Goal: Information Seeking & Learning: Compare options

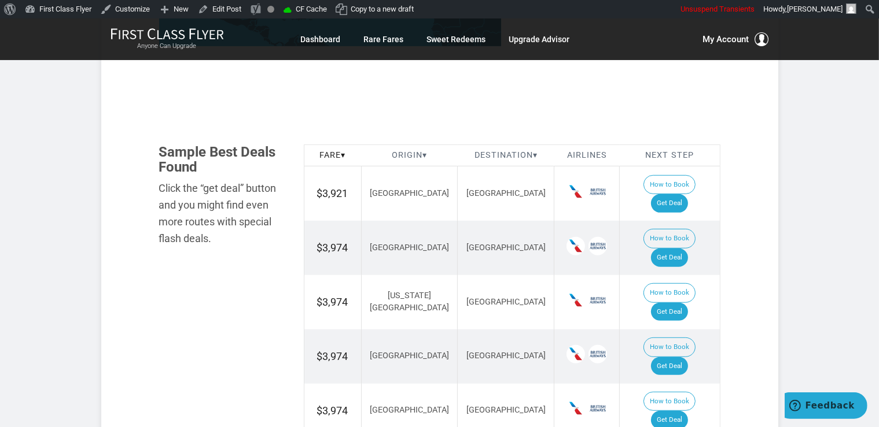
scroll to position [671, 0]
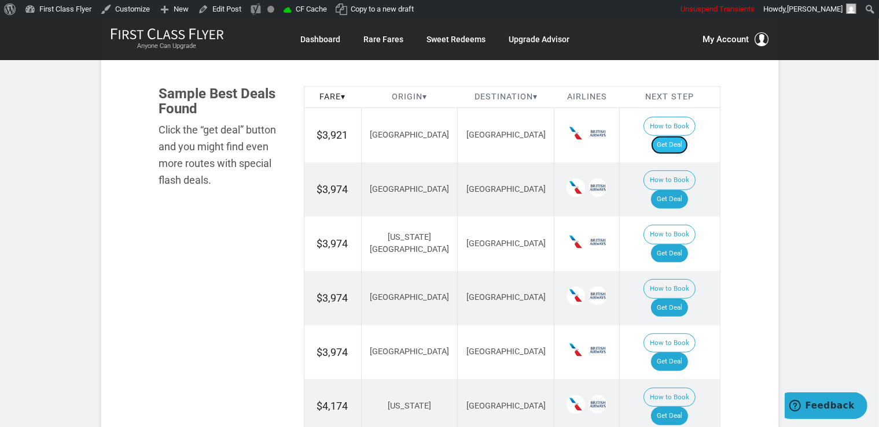
click at [676, 136] on link "Get Deal" at bounding box center [669, 145] width 37 height 19
click at [674, 190] on link "Get Deal" at bounding box center [669, 199] width 37 height 19
click at [670, 245] on link "Get Deal" at bounding box center [669, 254] width 37 height 19
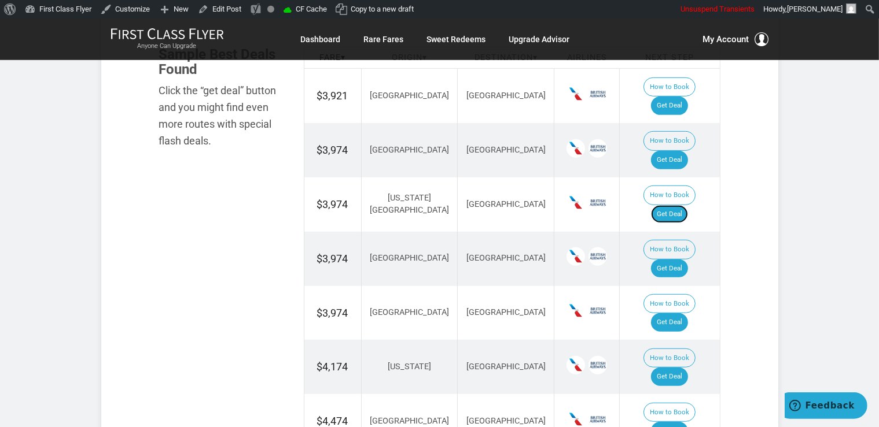
scroll to position [733, 0]
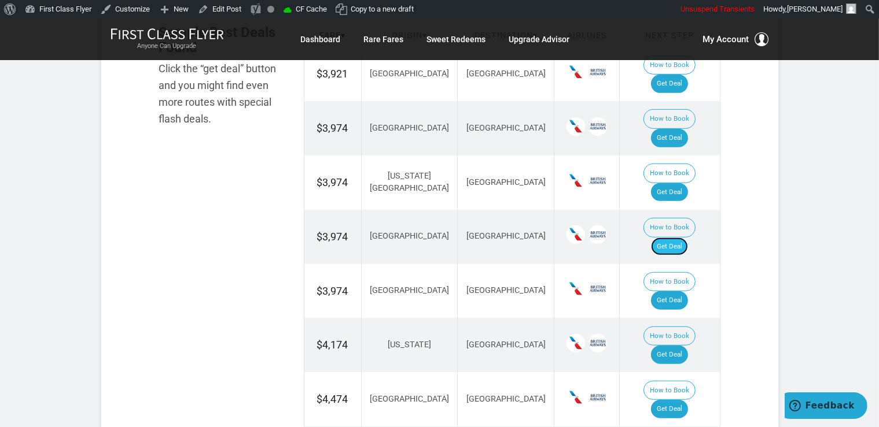
click at [688, 238] on link "Get Deal" at bounding box center [669, 247] width 37 height 19
click at [684, 346] on link "Get Deal" at bounding box center [669, 355] width 37 height 19
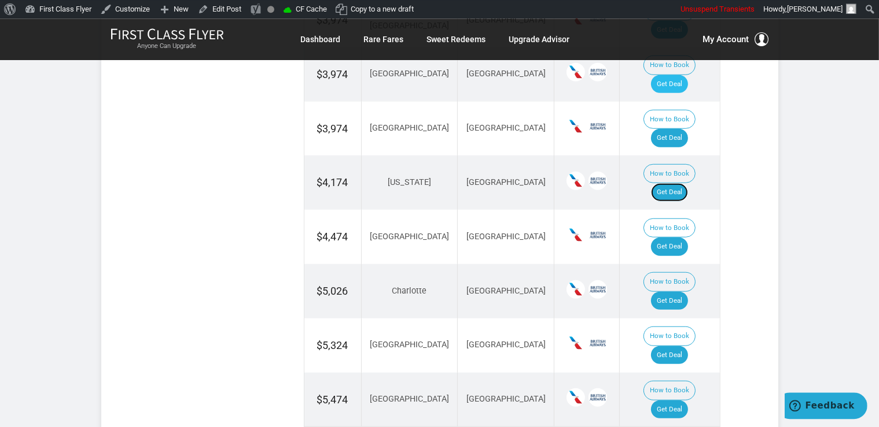
scroll to position [916, 0]
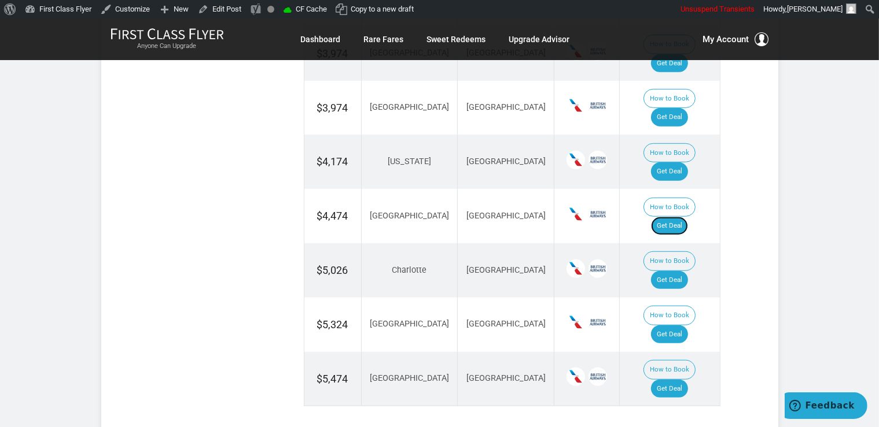
click at [672, 217] on link "Get Deal" at bounding box center [669, 226] width 37 height 19
click at [674, 271] on link "Get Deal" at bounding box center [669, 280] width 37 height 19
click at [677, 326] on link "Get Deal" at bounding box center [669, 335] width 37 height 19
click at [688, 380] on link "Get Deal" at bounding box center [669, 389] width 37 height 19
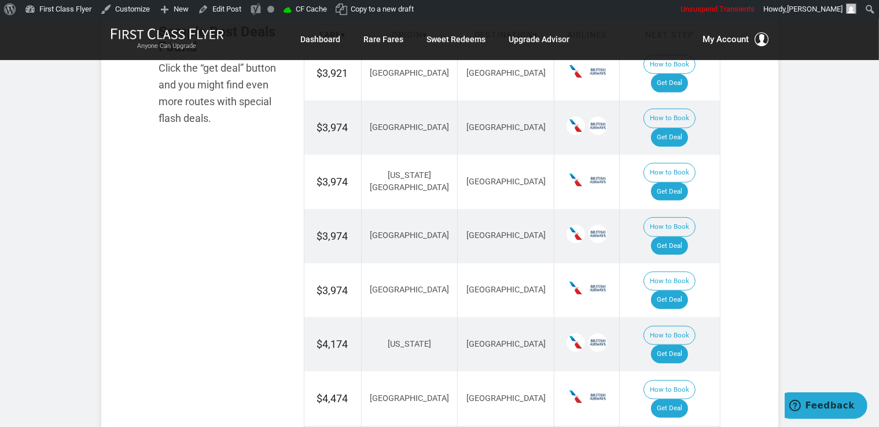
scroll to position [733, 0]
click at [670, 291] on link "Get Deal" at bounding box center [669, 300] width 37 height 19
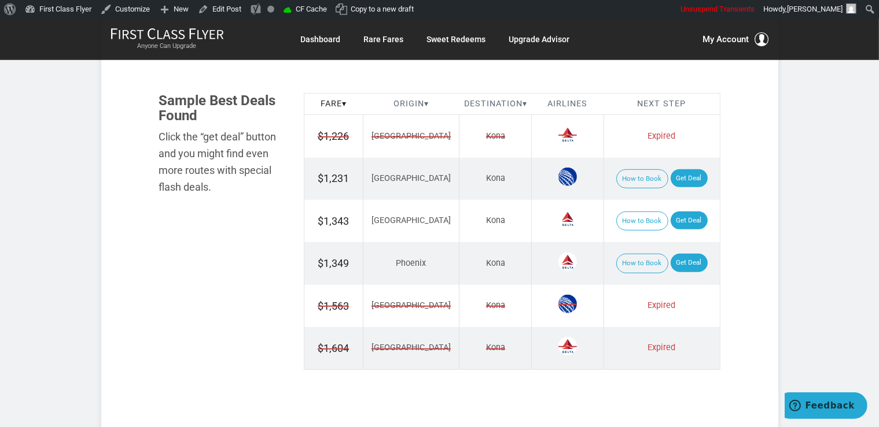
scroll to position [671, 0]
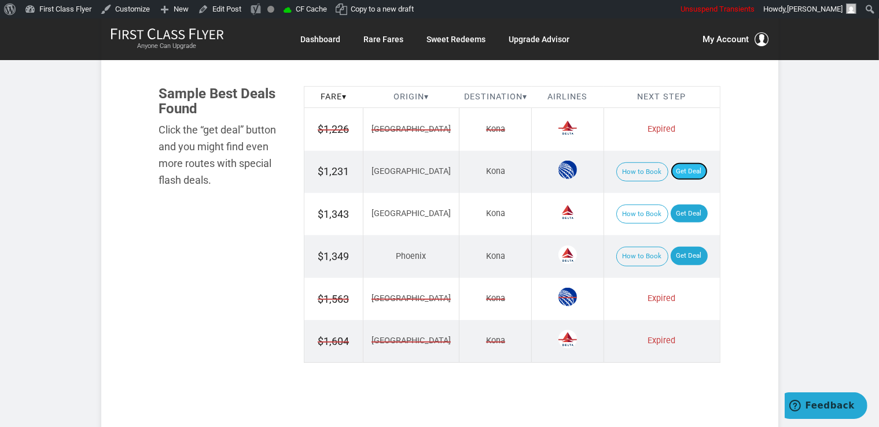
click at [683, 176] on link "Get Deal" at bounding box center [688, 172] width 37 height 19
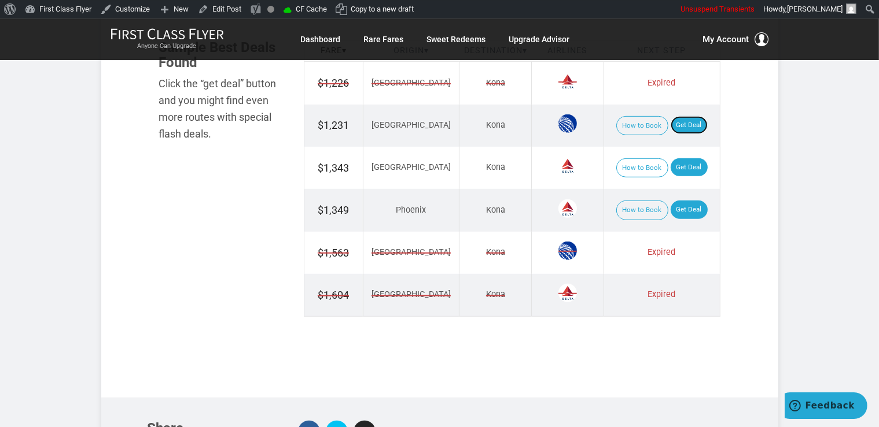
scroll to position [733, 0]
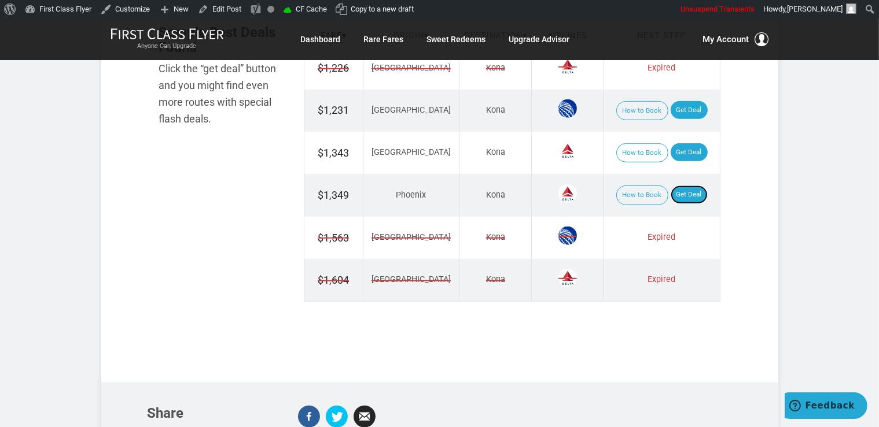
click at [682, 197] on link "Get Deal" at bounding box center [688, 195] width 37 height 19
drag, startPoint x: 679, startPoint y: 144, endPoint x: 682, endPoint y: 154, distance: 10.2
click at [679, 143] on link "Get Deal" at bounding box center [688, 152] width 37 height 19
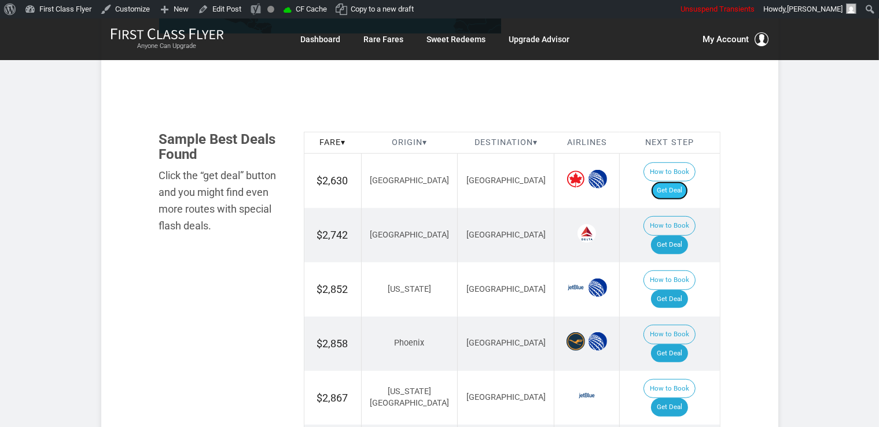
click at [677, 182] on link "Get Deal" at bounding box center [669, 191] width 37 height 19
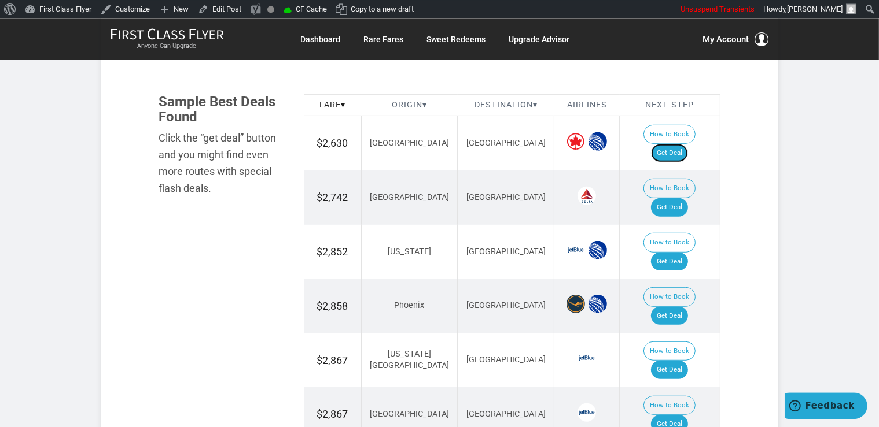
scroll to position [687, 0]
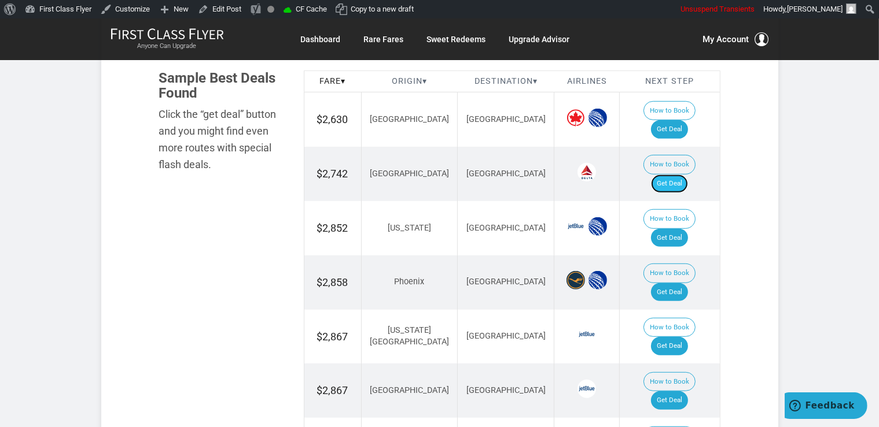
click at [684, 175] on link "Get Deal" at bounding box center [669, 184] width 37 height 19
click at [672, 229] on link "Get Deal" at bounding box center [669, 238] width 37 height 19
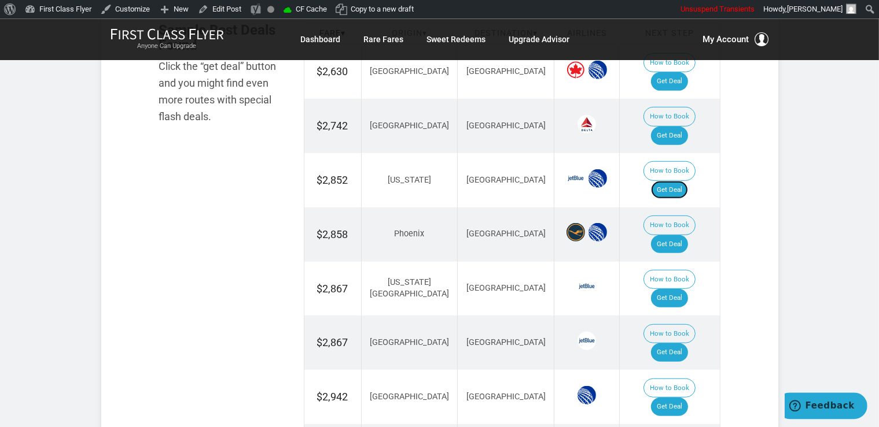
scroll to position [748, 0]
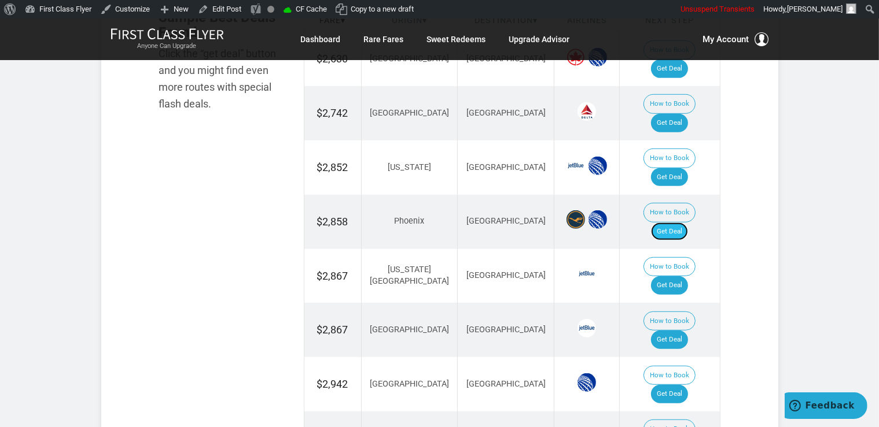
click at [670, 223] on link "Get Deal" at bounding box center [669, 232] width 37 height 19
click at [677, 276] on link "Get Deal" at bounding box center [669, 285] width 37 height 19
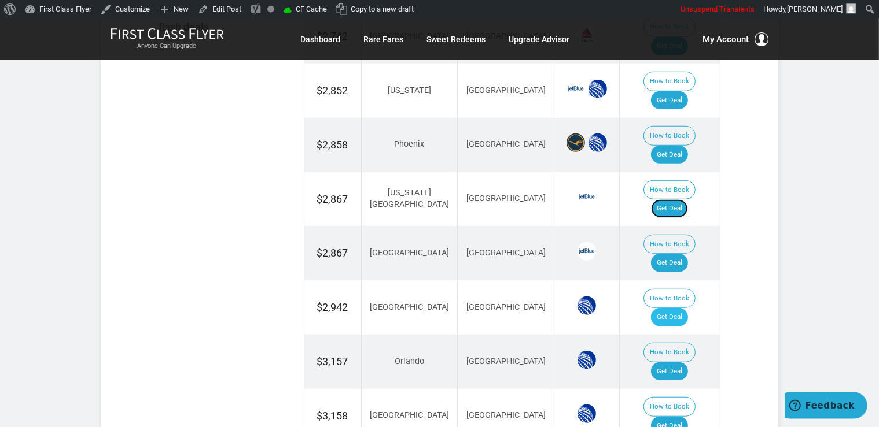
scroll to position [870, 0]
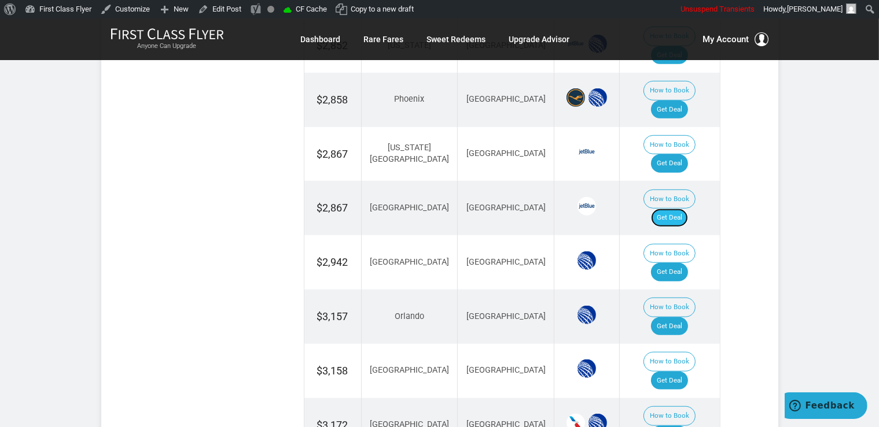
click at [667, 209] on link "Get Deal" at bounding box center [669, 218] width 37 height 19
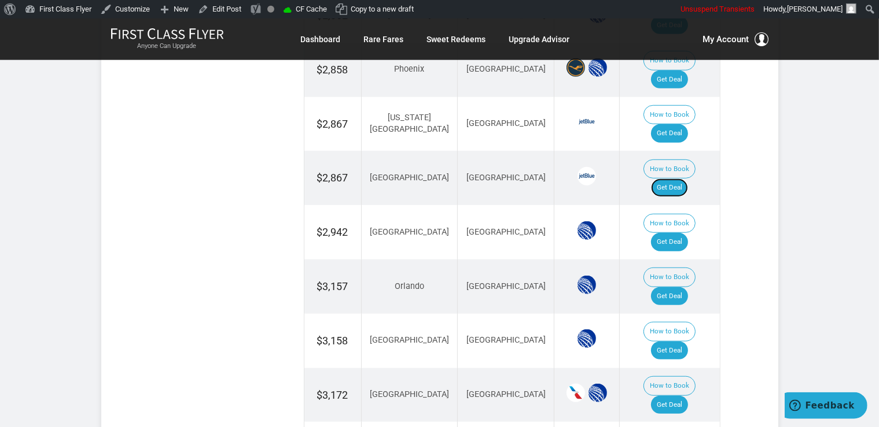
scroll to position [931, 0]
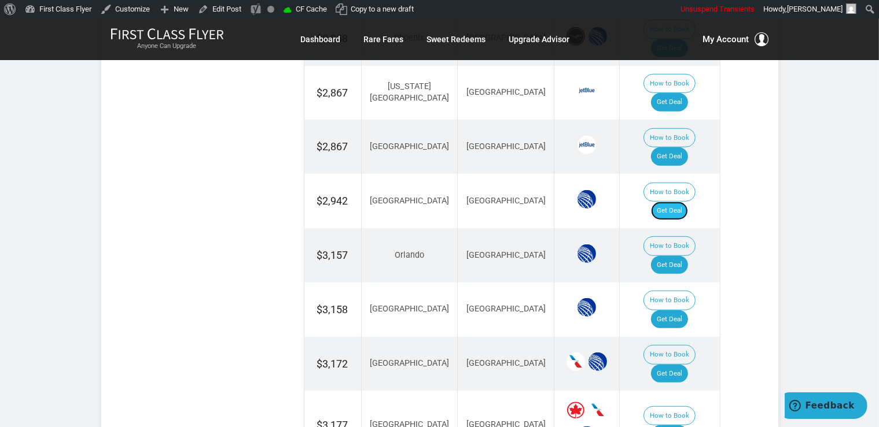
click at [668, 202] on link "Get Deal" at bounding box center [669, 211] width 37 height 19
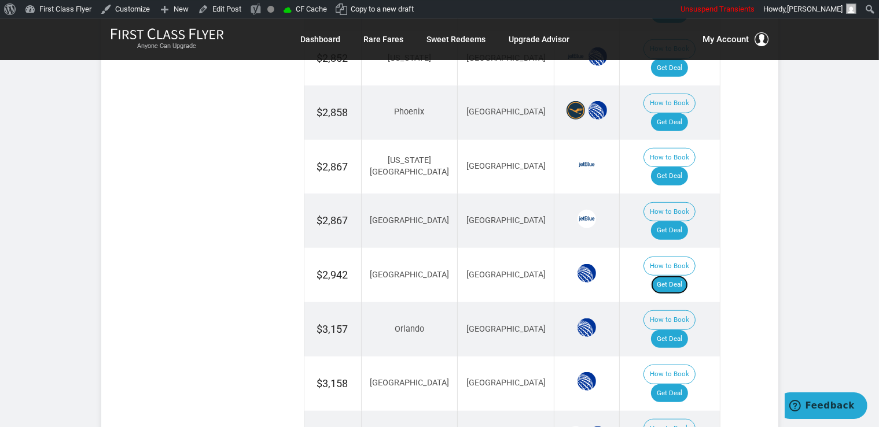
scroll to position [870, 0]
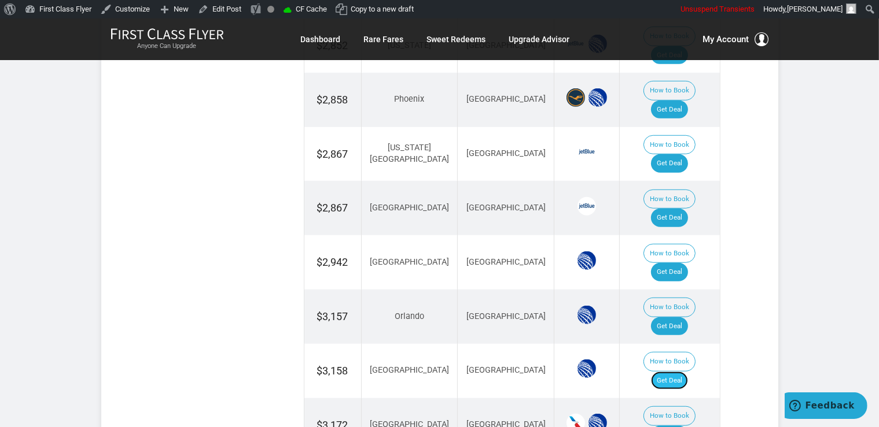
click at [682, 372] on link "Get Deal" at bounding box center [669, 381] width 37 height 19
click at [688, 318] on link "Get Deal" at bounding box center [669, 327] width 37 height 19
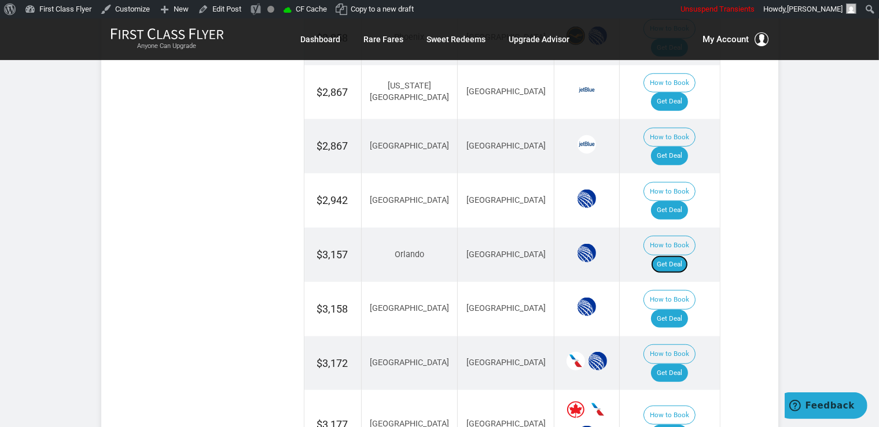
scroll to position [992, 0]
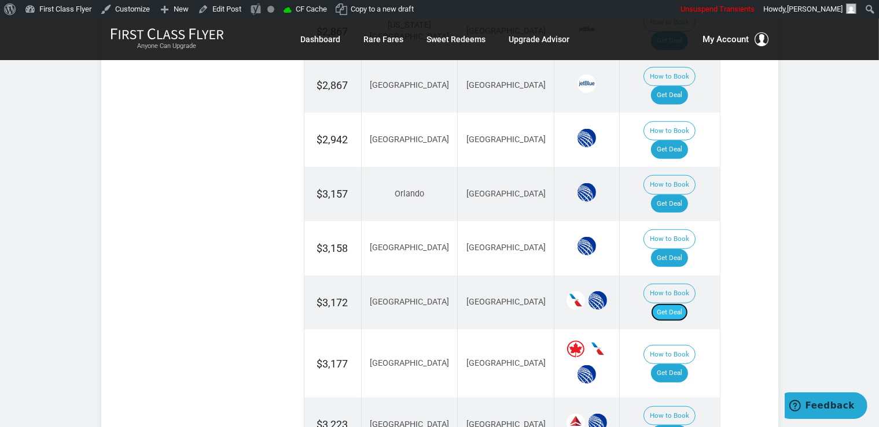
click at [682, 304] on link "Get Deal" at bounding box center [669, 313] width 37 height 19
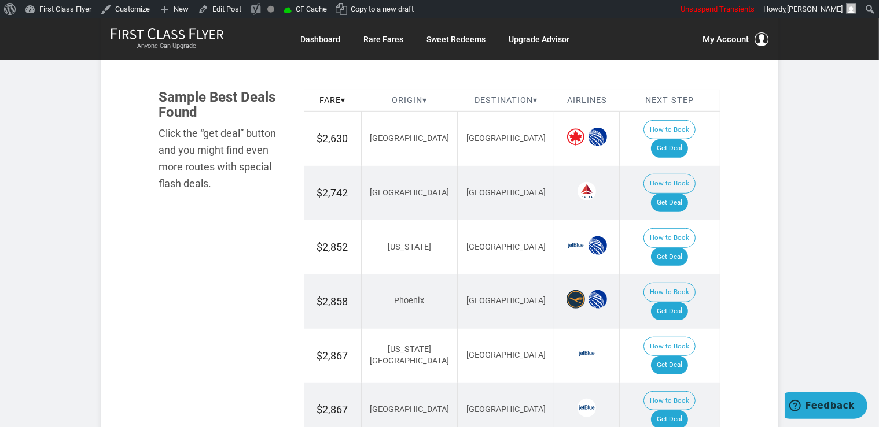
scroll to position [931, 0]
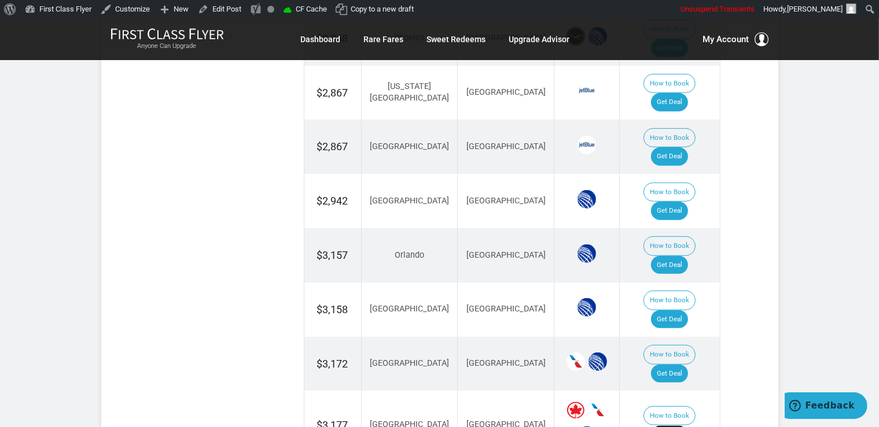
click at [670, 426] on link "Get Deal" at bounding box center [669, 435] width 37 height 19
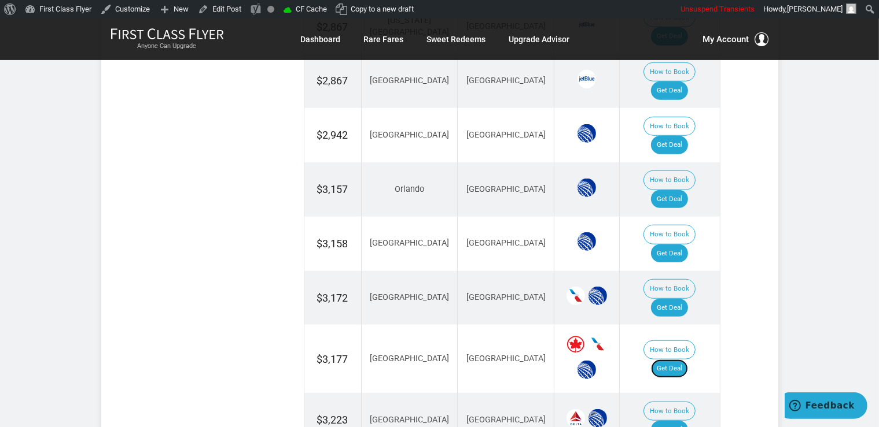
scroll to position [1053, 0]
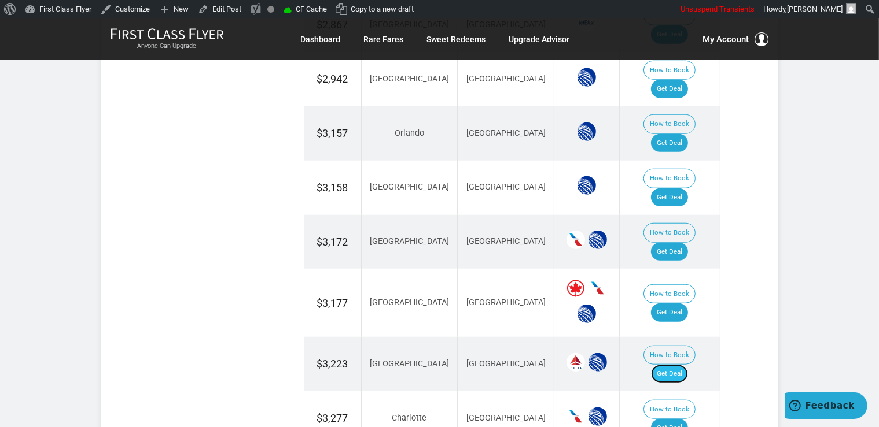
click at [687, 365] on link "Get Deal" at bounding box center [669, 374] width 37 height 19
click at [681, 419] on link "Get Deal" at bounding box center [669, 428] width 37 height 19
click at [670, 419] on link "Get Deal" at bounding box center [669, 428] width 37 height 19
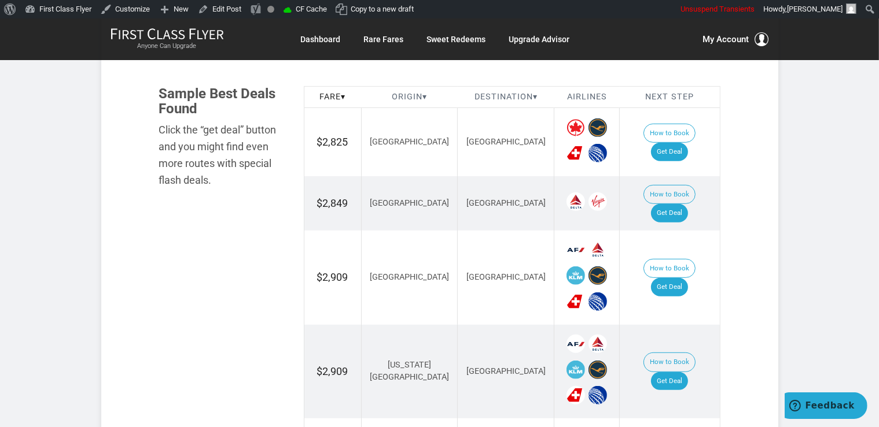
scroll to position [733, 0]
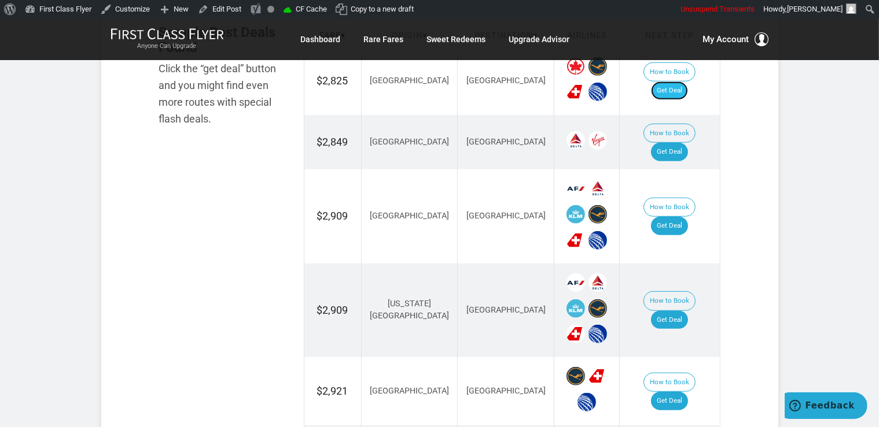
click at [679, 84] on link "Get Deal" at bounding box center [669, 91] width 37 height 19
click at [677, 143] on link "Get Deal" at bounding box center [669, 152] width 37 height 19
click at [677, 210] on td "How to Book Get Deal" at bounding box center [669, 216] width 100 height 94
click at [677, 217] on link "Get Deal" at bounding box center [669, 226] width 37 height 19
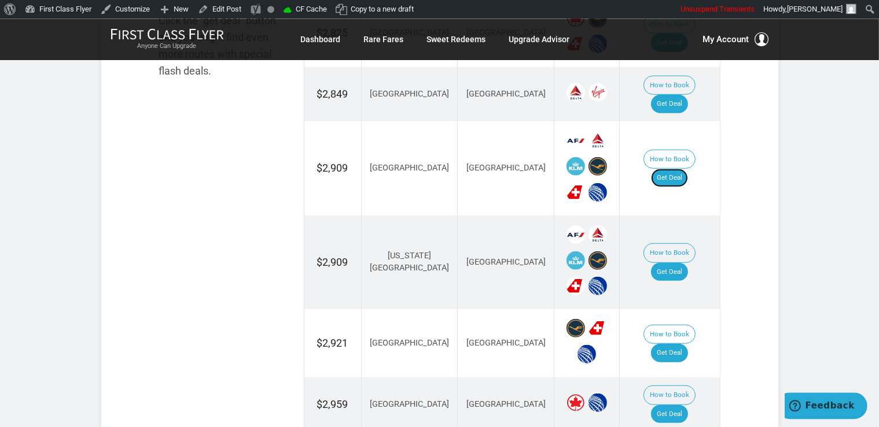
scroll to position [855, 0]
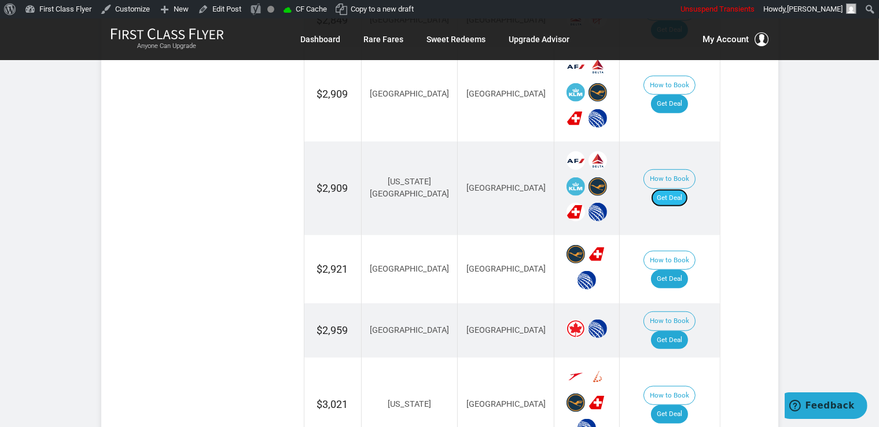
click at [681, 189] on link "Get Deal" at bounding box center [669, 198] width 37 height 19
click at [688, 270] on link "Get Deal" at bounding box center [669, 279] width 37 height 19
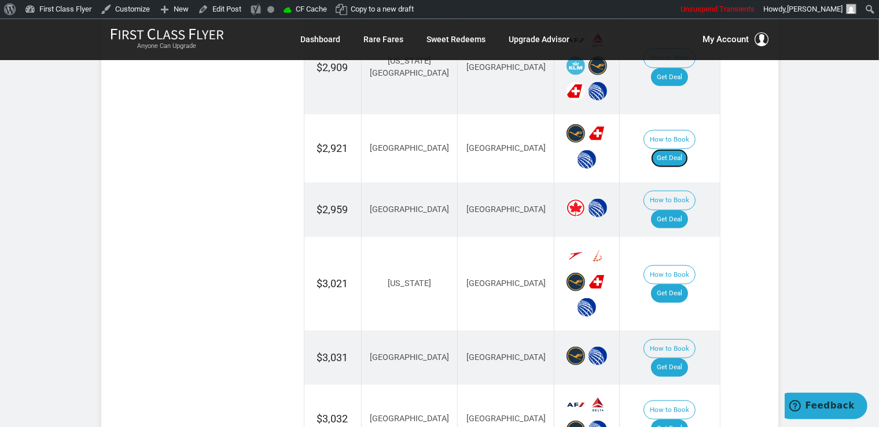
scroll to position [977, 0]
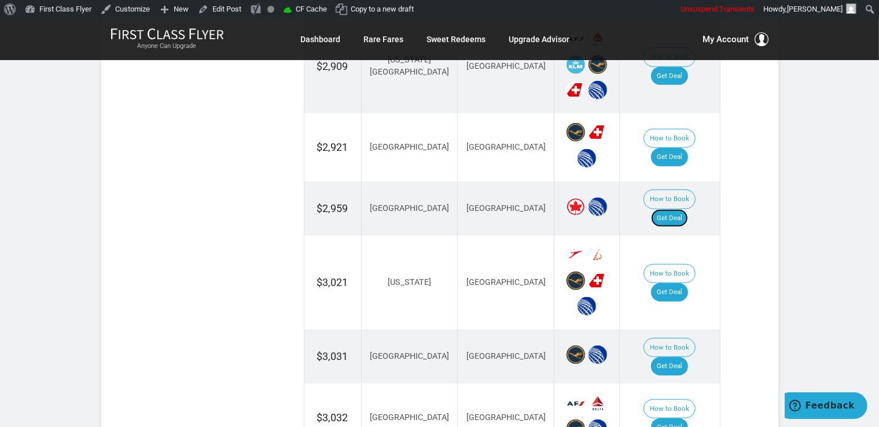
click at [687, 209] on link "Get Deal" at bounding box center [669, 218] width 37 height 19
click at [685, 283] on link "Get Deal" at bounding box center [669, 292] width 37 height 19
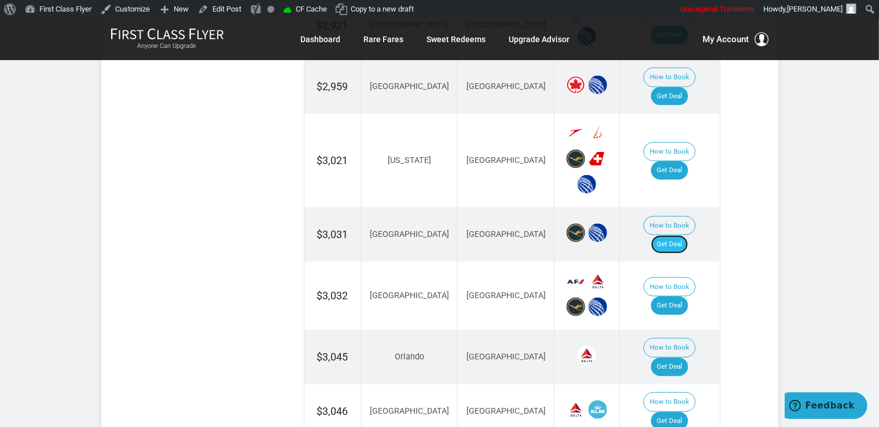
click at [687, 235] on link "Get Deal" at bounding box center [669, 244] width 37 height 19
click at [681, 297] on link "Get Deal" at bounding box center [669, 306] width 37 height 19
click at [684, 358] on link "Get Deal" at bounding box center [669, 367] width 37 height 19
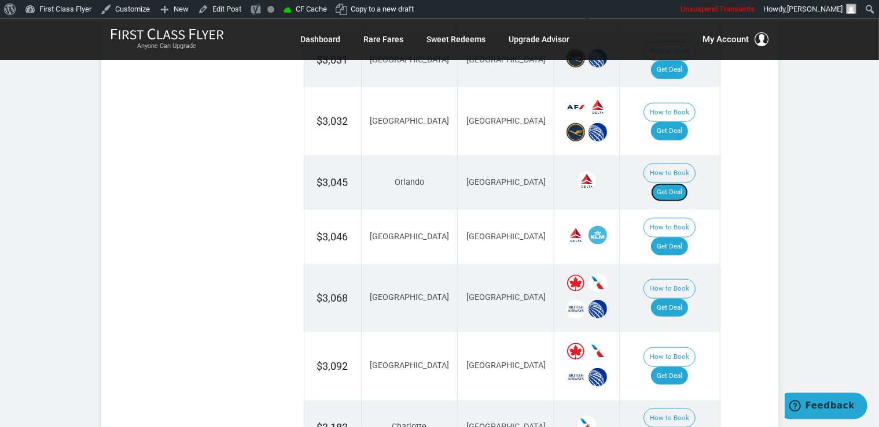
scroll to position [1282, 0]
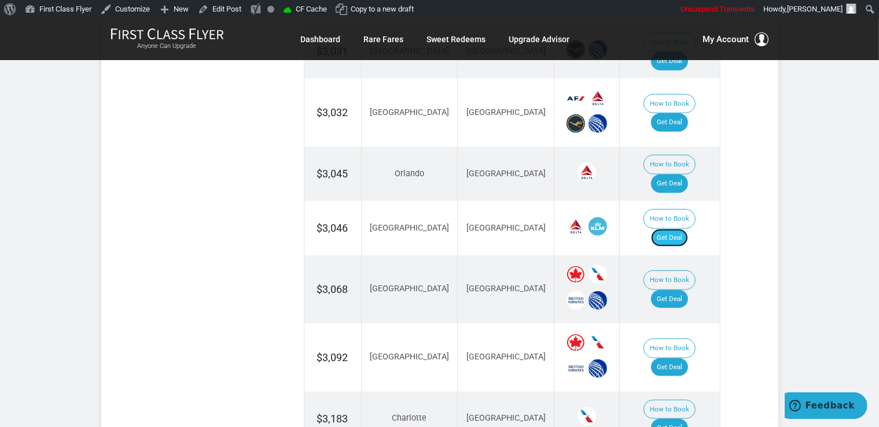
click at [675, 229] on link "Get Deal" at bounding box center [669, 238] width 37 height 19
click at [676, 290] on link "Get Deal" at bounding box center [669, 299] width 37 height 19
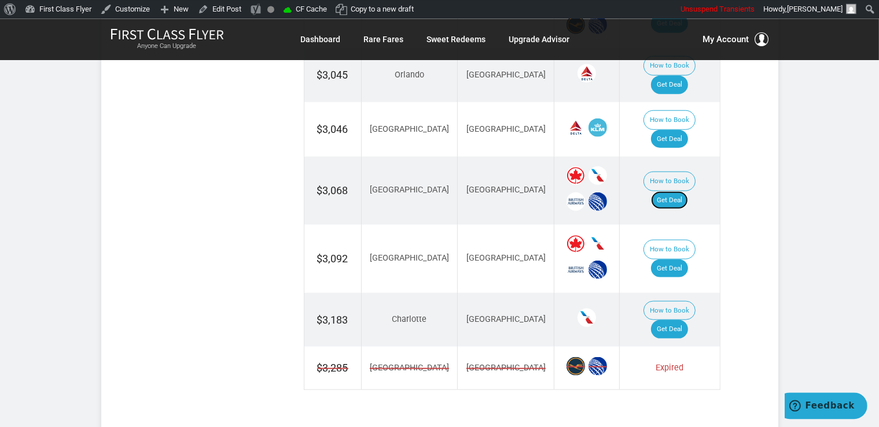
scroll to position [1404, 0]
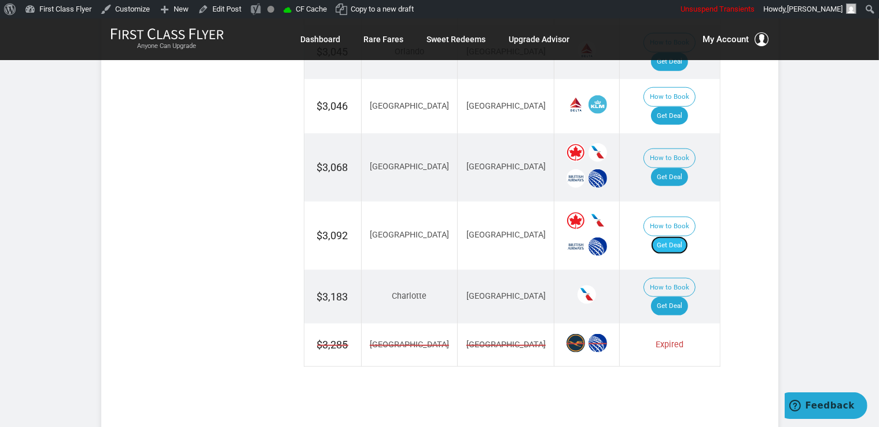
click at [674, 237] on link "Get Deal" at bounding box center [669, 246] width 37 height 19
click at [674, 297] on link "Get Deal" at bounding box center [669, 306] width 37 height 19
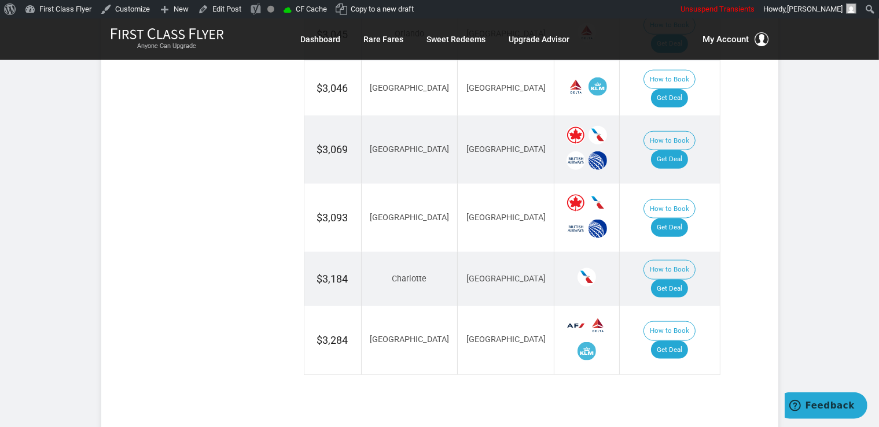
scroll to position [1404, 0]
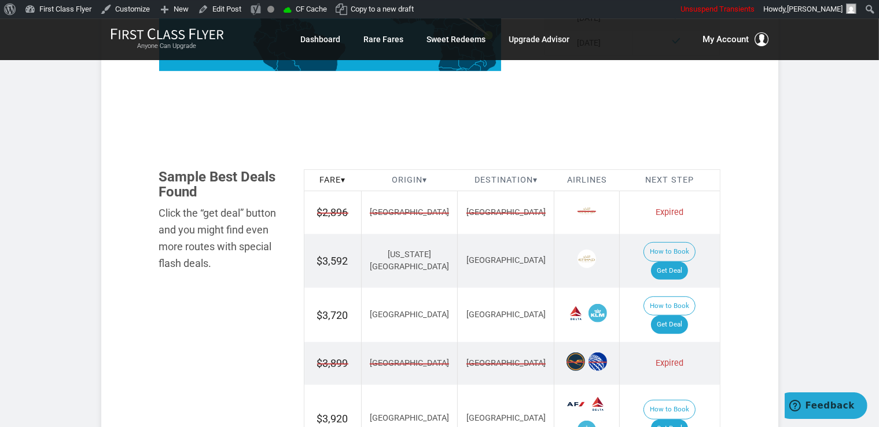
scroll to position [611, 0]
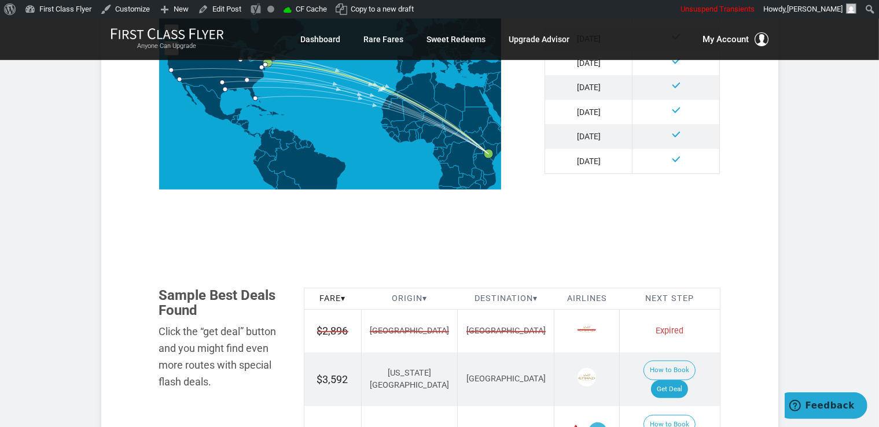
scroll to position [549, 0]
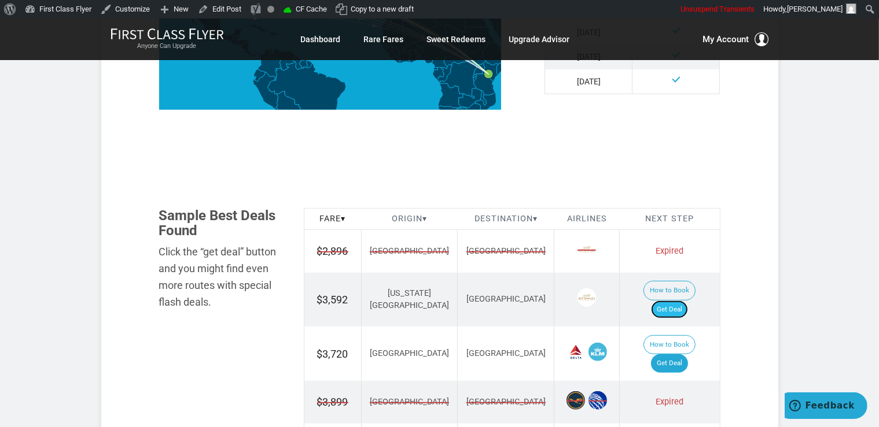
click at [672, 301] on link "Get Deal" at bounding box center [669, 310] width 37 height 19
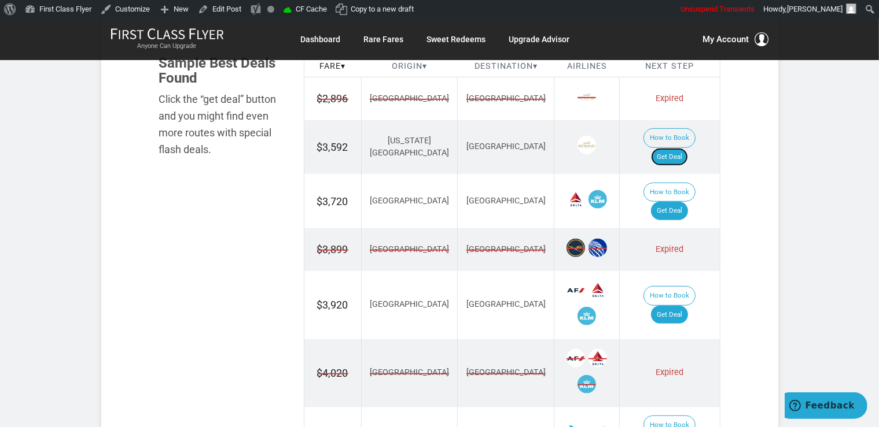
scroll to position [733, 0]
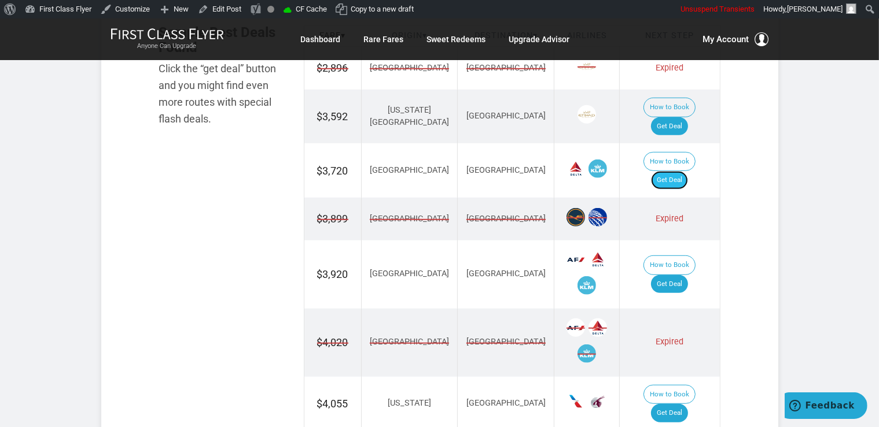
click at [667, 171] on link "Get Deal" at bounding box center [669, 180] width 37 height 19
click at [677, 171] on link "Get Deal" at bounding box center [669, 180] width 37 height 19
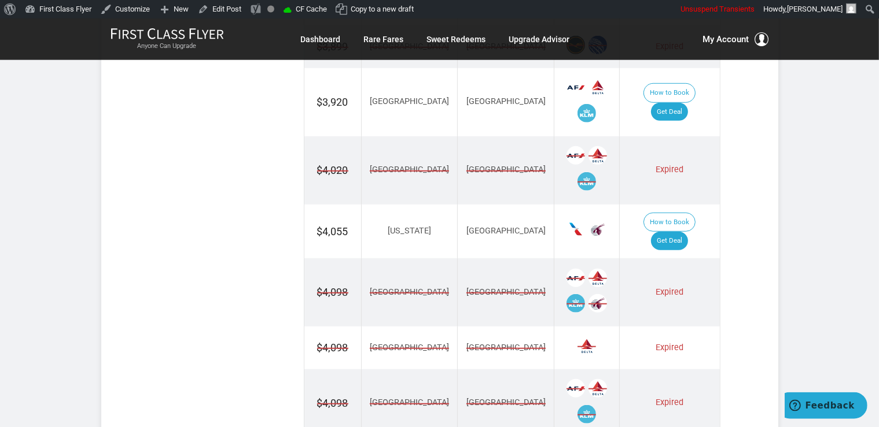
scroll to position [916, 0]
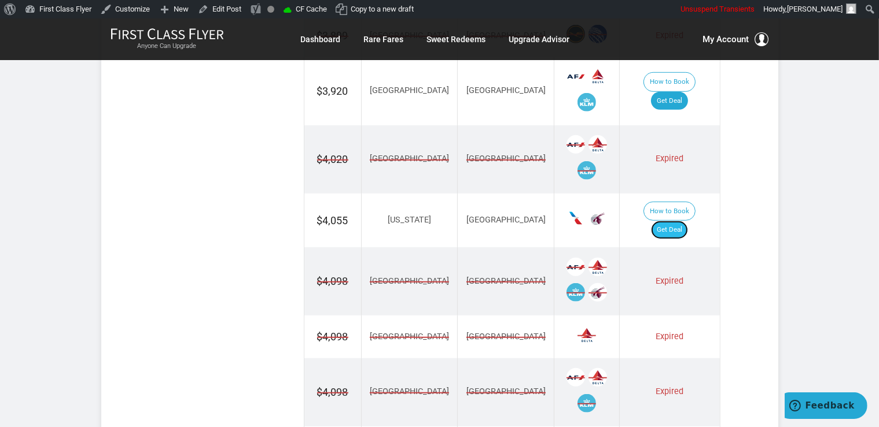
click at [684, 221] on link "Get Deal" at bounding box center [669, 230] width 37 height 19
click at [667, 221] on link "Get Deal" at bounding box center [669, 230] width 37 height 19
click at [682, 221] on link "Get Deal" at bounding box center [669, 230] width 37 height 19
click at [688, 221] on link "Get Deal" at bounding box center [669, 230] width 37 height 19
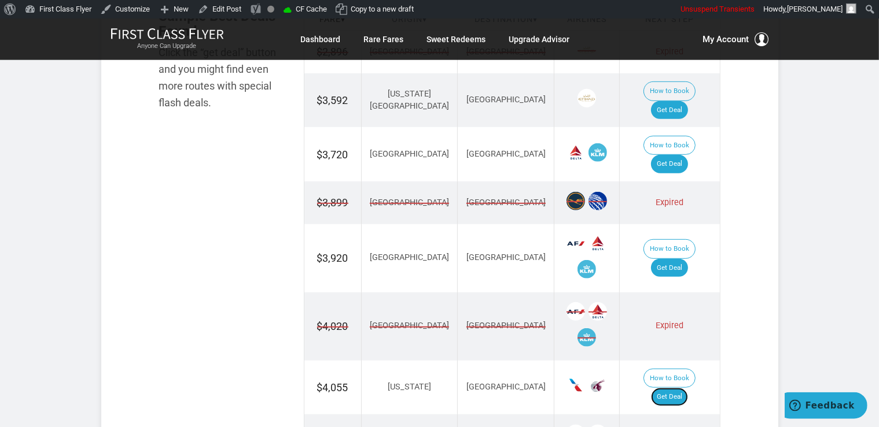
scroll to position [733, 0]
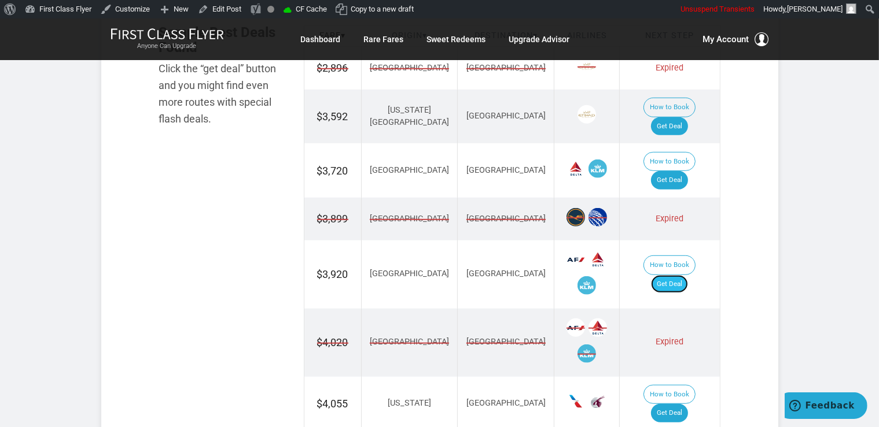
click at [678, 275] on link "Get Deal" at bounding box center [669, 284] width 37 height 19
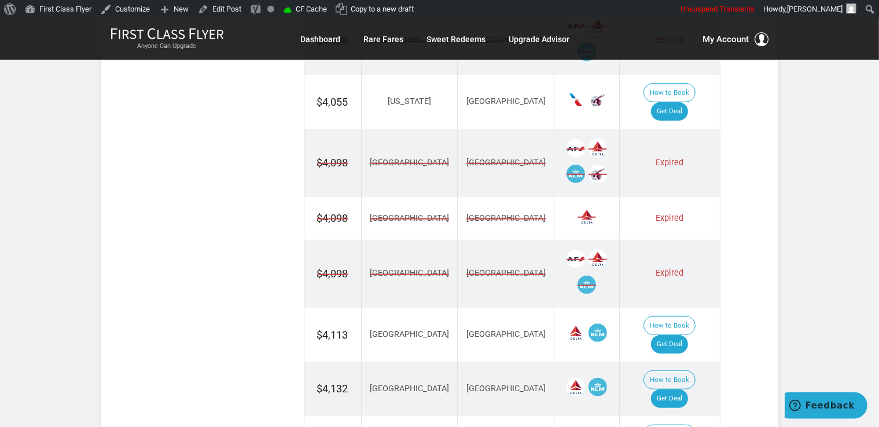
scroll to position [1038, 0]
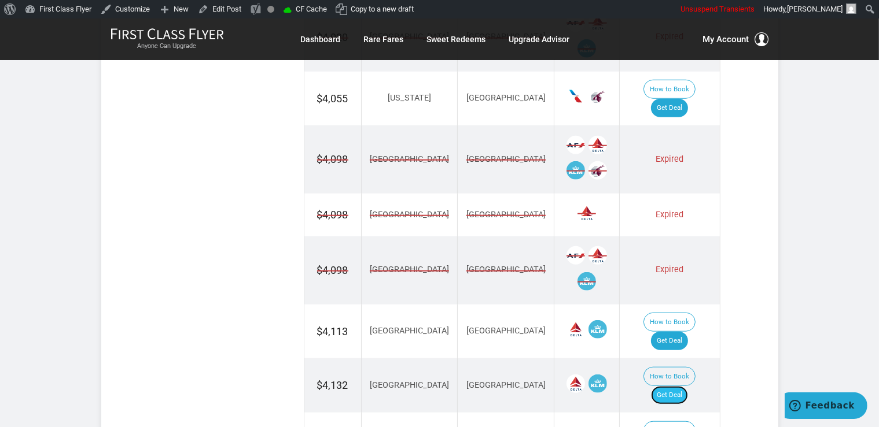
click at [686, 386] on link "Get Deal" at bounding box center [669, 395] width 37 height 19
drag, startPoint x: 689, startPoint y: 315, endPoint x: 685, endPoint y: 292, distance: 23.5
click at [688, 386] on link "Get Deal" at bounding box center [669, 395] width 37 height 19
click at [682, 332] on link "Get Deal" at bounding box center [669, 341] width 37 height 19
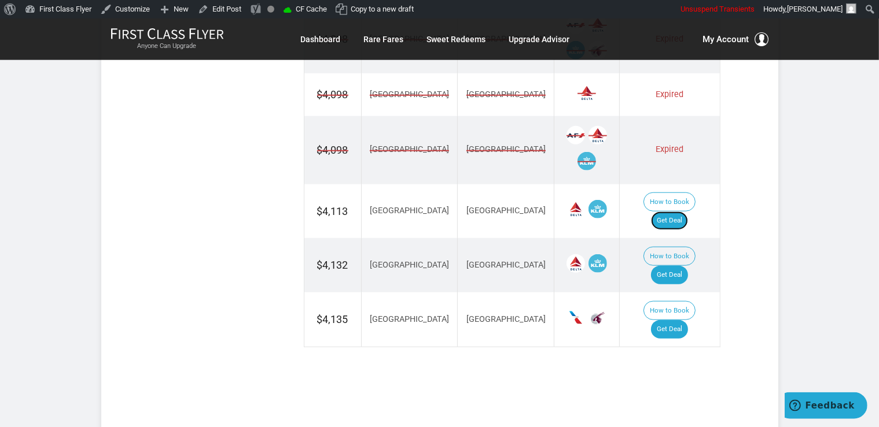
scroll to position [1160, 0]
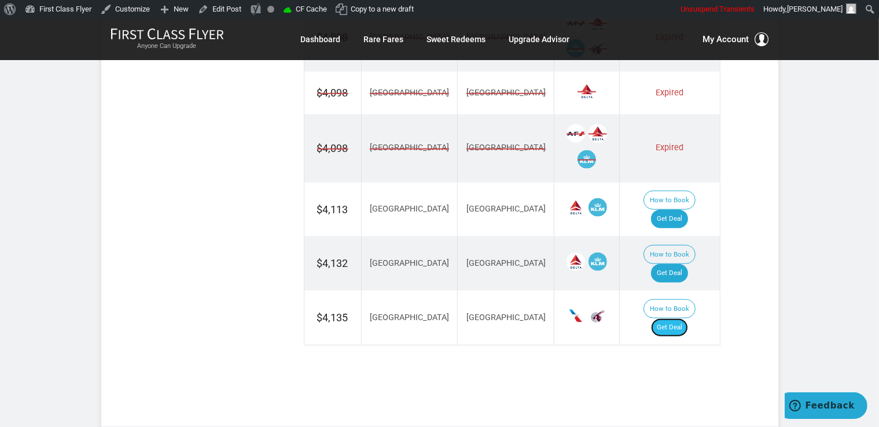
click at [683, 319] on link "Get Deal" at bounding box center [669, 328] width 37 height 19
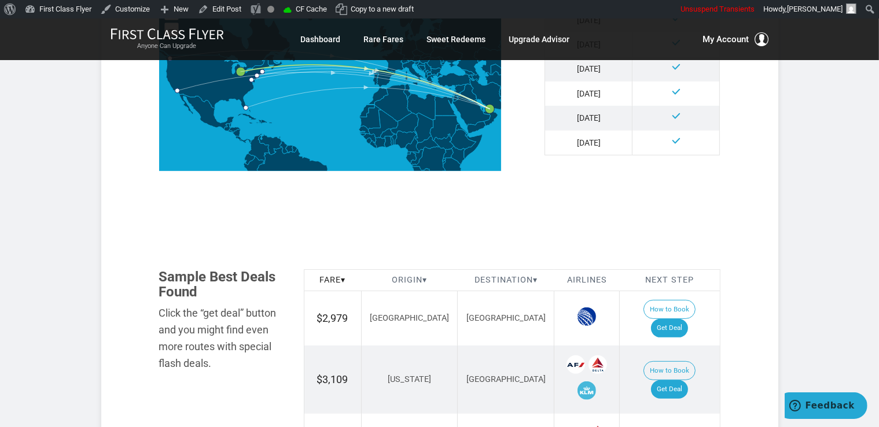
scroll to position [611, 0]
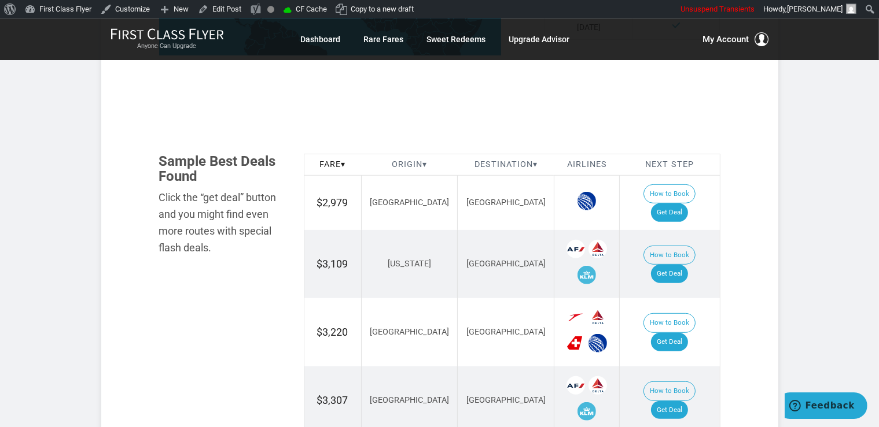
scroll to position [611, 0]
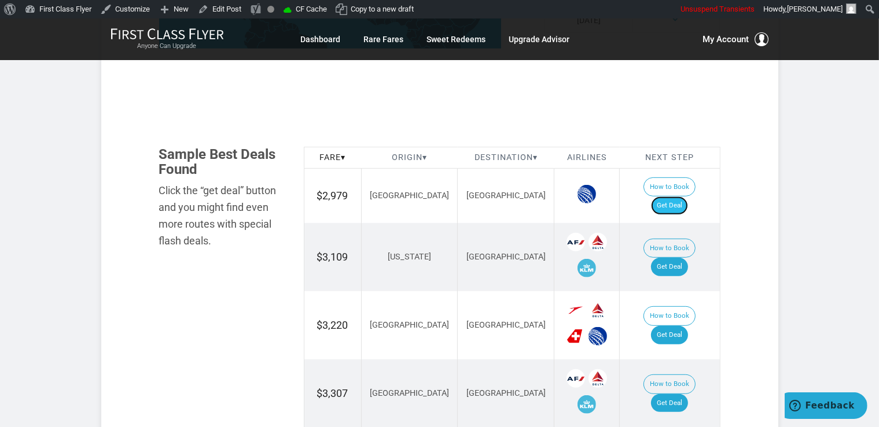
click at [665, 197] on link "Get Deal" at bounding box center [669, 206] width 37 height 19
click at [682, 258] on link "Get Deal" at bounding box center [669, 267] width 37 height 19
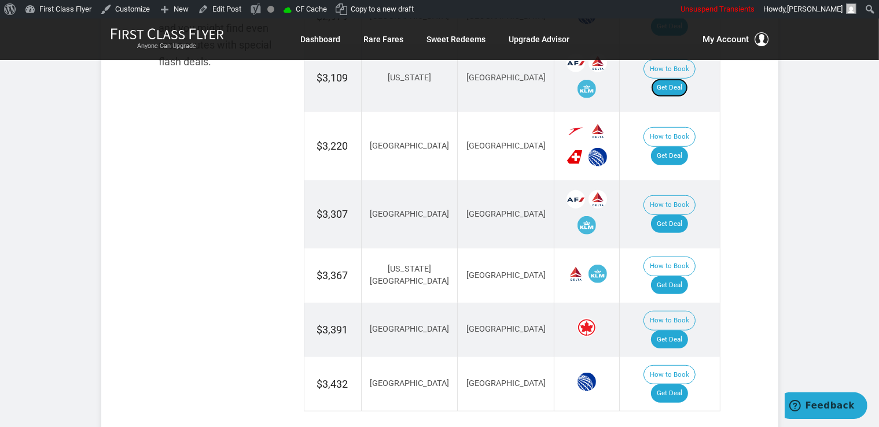
scroll to position [794, 0]
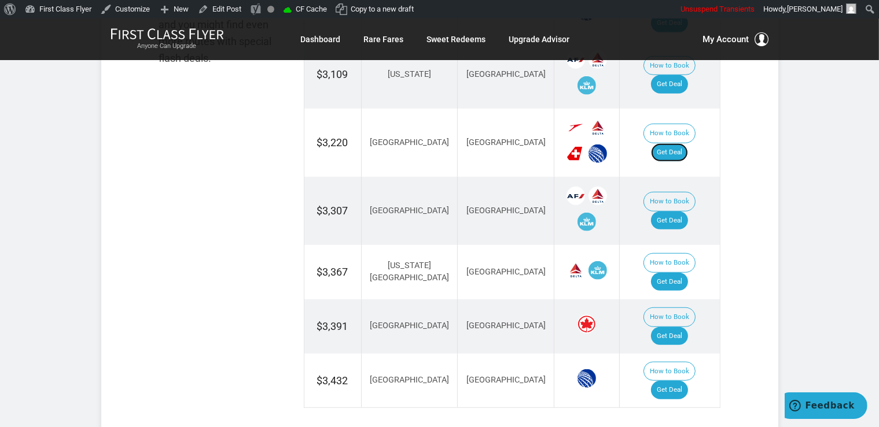
click at [678, 143] on link "Get Deal" at bounding box center [669, 152] width 37 height 19
click at [681, 327] on link "Get Deal" at bounding box center [669, 336] width 37 height 19
click at [672, 212] on link "Get Deal" at bounding box center [669, 221] width 37 height 19
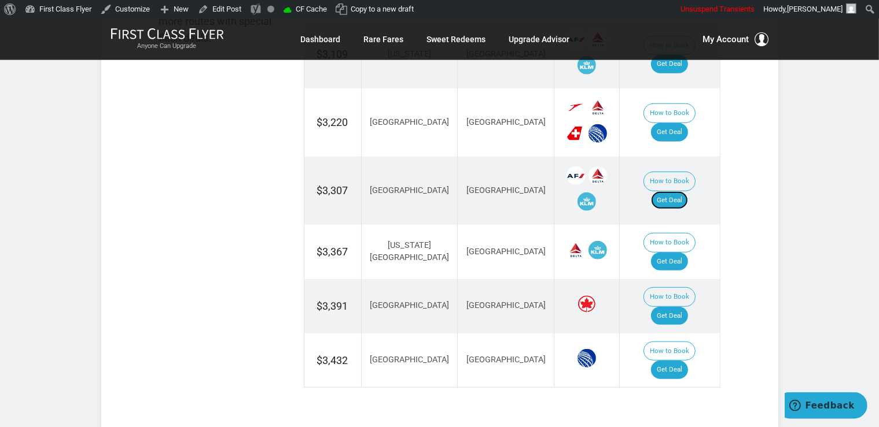
scroll to position [855, 0]
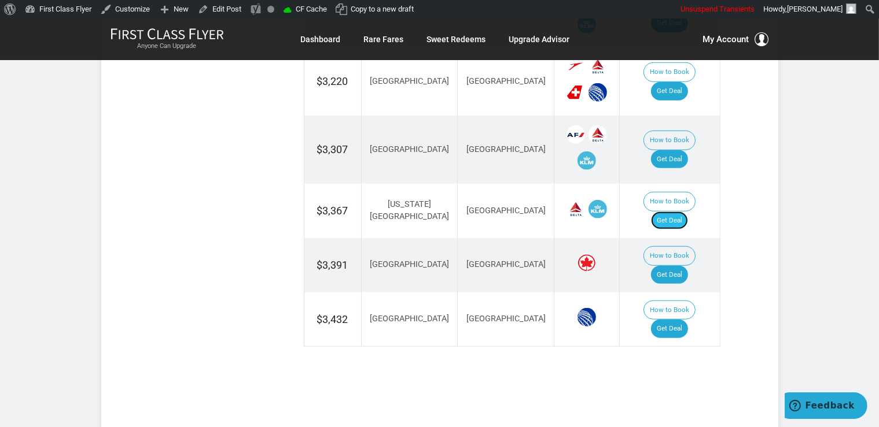
click at [683, 212] on link "Get Deal" at bounding box center [669, 221] width 37 height 19
click at [675, 320] on link "Get Deal" at bounding box center [669, 329] width 37 height 19
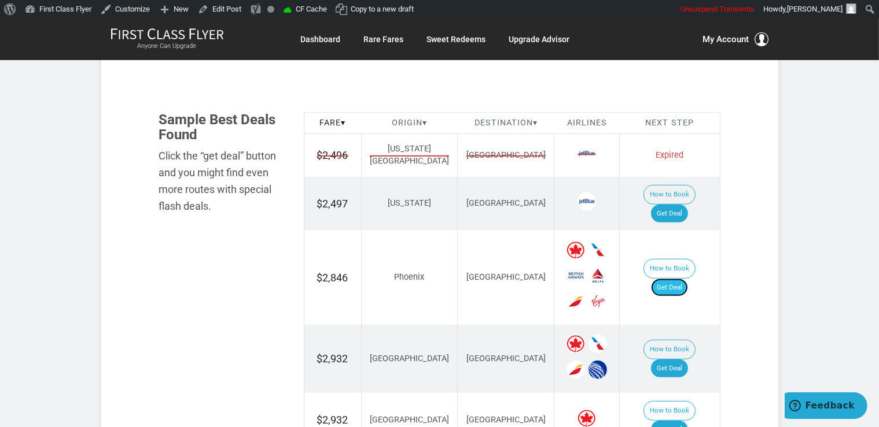
click at [671, 279] on link "Get Deal" at bounding box center [669, 288] width 37 height 19
drag, startPoint x: 670, startPoint y: 200, endPoint x: 677, endPoint y: 204, distance: 8.0
click at [670, 205] on link "Get Deal" at bounding box center [669, 214] width 37 height 19
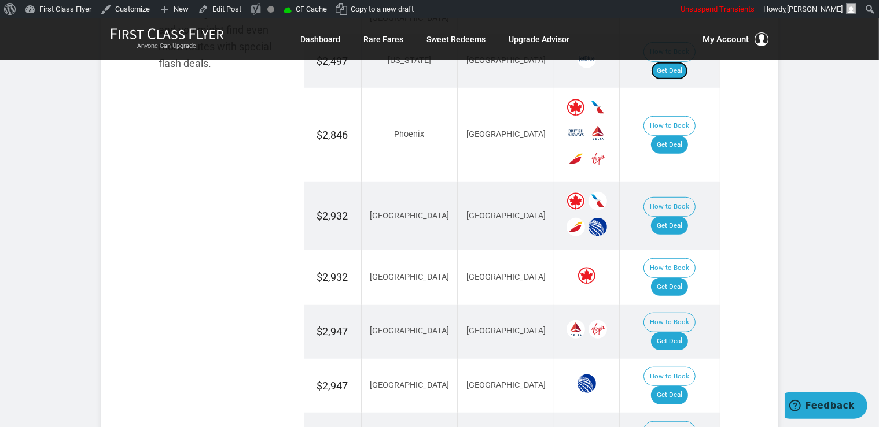
scroll to position [829, 0]
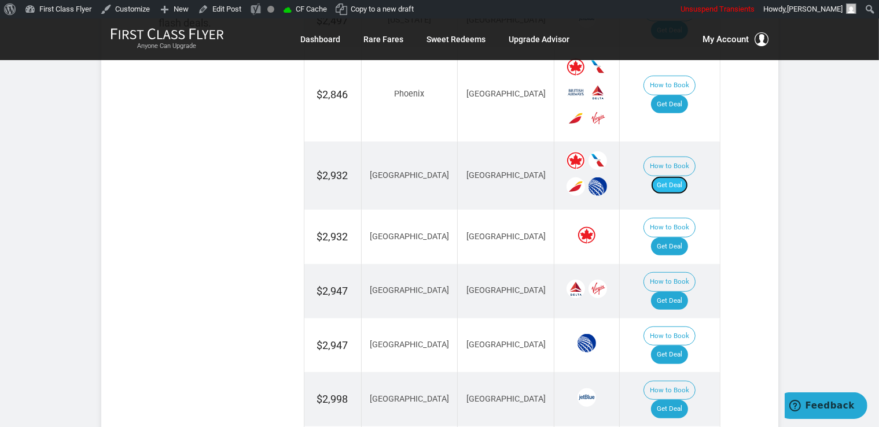
click at [688, 176] on link "Get Deal" at bounding box center [669, 185] width 37 height 19
click at [677, 238] on link "Get Deal" at bounding box center [669, 247] width 37 height 19
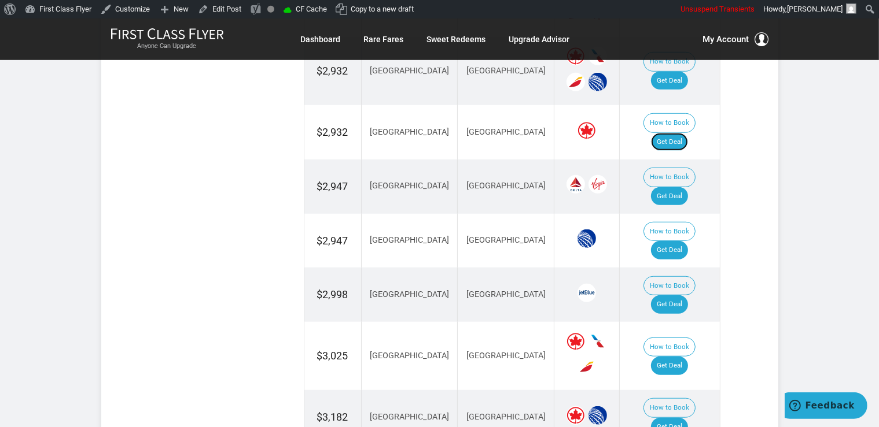
scroll to position [951, 0]
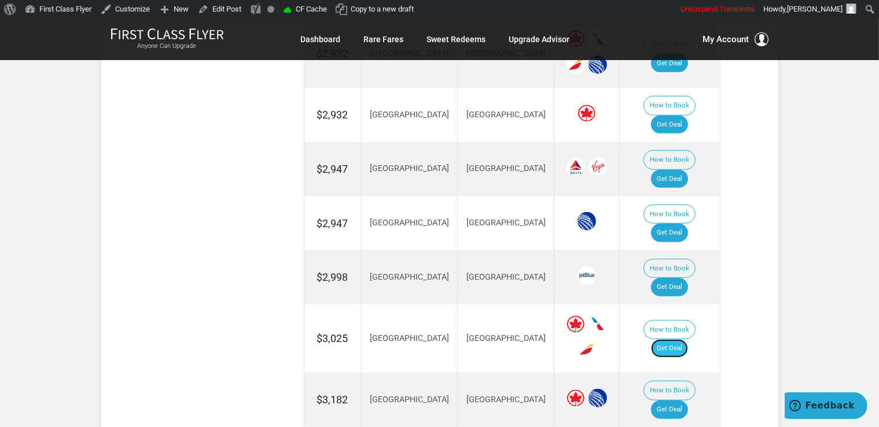
click at [684, 340] on link "Get Deal" at bounding box center [669, 349] width 37 height 19
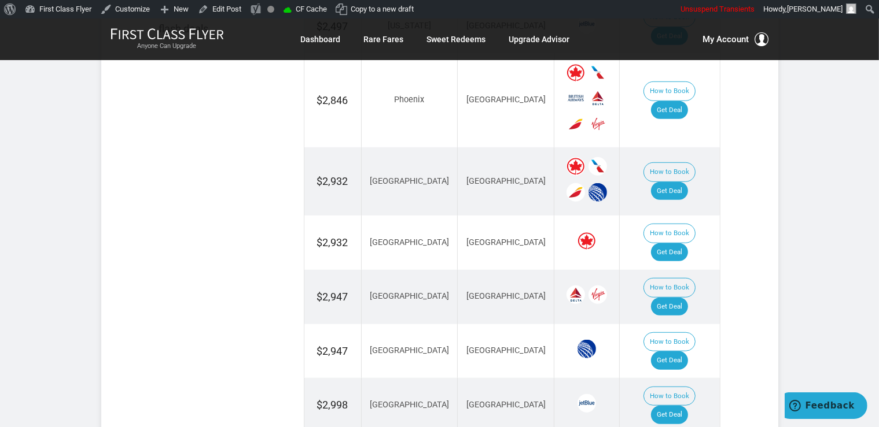
scroll to position [890, 0]
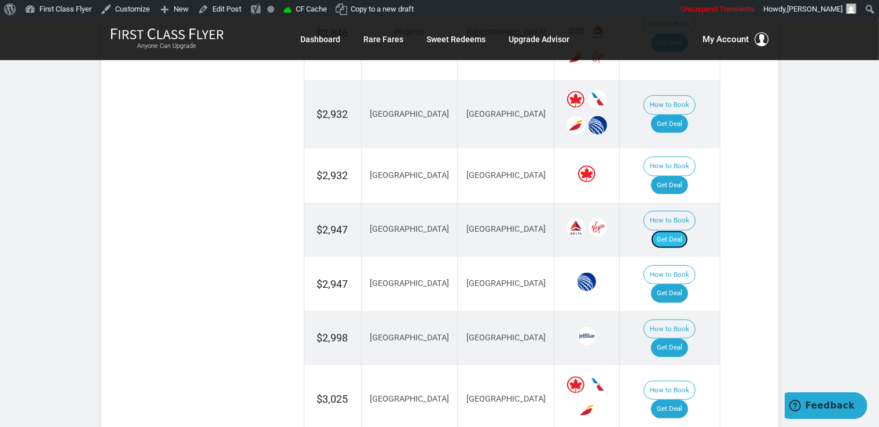
click at [677, 231] on link "Get Deal" at bounding box center [669, 240] width 37 height 19
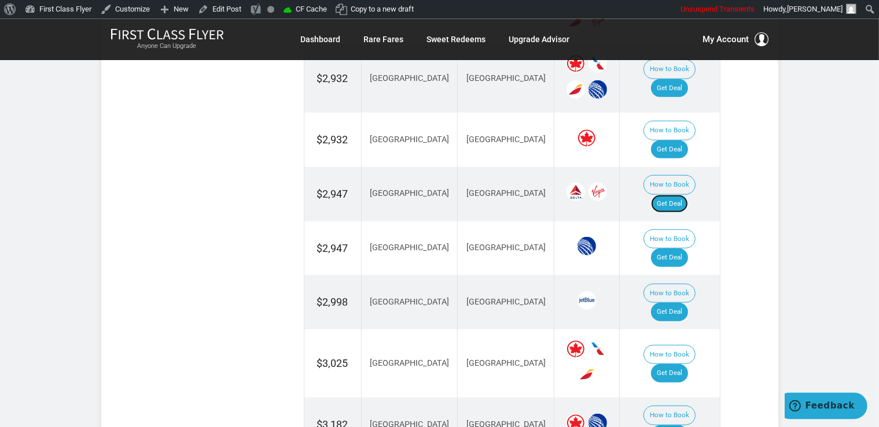
scroll to position [951, 0]
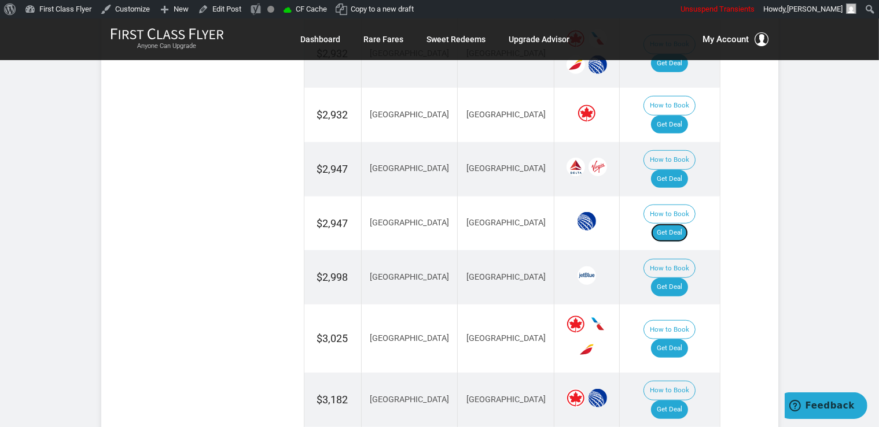
drag, startPoint x: 691, startPoint y: 170, endPoint x: 695, endPoint y: 182, distance: 12.5
click at [688, 224] on link "Get Deal" at bounding box center [669, 233] width 37 height 19
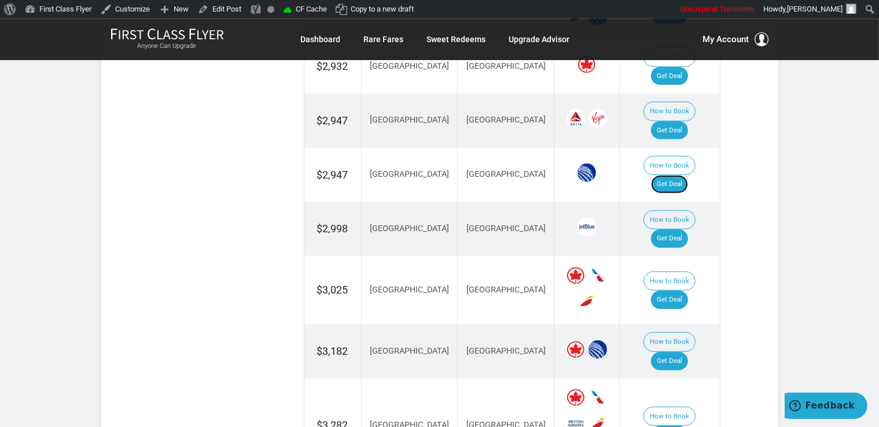
scroll to position [1012, 0]
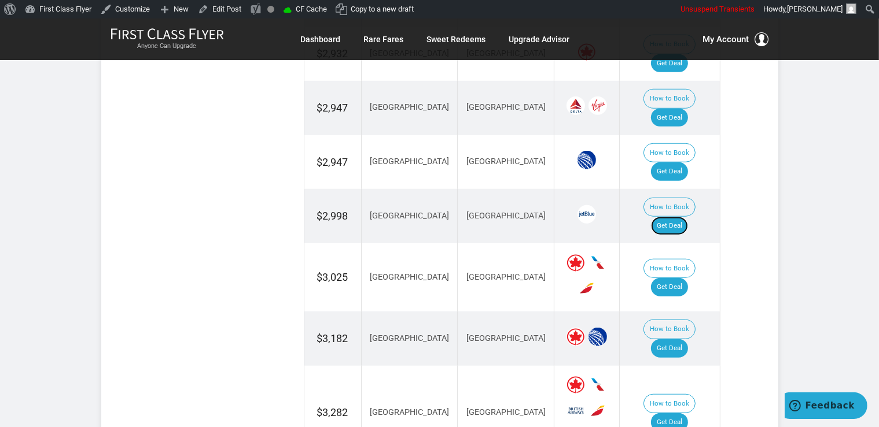
click at [681, 217] on link "Get Deal" at bounding box center [669, 226] width 37 height 19
click at [681, 340] on link "Get Deal" at bounding box center [669, 349] width 37 height 19
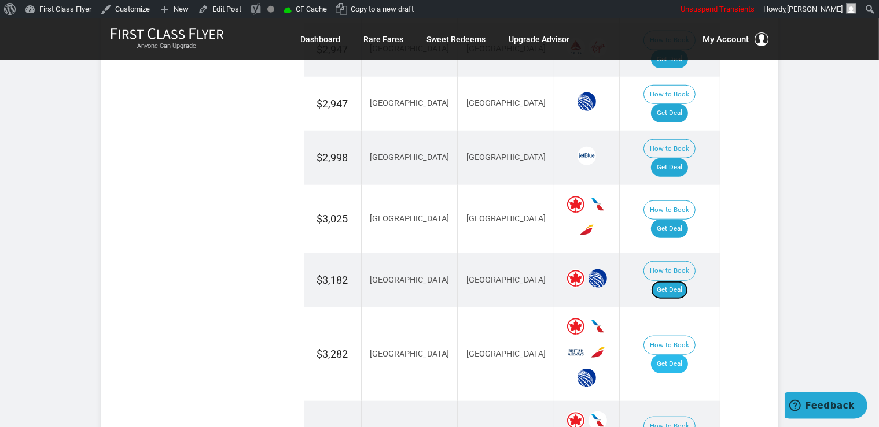
scroll to position [1073, 0]
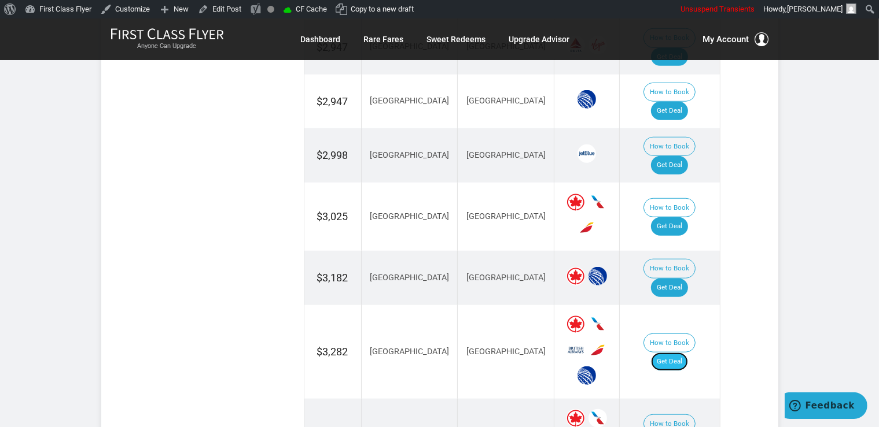
click at [675, 353] on link "Get Deal" at bounding box center [669, 362] width 37 height 19
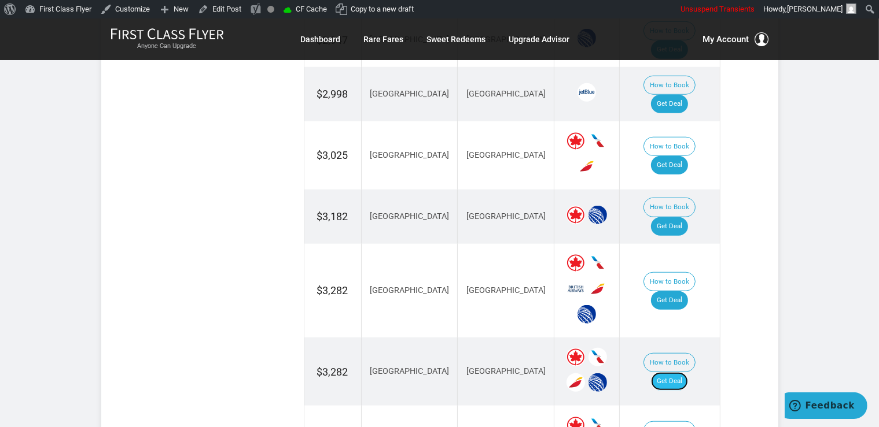
click at [681, 372] on link "Get Deal" at bounding box center [669, 381] width 37 height 19
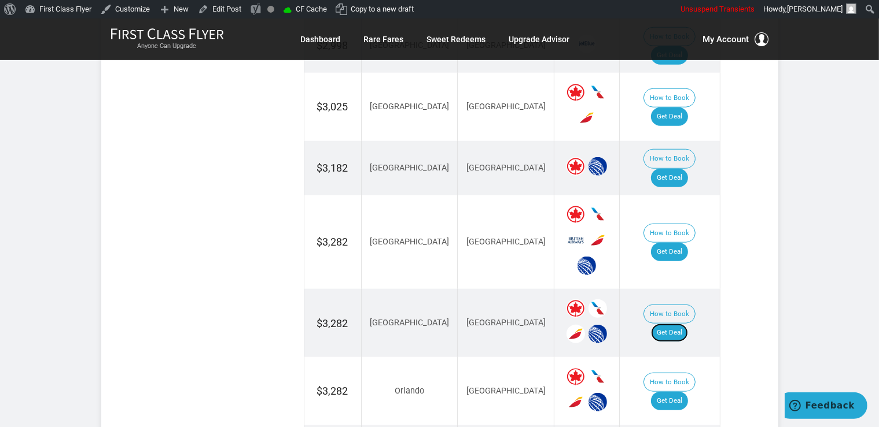
scroll to position [1256, 0]
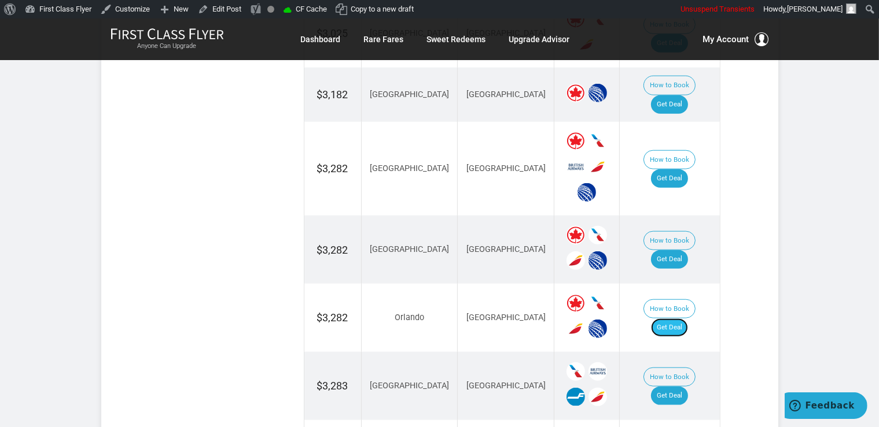
click at [677, 319] on link "Get Deal" at bounding box center [669, 328] width 37 height 19
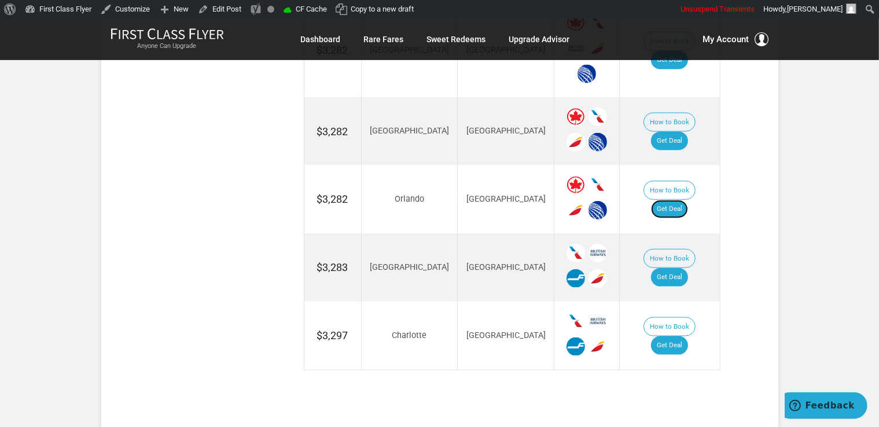
scroll to position [1378, 0]
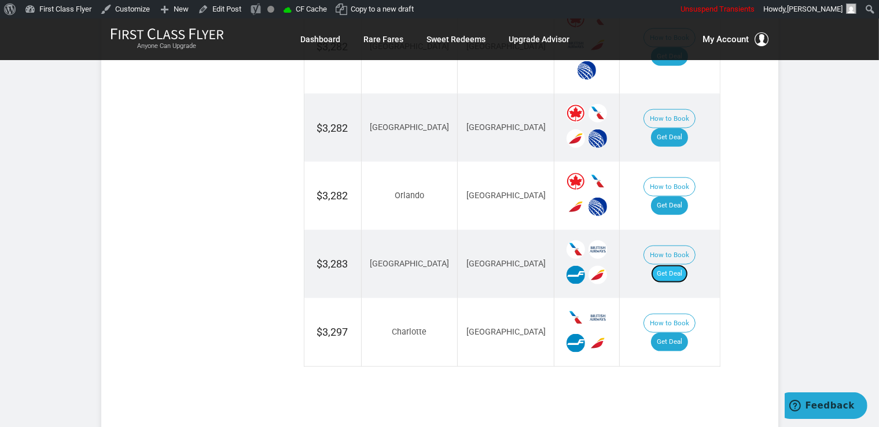
click at [678, 265] on link "Get Deal" at bounding box center [669, 274] width 37 height 19
click at [688, 333] on link "Get Deal" at bounding box center [669, 342] width 37 height 19
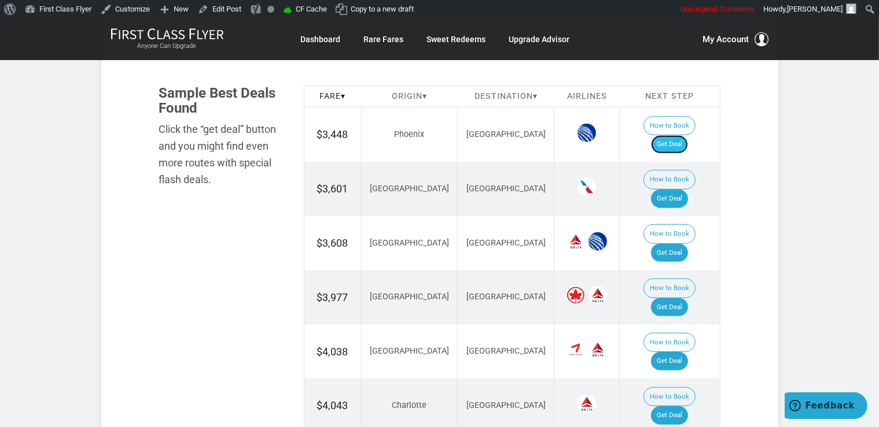
click at [670, 135] on link "Get Deal" at bounding box center [669, 144] width 37 height 19
click at [681, 190] on link "Get Deal" at bounding box center [669, 199] width 37 height 19
click at [675, 244] on link "Get Deal" at bounding box center [669, 253] width 37 height 19
click at [688, 298] on link "Get Deal" at bounding box center [669, 307] width 37 height 19
click at [668, 298] on link "Get Deal" at bounding box center [669, 307] width 37 height 19
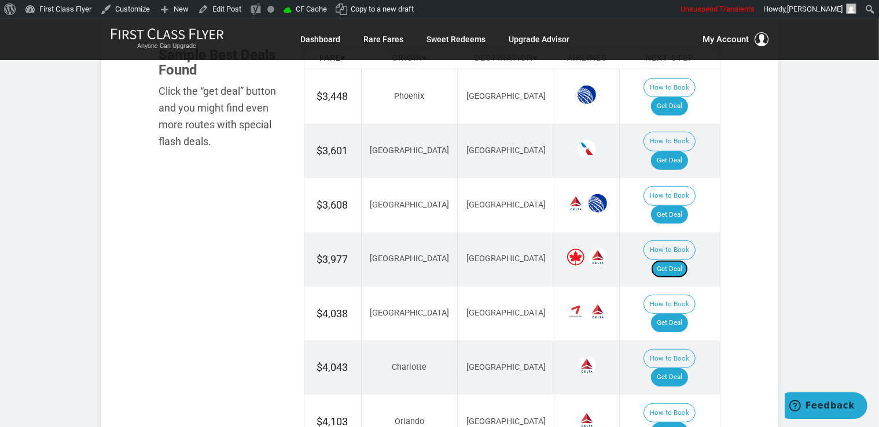
scroll to position [733, 0]
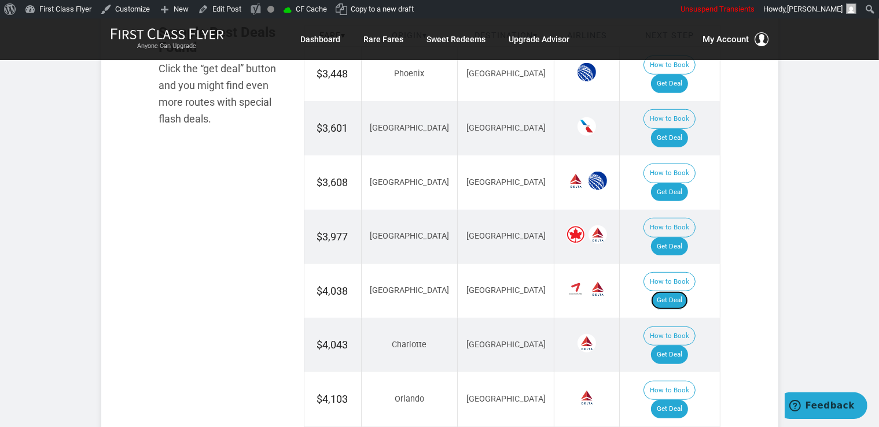
click at [688, 291] on link "Get Deal" at bounding box center [669, 300] width 37 height 19
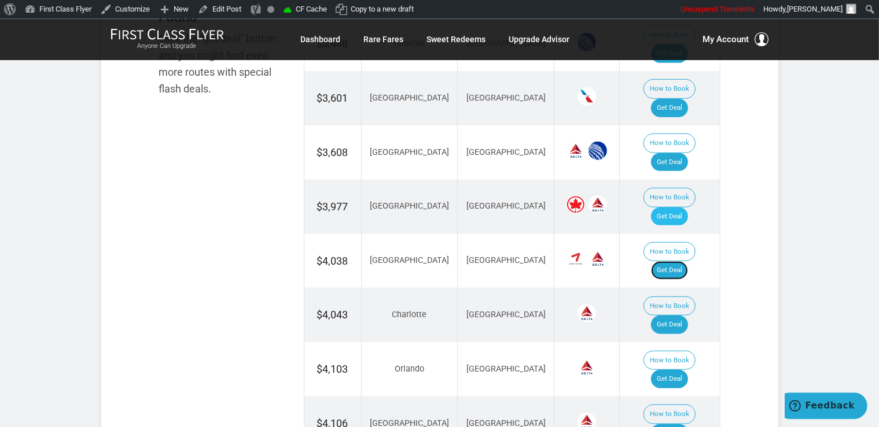
scroll to position [855, 0]
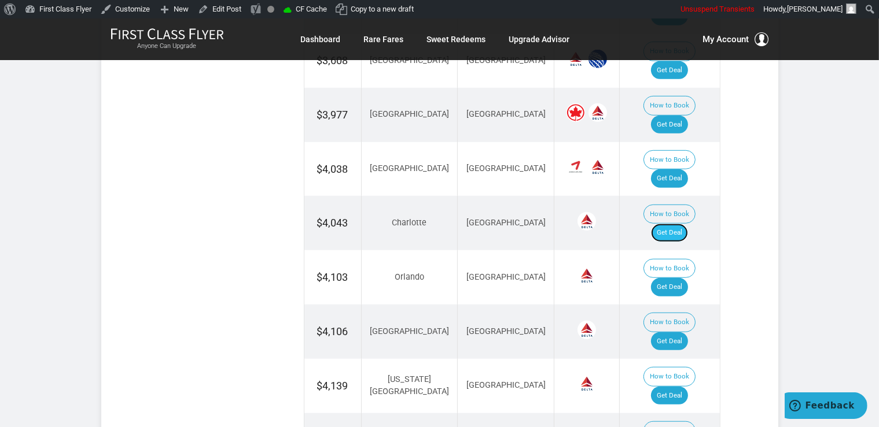
click at [682, 224] on link "Get Deal" at bounding box center [669, 233] width 37 height 19
click at [667, 278] on link "Get Deal" at bounding box center [669, 287] width 37 height 19
click at [679, 333] on link "Get Deal" at bounding box center [669, 342] width 37 height 19
drag, startPoint x: 684, startPoint y: 279, endPoint x: 688, endPoint y: 286, distance: 8.0
click at [684, 387] on link "Get Deal" at bounding box center [669, 396] width 37 height 19
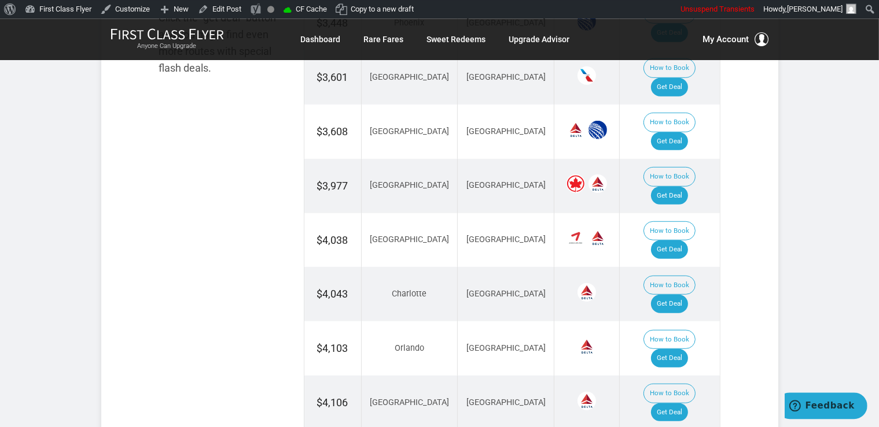
scroll to position [611, 0]
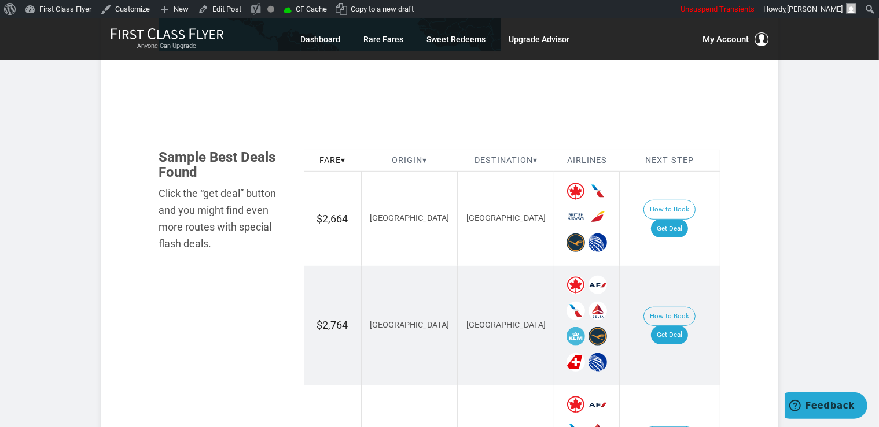
scroll to position [611, 0]
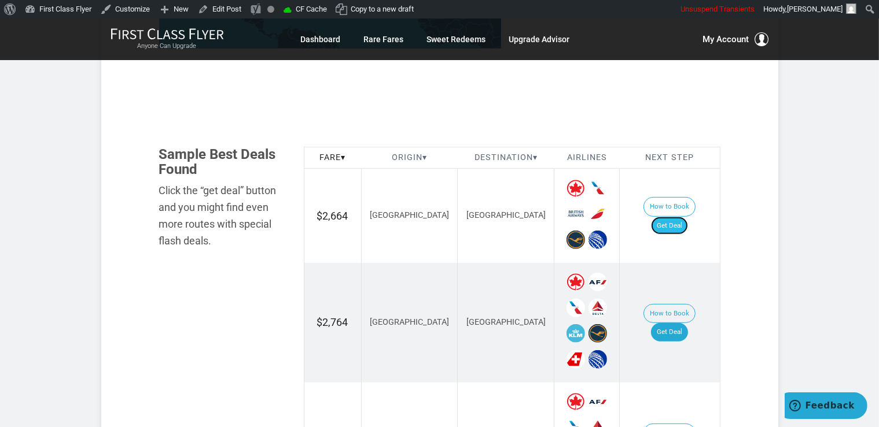
click at [680, 217] on link "Get Deal" at bounding box center [669, 226] width 37 height 19
click at [682, 326] on link "Get Deal" at bounding box center [669, 332] width 37 height 19
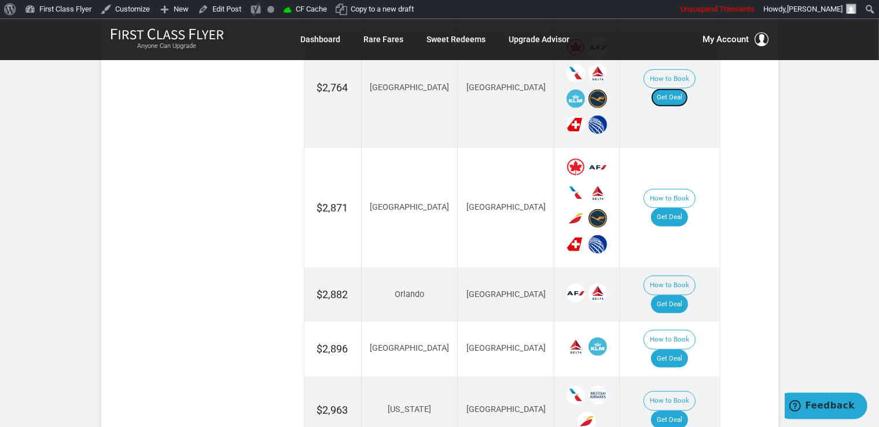
scroll to position [855, 0]
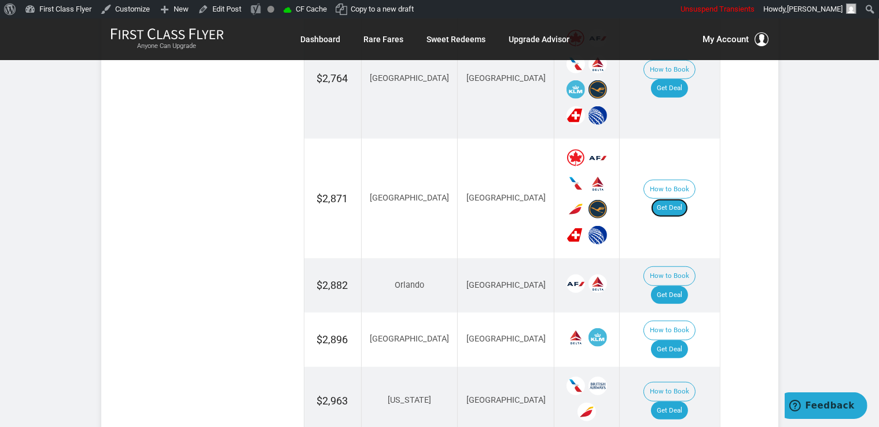
click at [668, 199] on link "Get Deal" at bounding box center [669, 208] width 37 height 19
click at [681, 286] on link "Get Deal" at bounding box center [669, 295] width 37 height 19
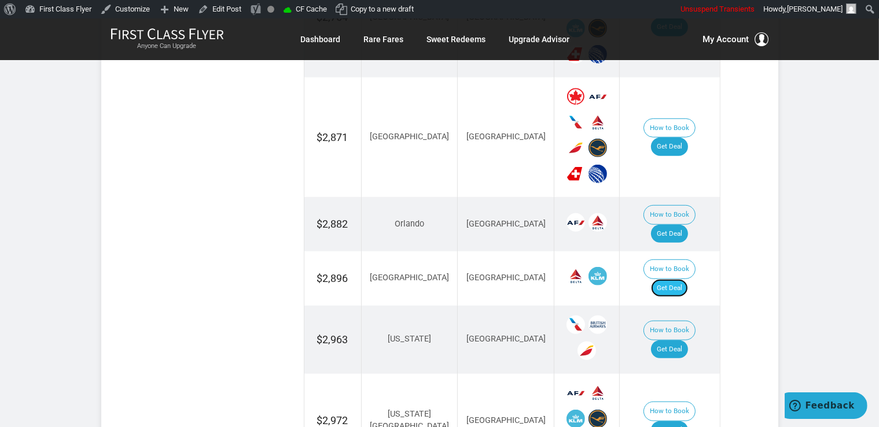
click at [681, 279] on link "Get Deal" at bounding box center [669, 288] width 37 height 19
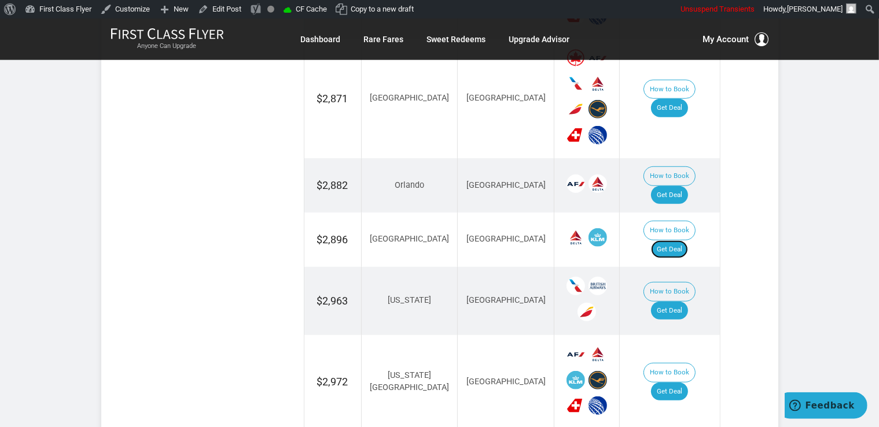
scroll to position [1038, 0]
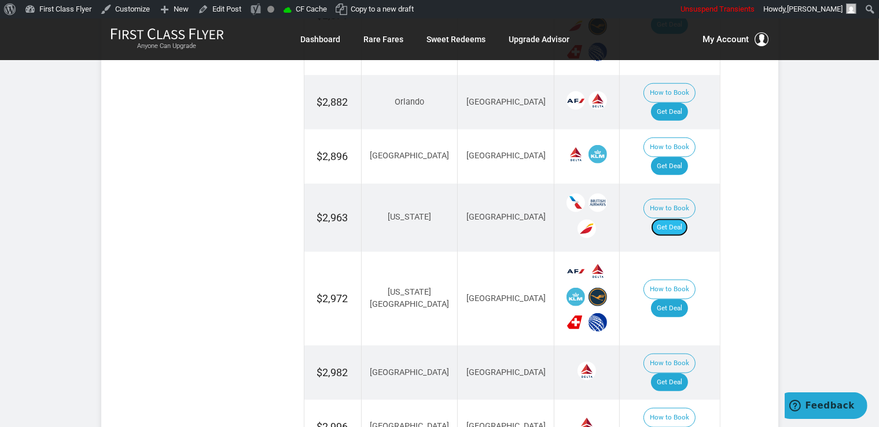
click at [671, 219] on link "Get Deal" at bounding box center [669, 228] width 37 height 19
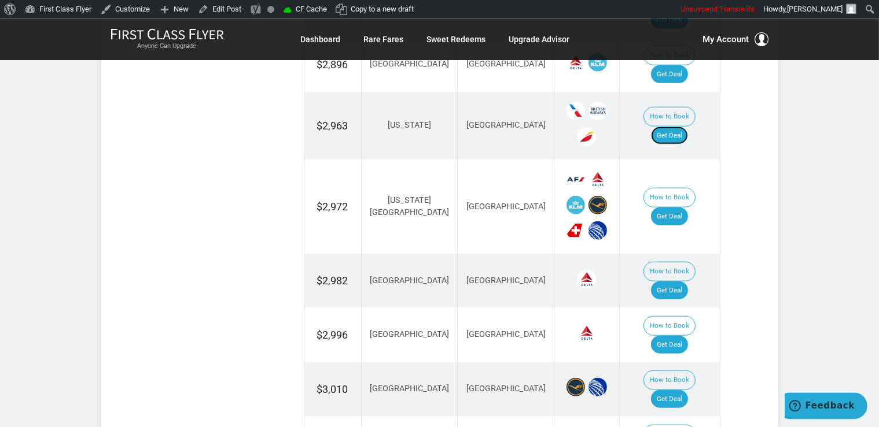
scroll to position [1160, 0]
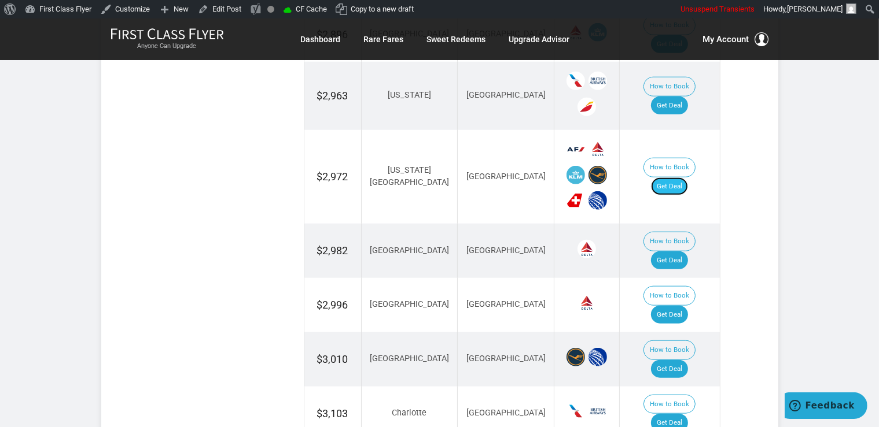
click at [681, 178] on link "Get Deal" at bounding box center [669, 187] width 37 height 19
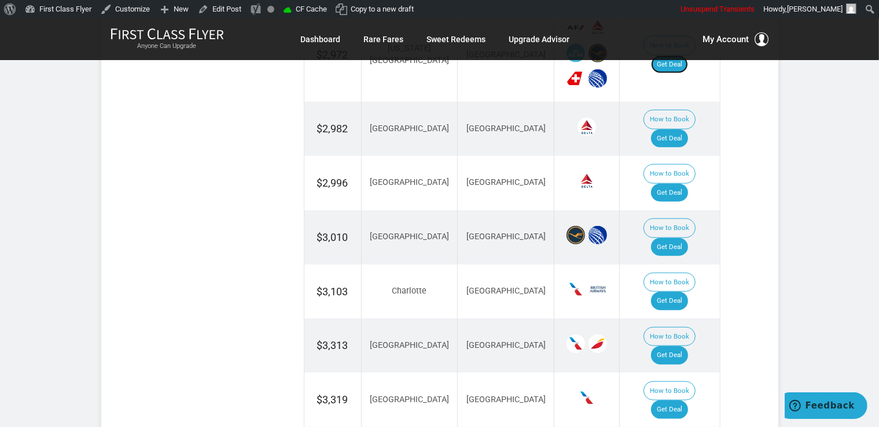
scroll to position [1222, 0]
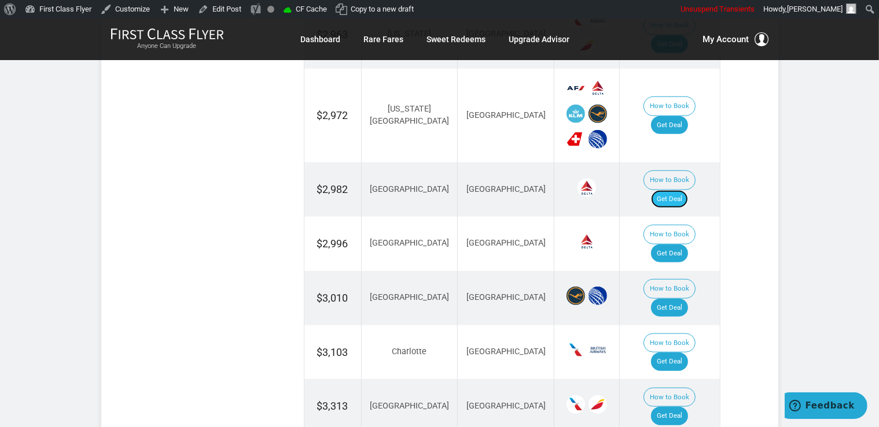
click at [686, 190] on link "Get Deal" at bounding box center [669, 199] width 37 height 19
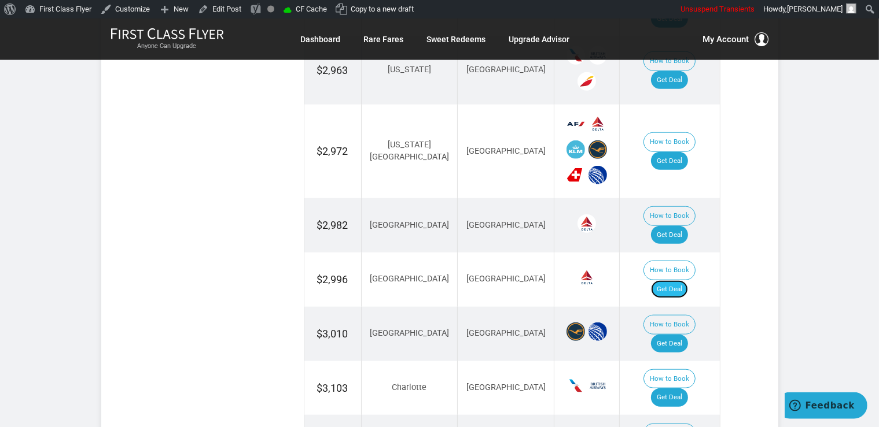
click at [685, 281] on link "Get Deal" at bounding box center [669, 290] width 37 height 19
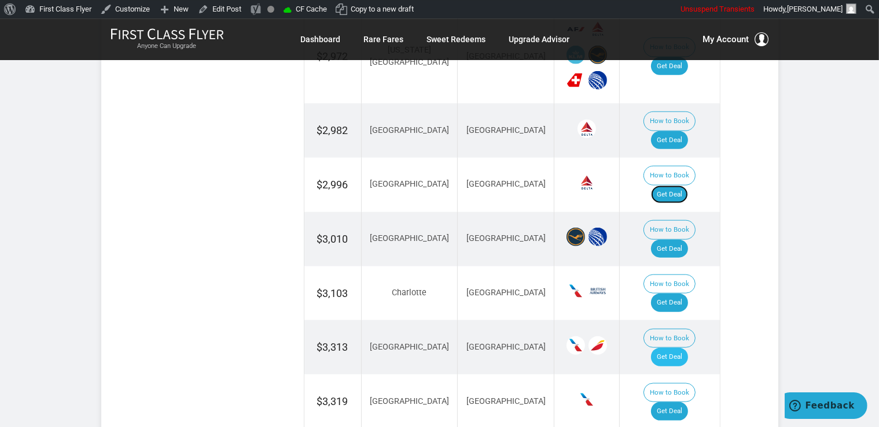
scroll to position [1308, 0]
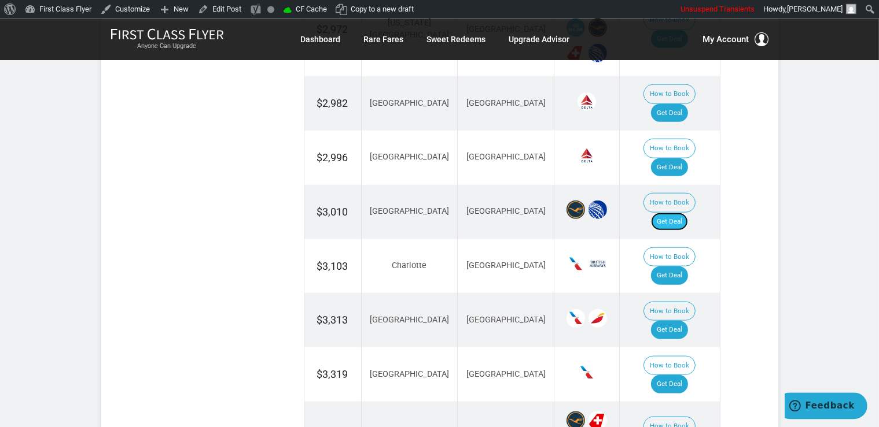
click at [688, 212] on link "Get Deal" at bounding box center [669, 221] width 37 height 19
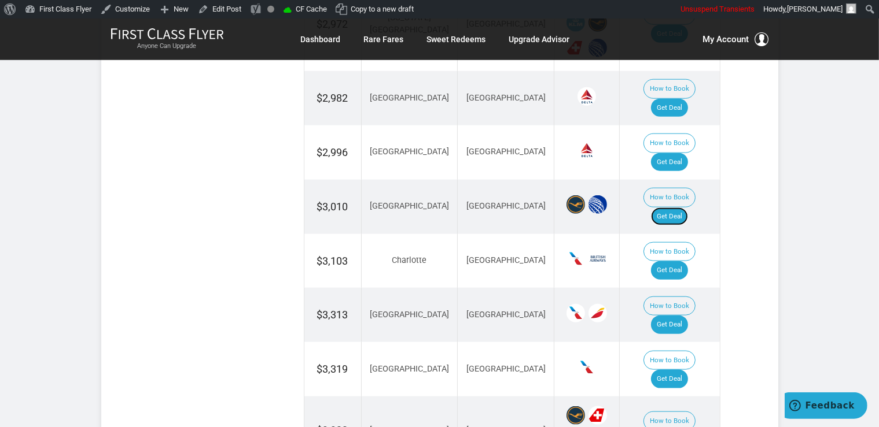
scroll to position [1247, 0]
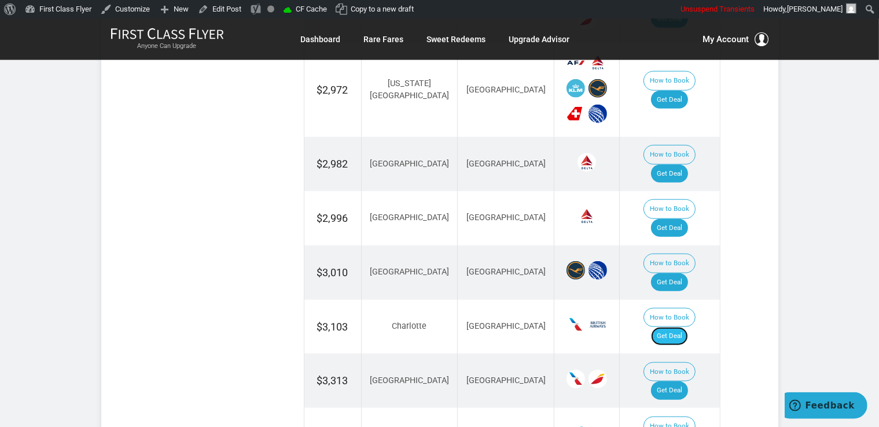
click at [681, 327] on link "Get Deal" at bounding box center [669, 336] width 37 height 19
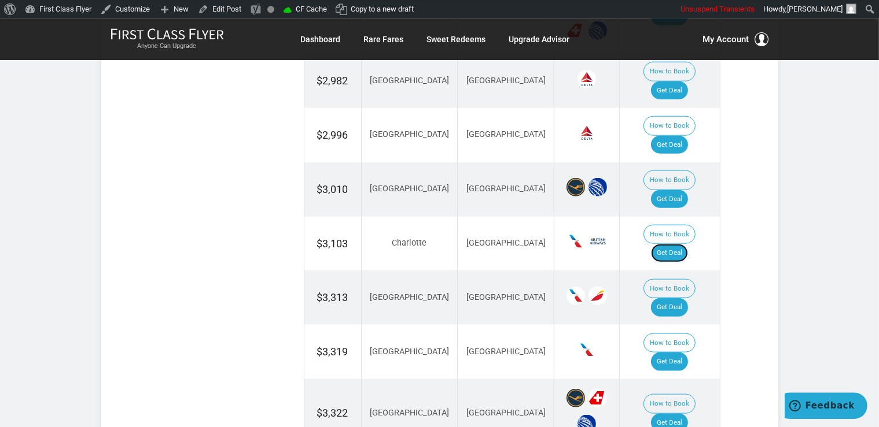
scroll to position [1356, 0]
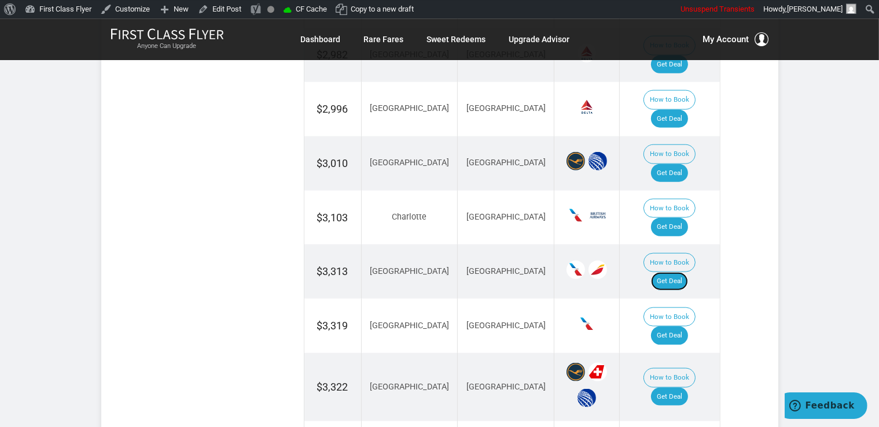
click at [681, 272] on link "Get Deal" at bounding box center [669, 281] width 37 height 19
click at [686, 327] on link "Get Deal" at bounding box center [669, 336] width 37 height 19
drag, startPoint x: 669, startPoint y: 272, endPoint x: 691, endPoint y: 276, distance: 22.9
click at [668, 388] on link "Get Deal" at bounding box center [669, 397] width 37 height 19
click at [675, 388] on link "Get Deal" at bounding box center [669, 397] width 37 height 19
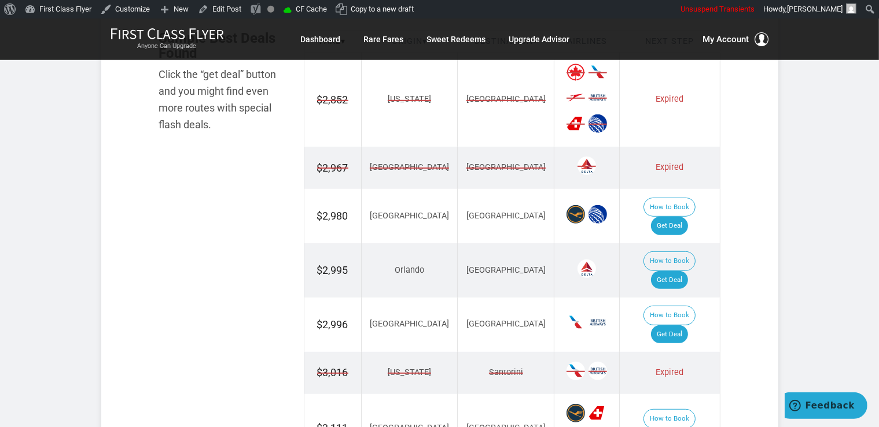
scroll to position [733, 0]
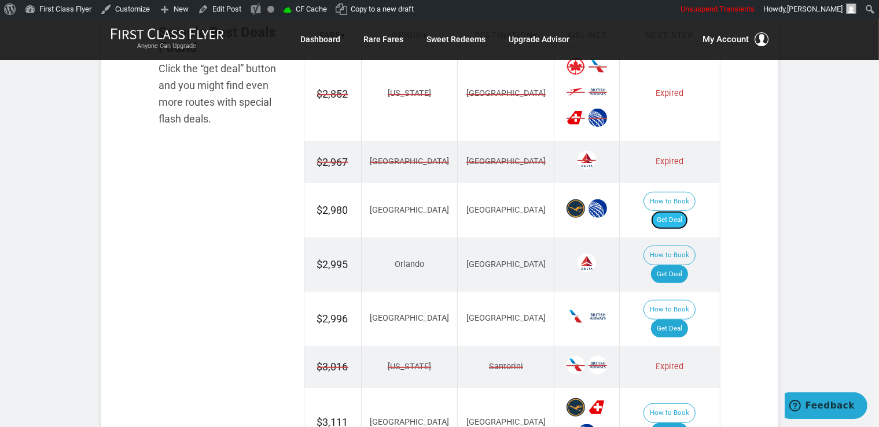
click at [687, 211] on link "Get Deal" at bounding box center [669, 220] width 37 height 19
click at [685, 320] on link "Get Deal" at bounding box center [669, 329] width 37 height 19
click at [677, 265] on link "Get Deal" at bounding box center [669, 274] width 37 height 19
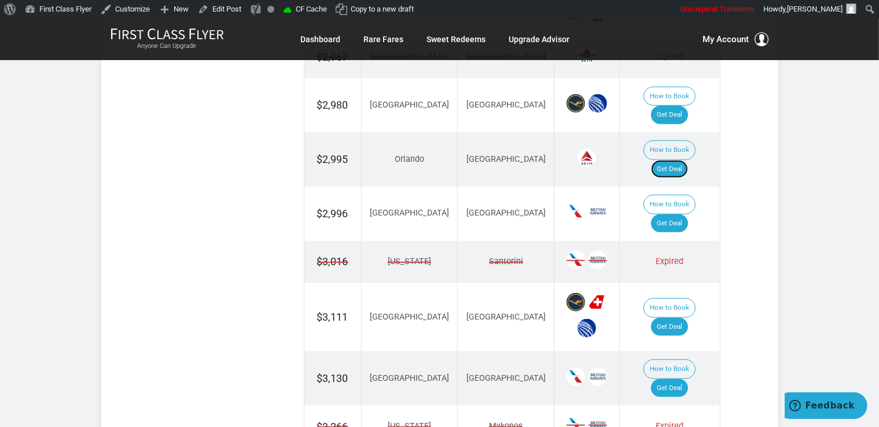
scroll to position [916, 0]
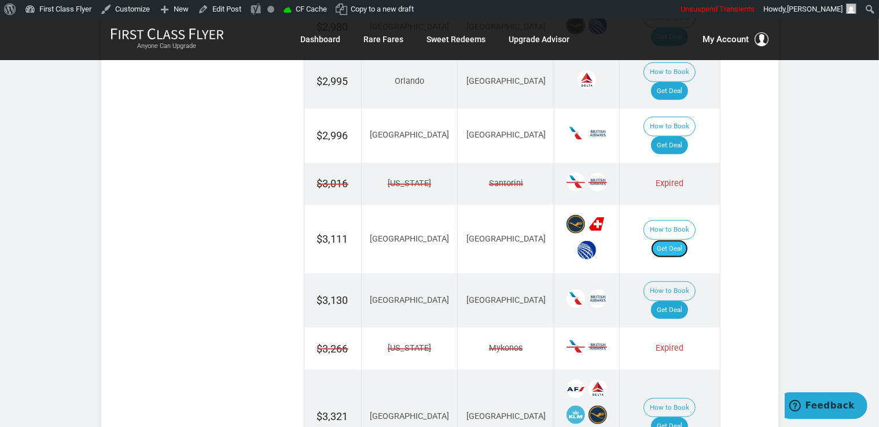
click at [681, 240] on link "Get Deal" at bounding box center [669, 249] width 37 height 19
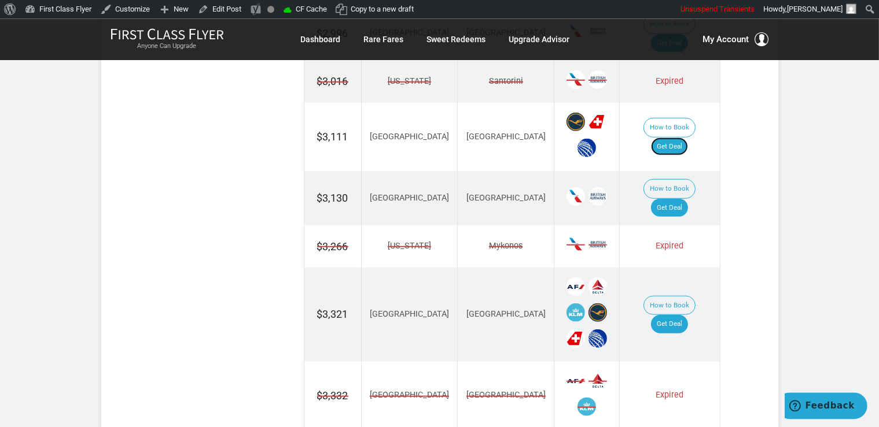
scroll to position [1038, 0]
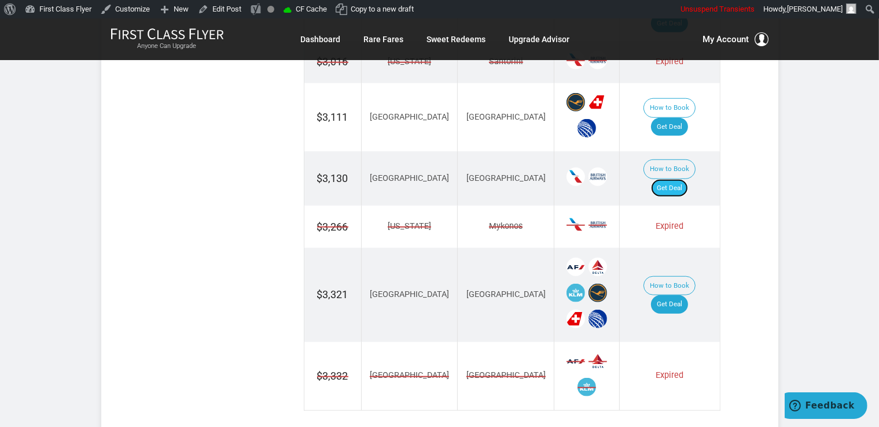
click at [676, 179] on link "Get Deal" at bounding box center [669, 188] width 37 height 19
click at [687, 296] on link "Get Deal" at bounding box center [669, 305] width 37 height 19
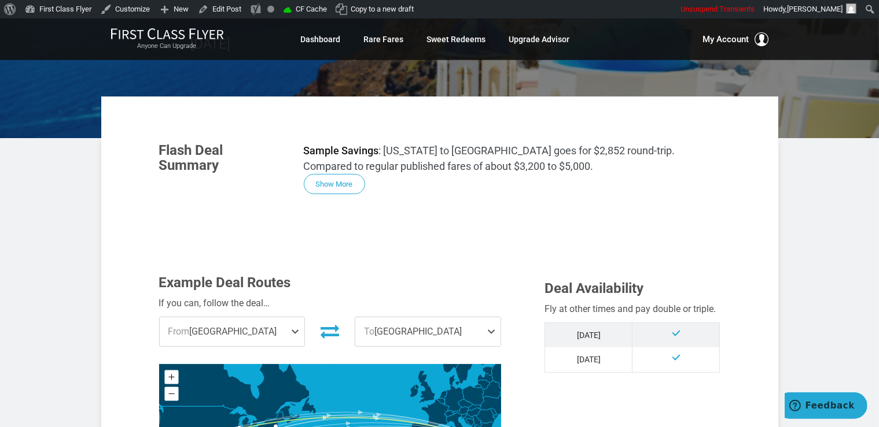
scroll to position [0, 0]
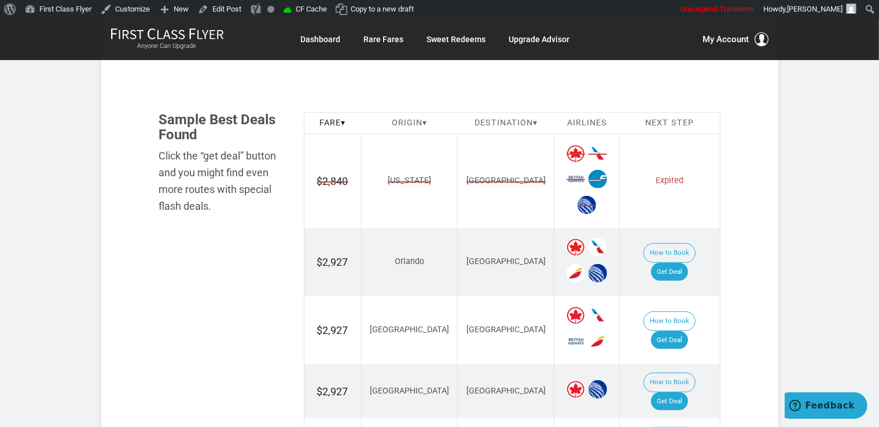
scroll to position [671, 0]
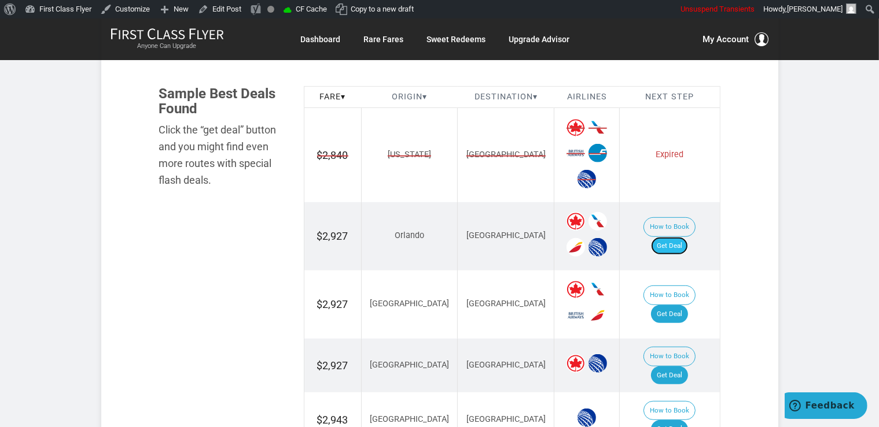
click at [672, 237] on link "Get Deal" at bounding box center [669, 246] width 37 height 19
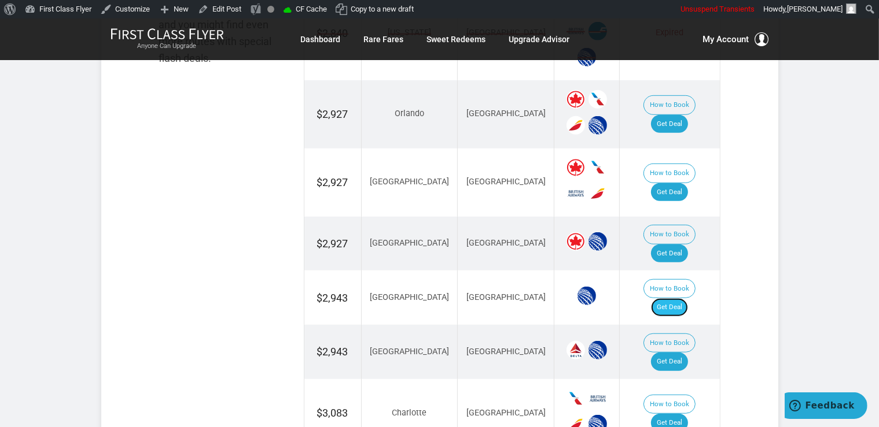
drag, startPoint x: 674, startPoint y: 278, endPoint x: 685, endPoint y: 277, distance: 11.0
click at [674, 298] on link "Get Deal" at bounding box center [669, 307] width 37 height 19
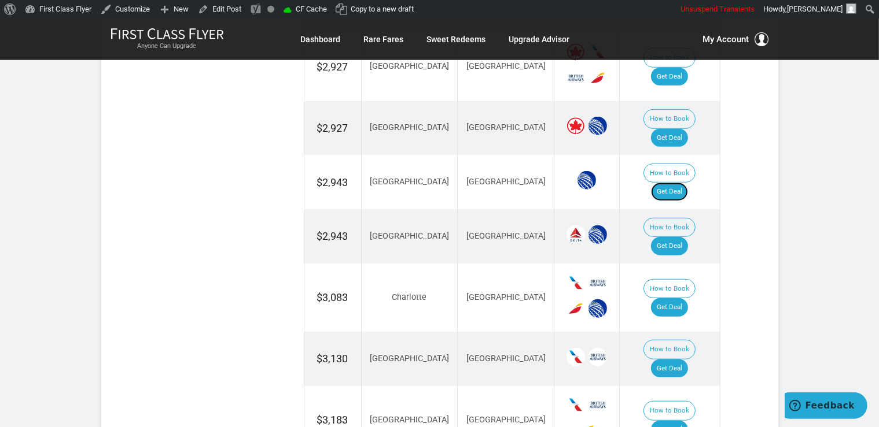
scroll to position [916, 0]
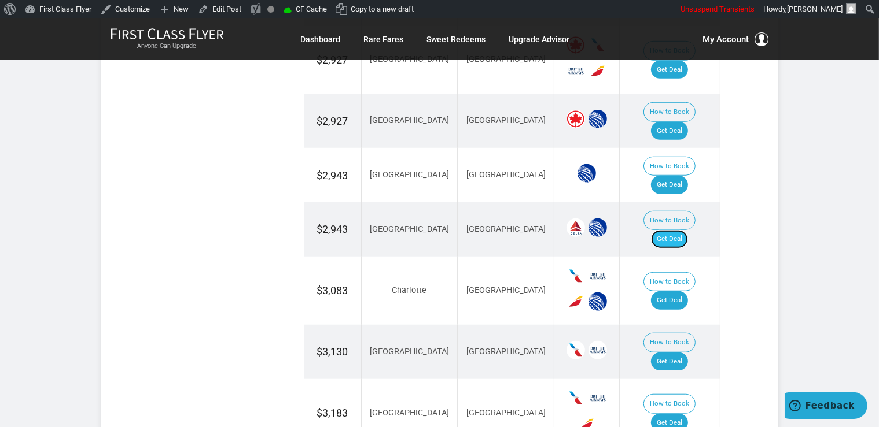
click at [680, 230] on link "Get Deal" at bounding box center [669, 239] width 37 height 19
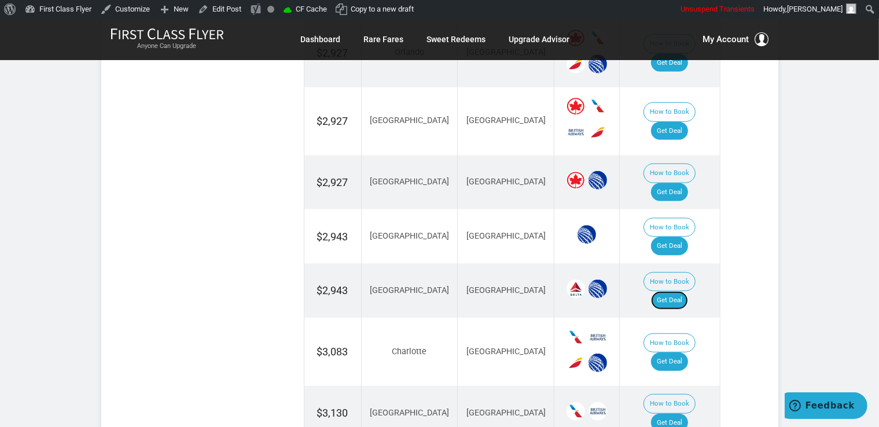
scroll to position [733, 0]
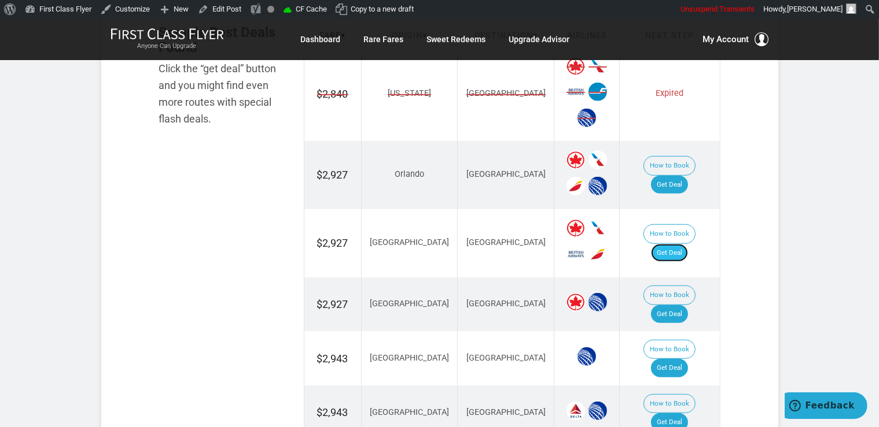
click at [681, 244] on link "Get Deal" at bounding box center [669, 253] width 37 height 19
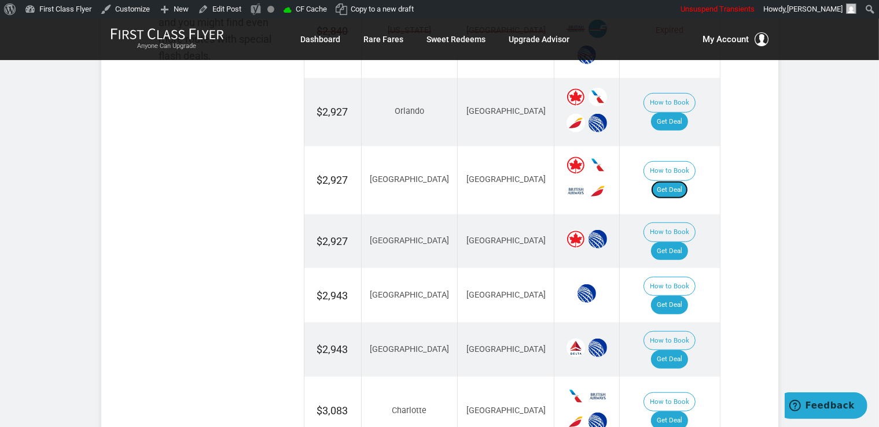
scroll to position [855, 0]
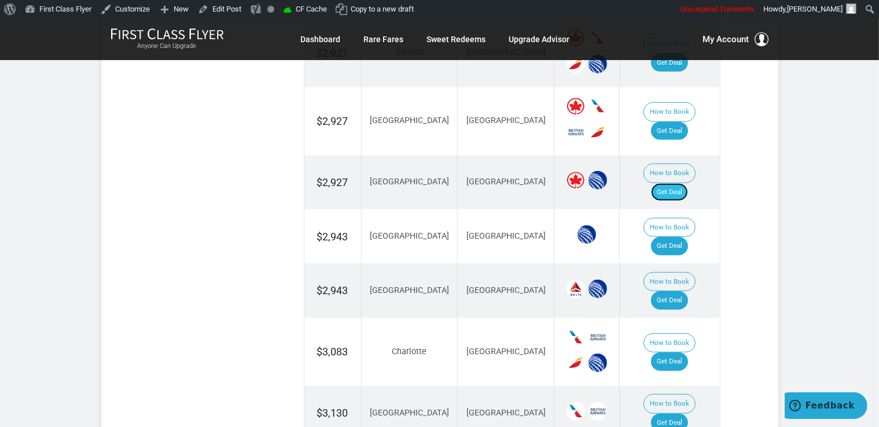
click at [677, 183] on link "Get Deal" at bounding box center [669, 192] width 37 height 19
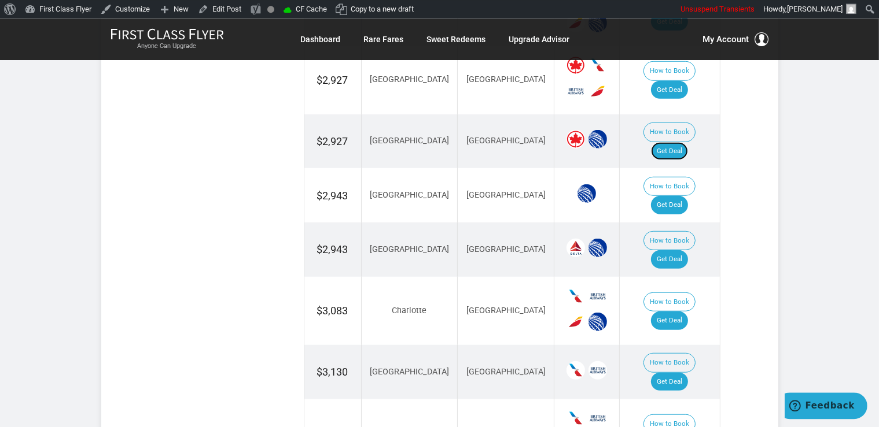
scroll to position [916, 0]
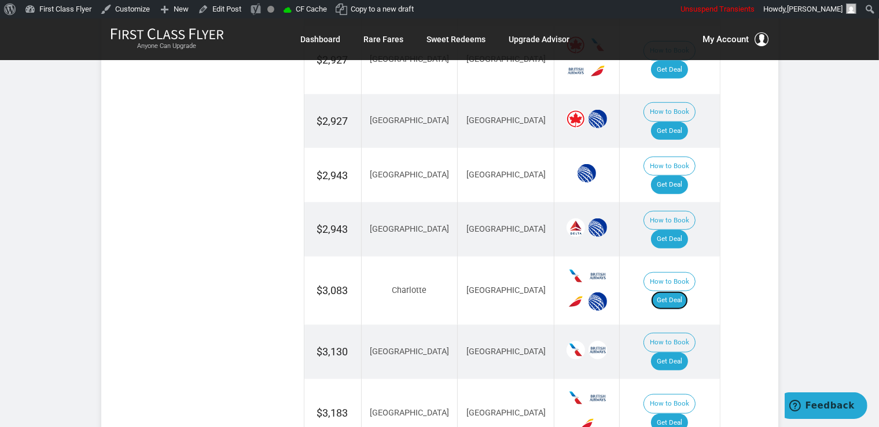
click at [688, 291] on link "Get Deal" at bounding box center [669, 300] width 37 height 19
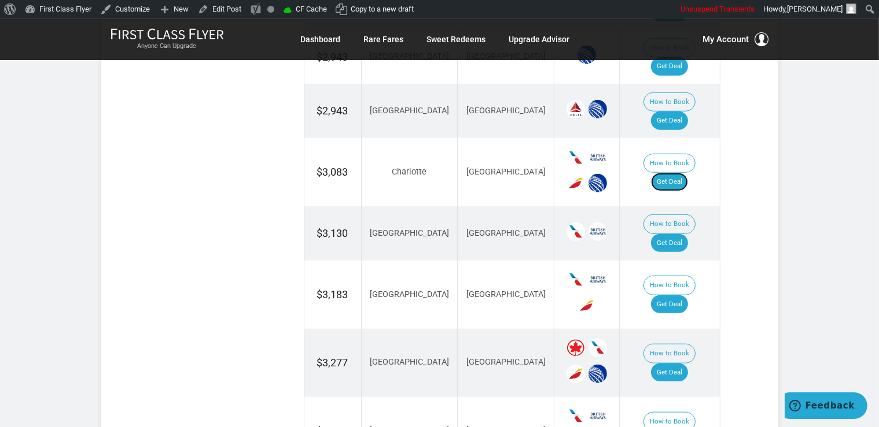
scroll to position [1038, 0]
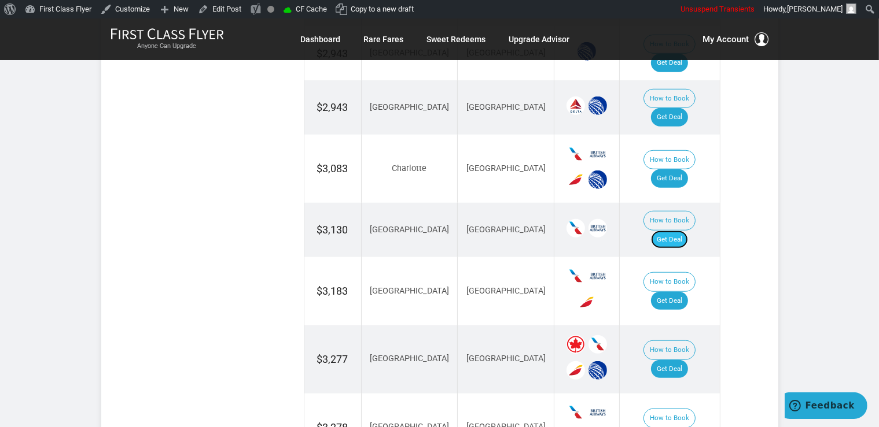
click at [677, 231] on link "Get Deal" at bounding box center [669, 240] width 37 height 19
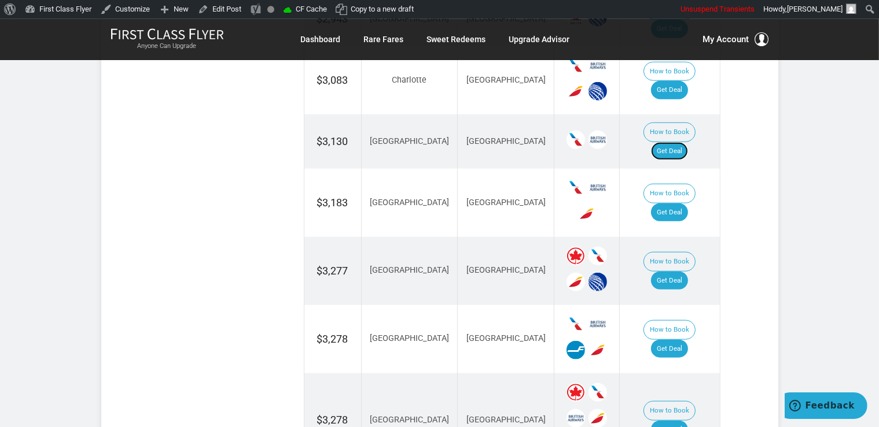
scroll to position [1160, 0]
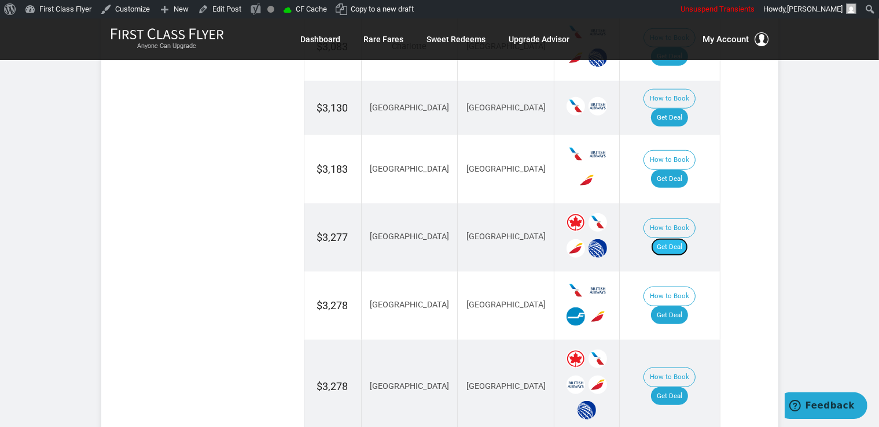
click at [687, 238] on link "Get Deal" at bounding box center [669, 247] width 37 height 19
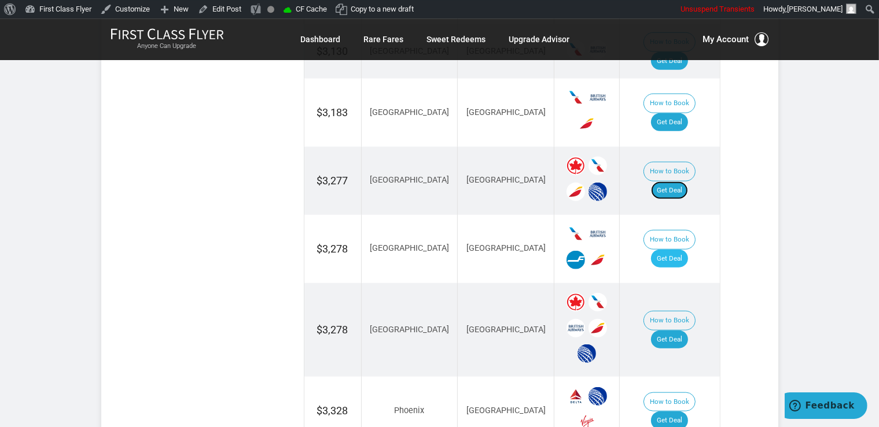
scroll to position [1282, 0]
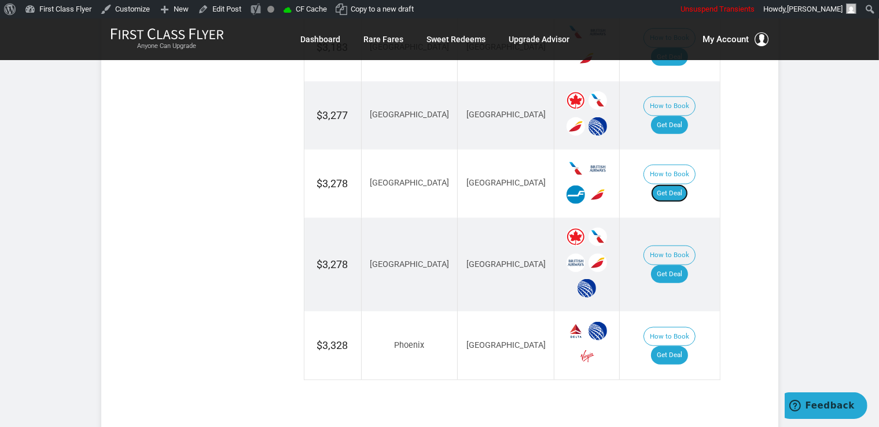
click at [687, 184] on link "Get Deal" at bounding box center [669, 193] width 37 height 19
click at [672, 265] on link "Get Deal" at bounding box center [669, 274] width 37 height 19
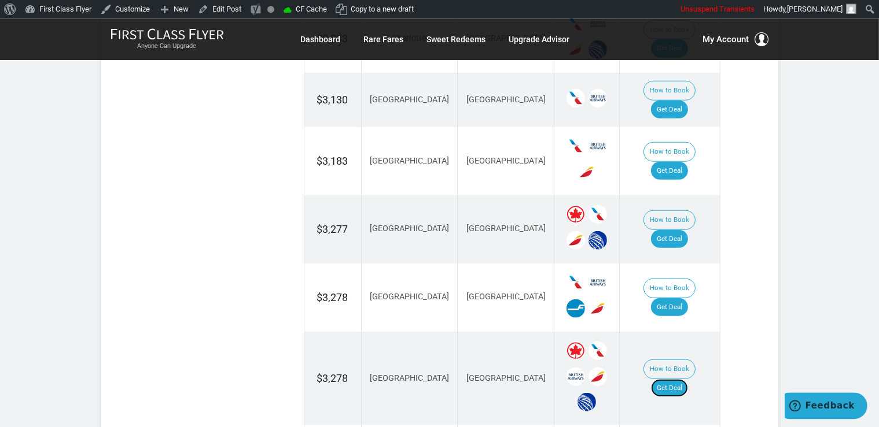
scroll to position [1160, 0]
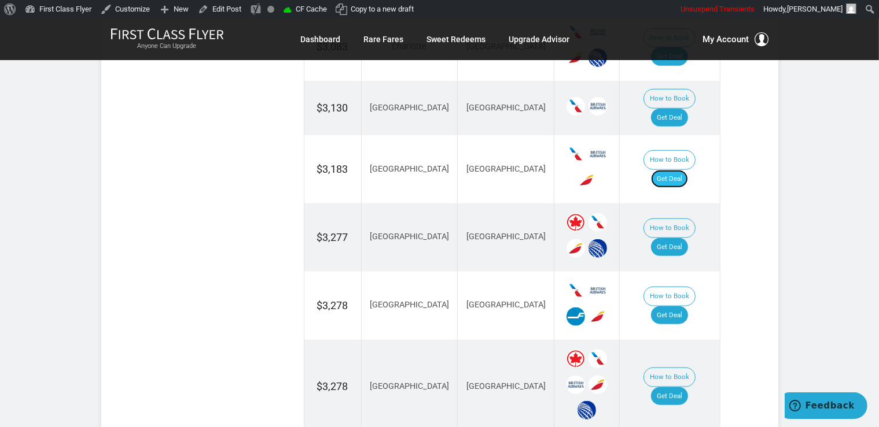
click at [672, 170] on link "Get Deal" at bounding box center [669, 179] width 37 height 19
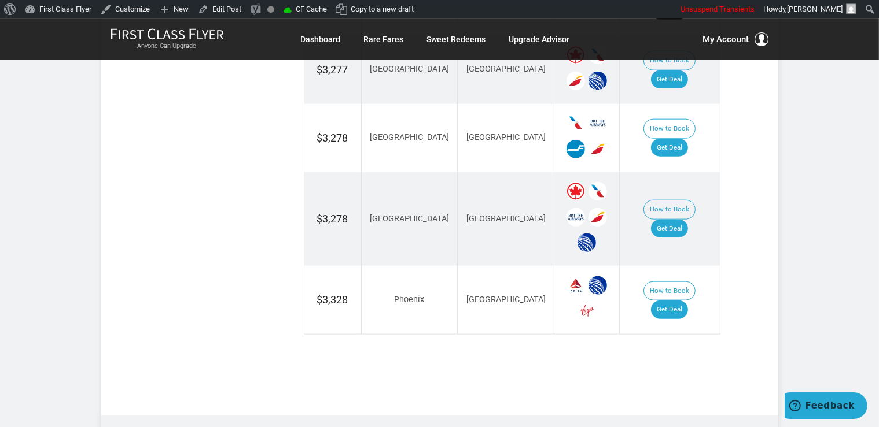
scroll to position [1344, 0]
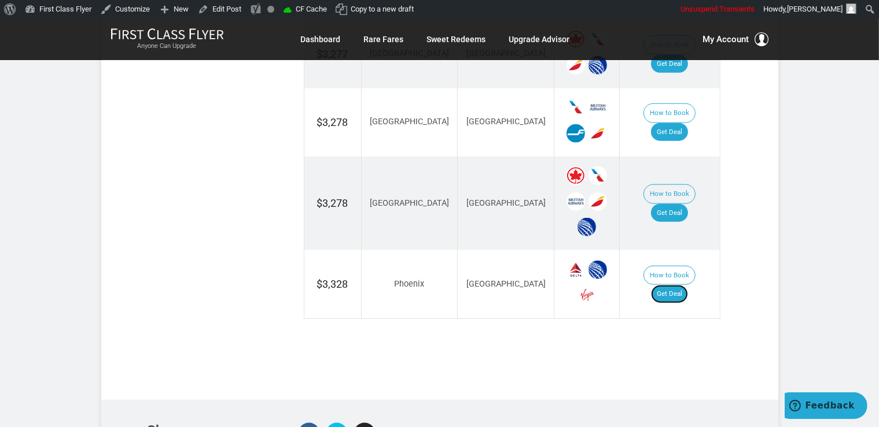
click at [671, 285] on link "Get Deal" at bounding box center [669, 294] width 37 height 19
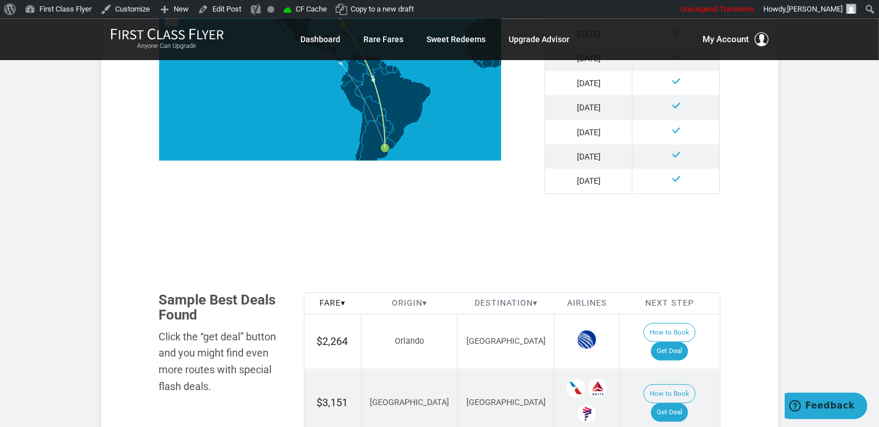
scroll to position [549, 0]
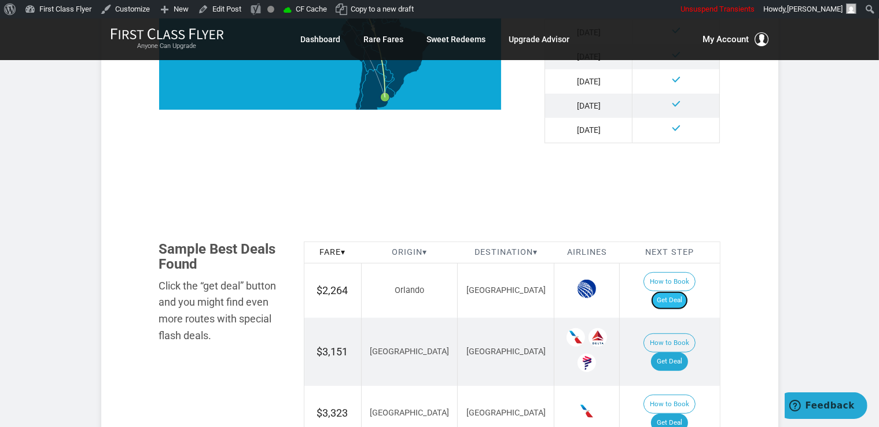
click at [674, 291] on link "Get Deal" at bounding box center [669, 300] width 37 height 19
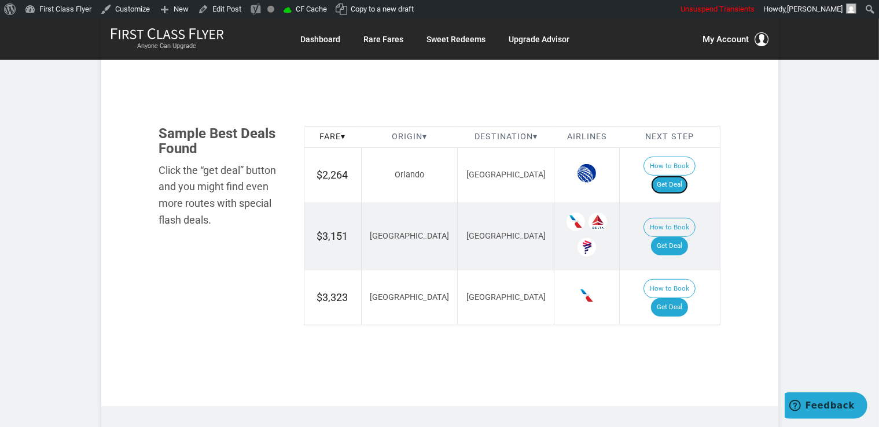
scroll to position [671, 0]
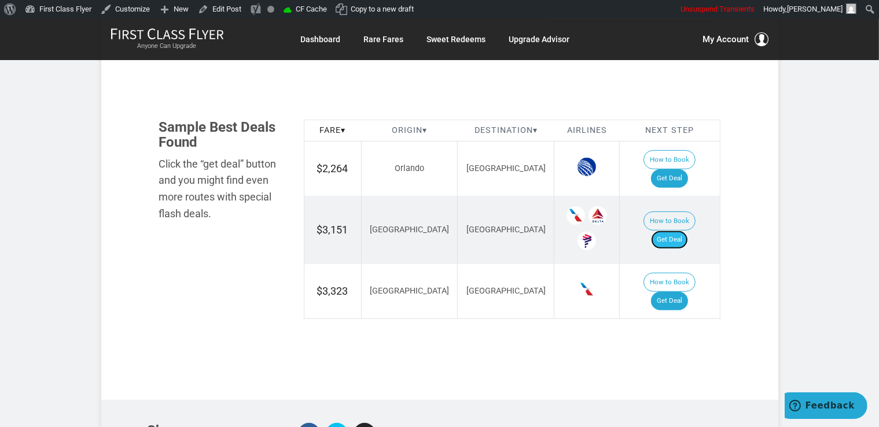
click at [686, 231] on link "Get Deal" at bounding box center [669, 240] width 37 height 19
click at [677, 292] on link "Get Deal" at bounding box center [669, 301] width 37 height 19
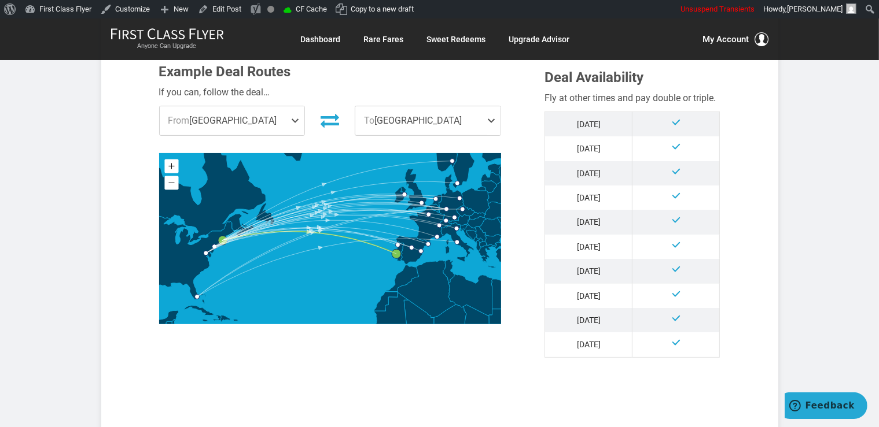
scroll to position [611, 0]
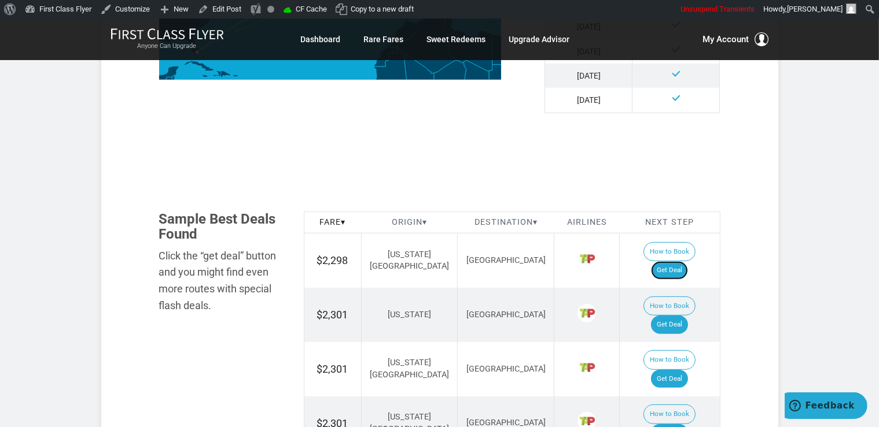
click at [685, 261] on link "Get Deal" at bounding box center [669, 270] width 37 height 19
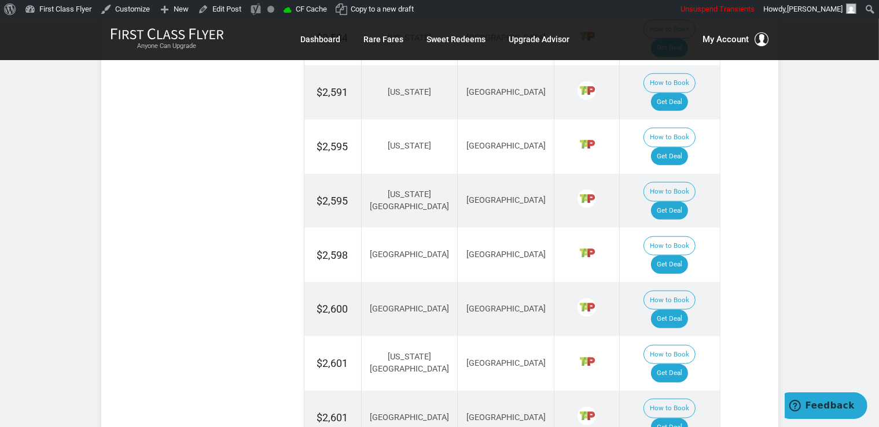
scroll to position [1160, 0]
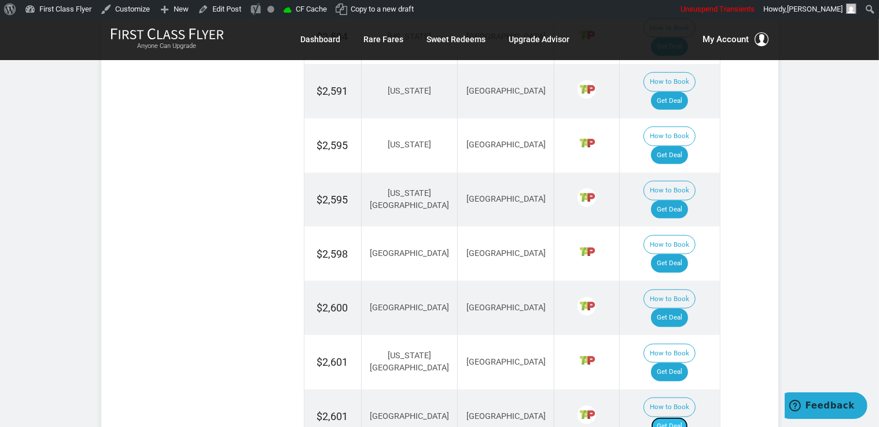
click at [672, 418] on link "Get Deal" at bounding box center [669, 427] width 37 height 19
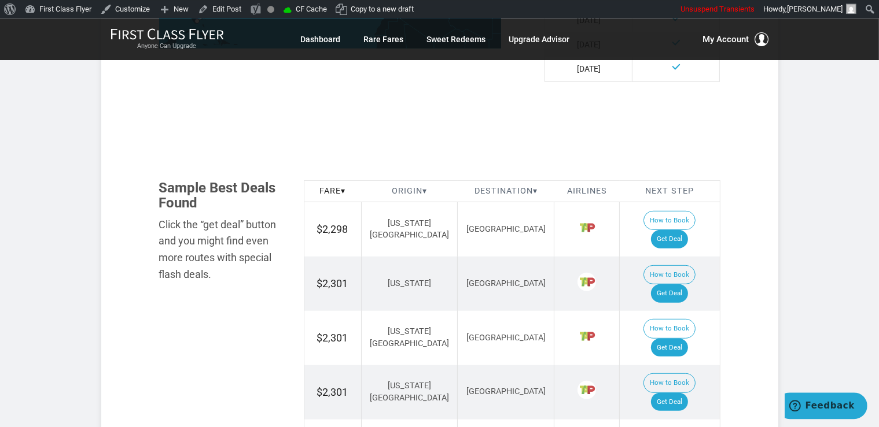
scroll to position [611, 0]
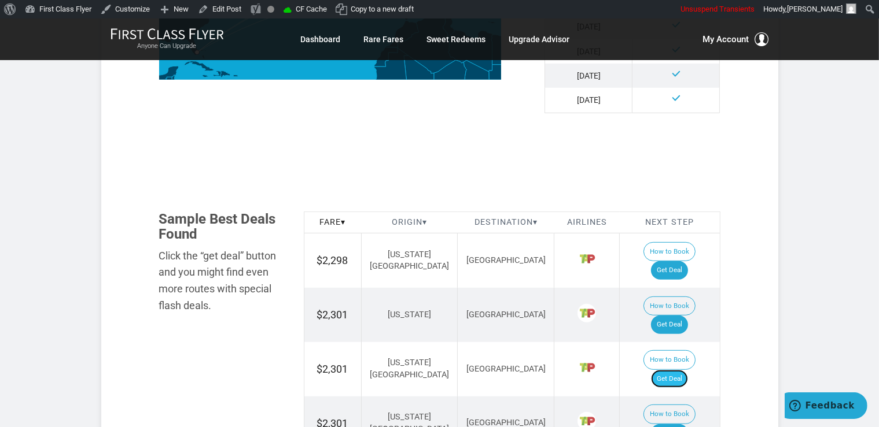
click at [679, 370] on link "Get Deal" at bounding box center [669, 379] width 37 height 19
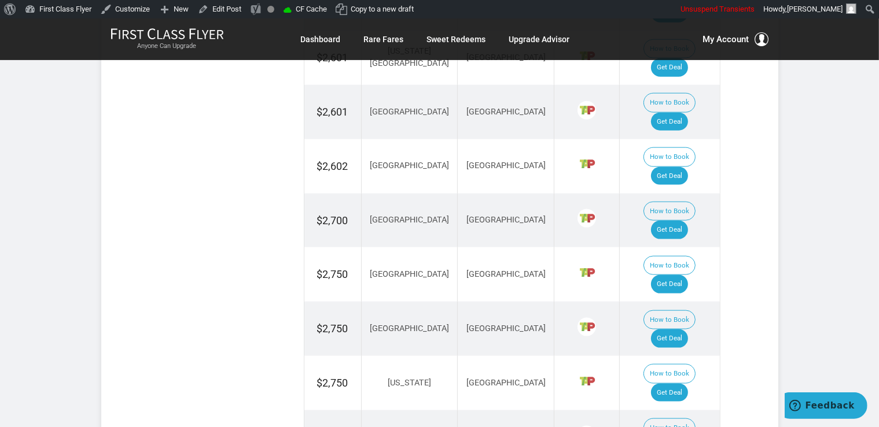
scroll to position [1466, 0]
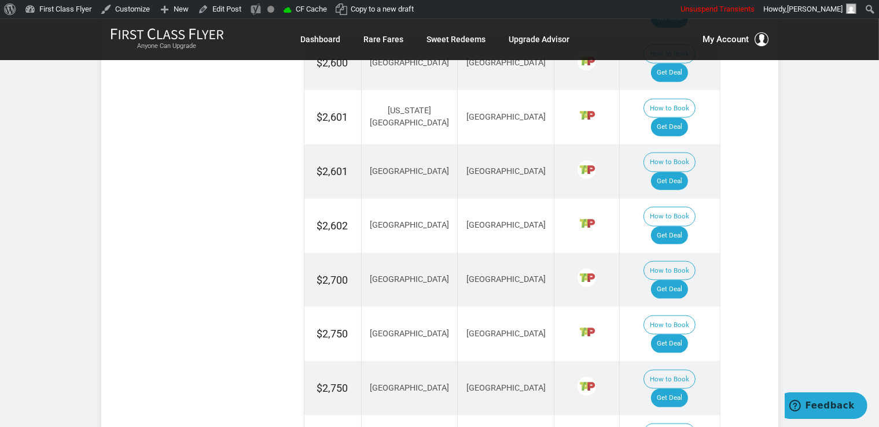
scroll to position [1404, 0]
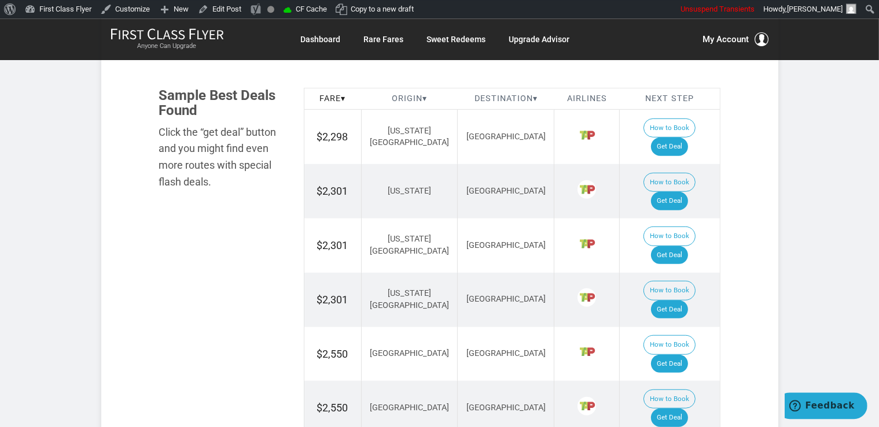
scroll to position [733, 0]
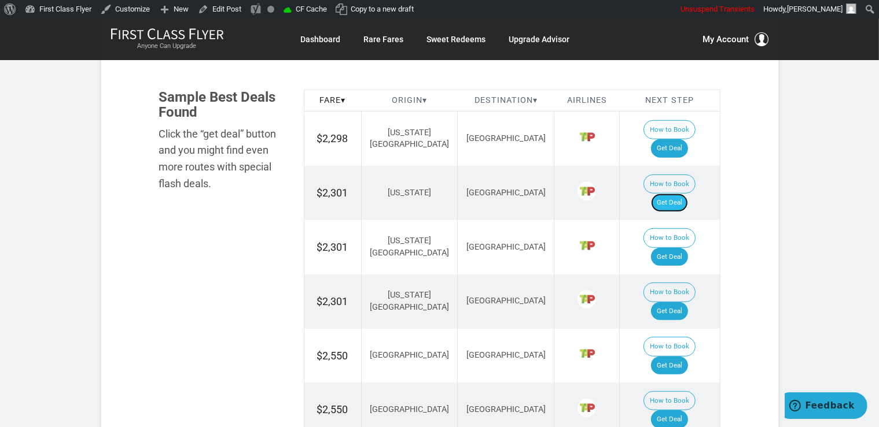
click at [685, 194] on link "Get Deal" at bounding box center [669, 203] width 37 height 19
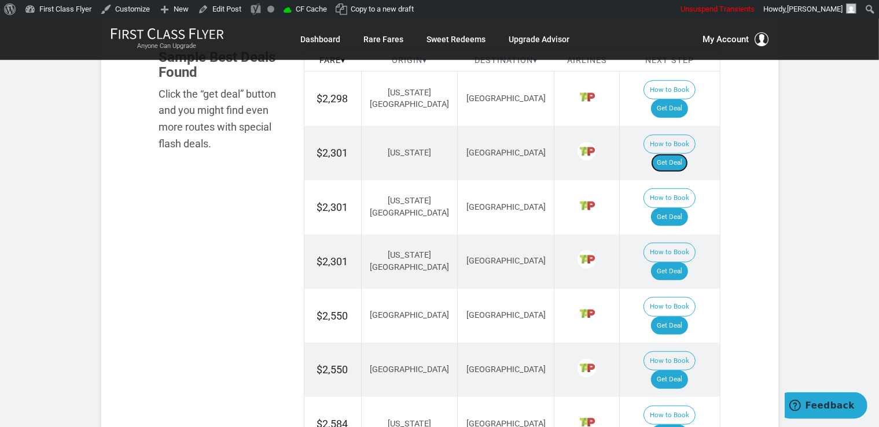
scroll to position [794, 0]
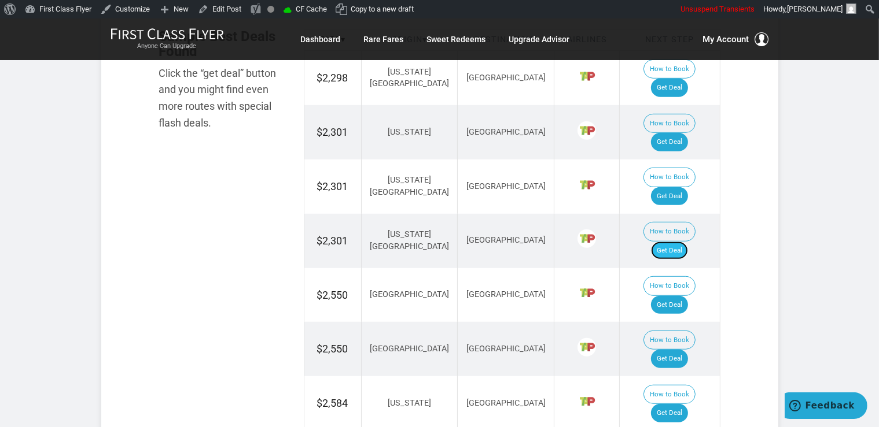
click at [685, 242] on link "Get Deal" at bounding box center [669, 251] width 37 height 19
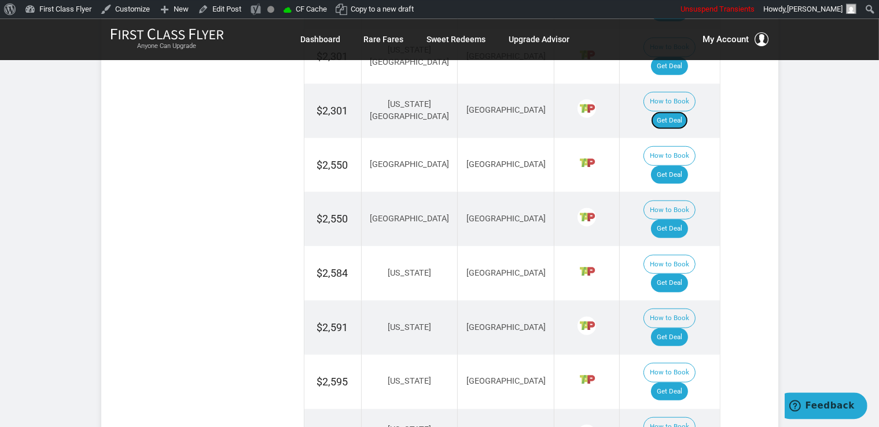
scroll to position [977, 0]
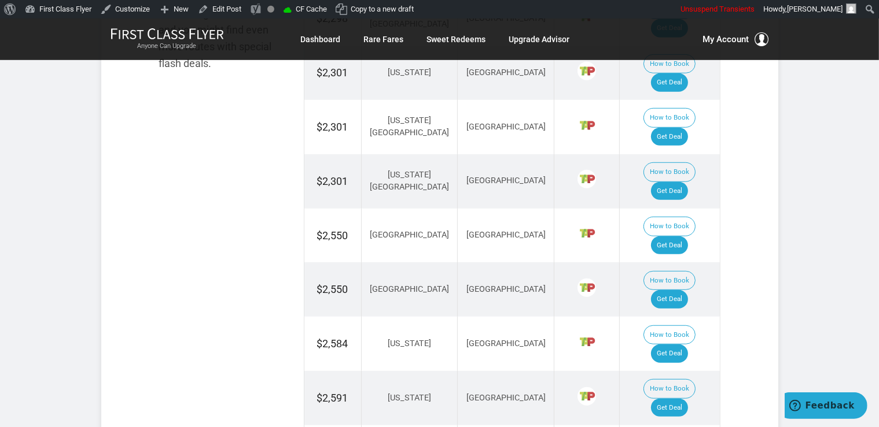
scroll to position [855, 0]
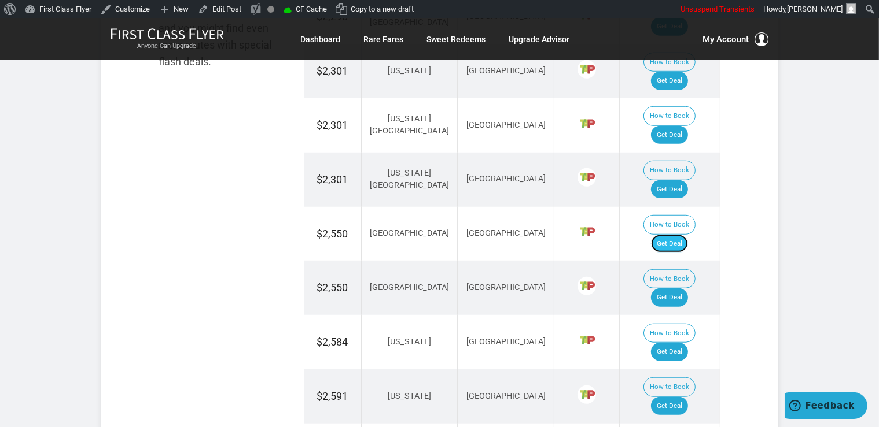
click at [672, 235] on link "Get Deal" at bounding box center [669, 244] width 37 height 19
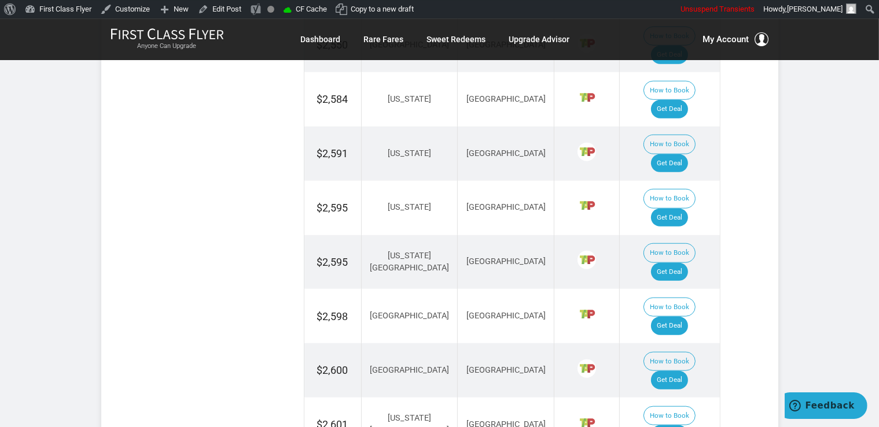
scroll to position [1099, 0]
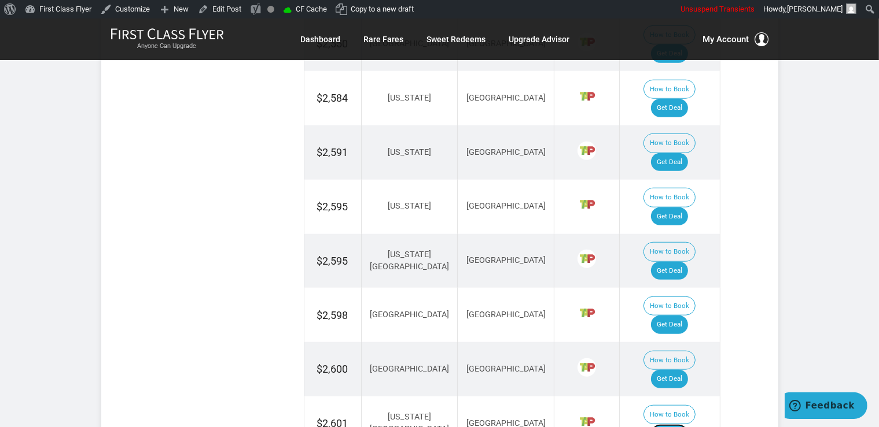
click at [688, 425] on link "Get Deal" at bounding box center [669, 434] width 37 height 19
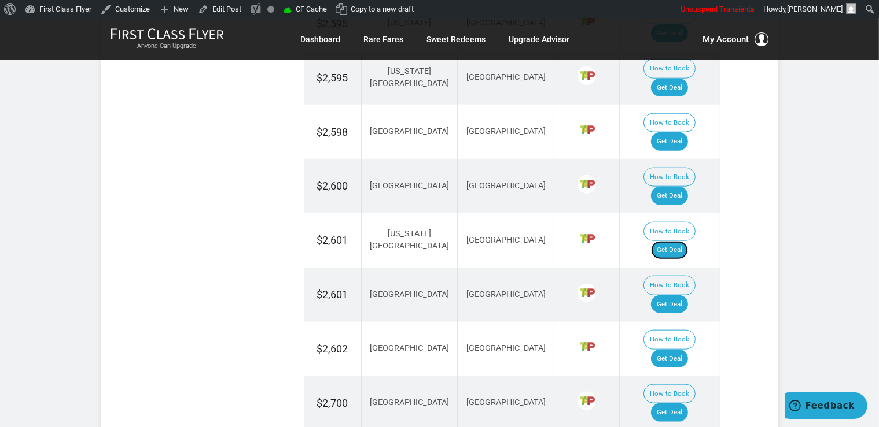
scroll to position [1344, 0]
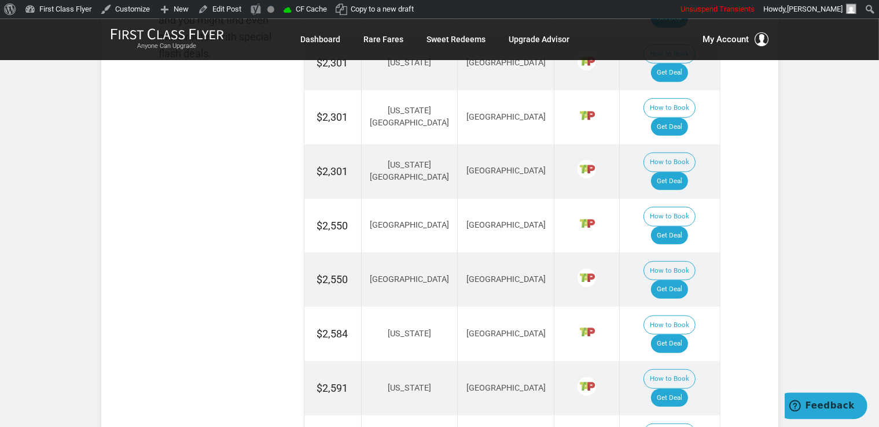
scroll to position [855, 0]
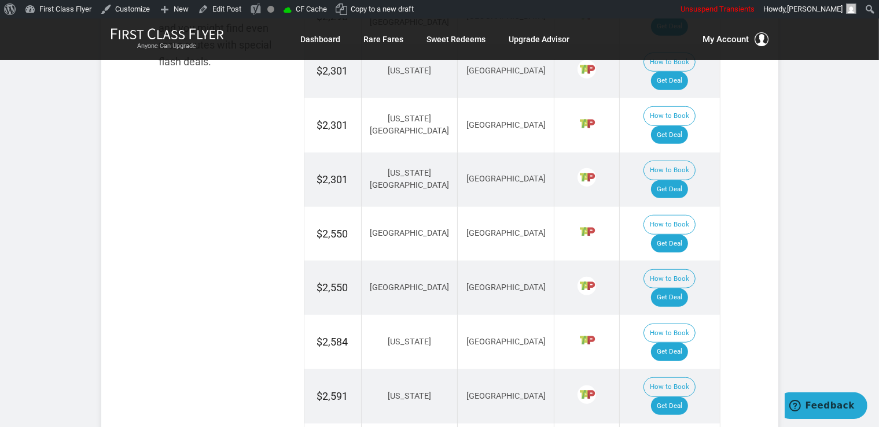
click at [677, 289] on link "Get Deal" at bounding box center [669, 298] width 37 height 19
click at [688, 289] on link "Get Deal" at bounding box center [669, 298] width 37 height 19
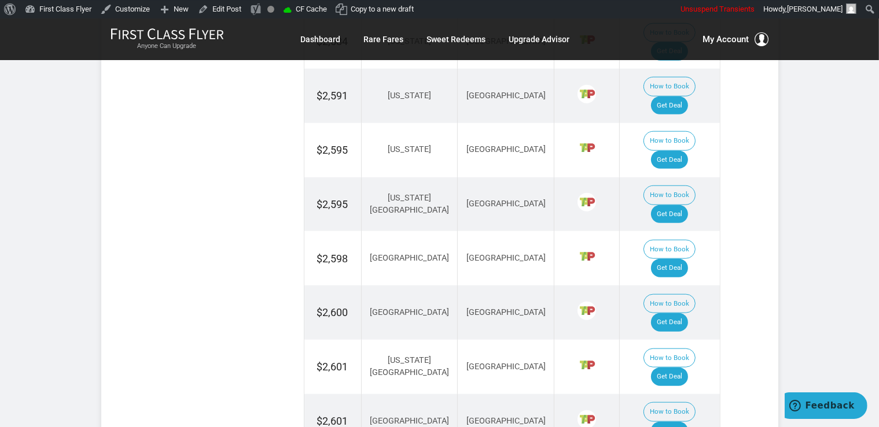
scroll to position [1160, 0]
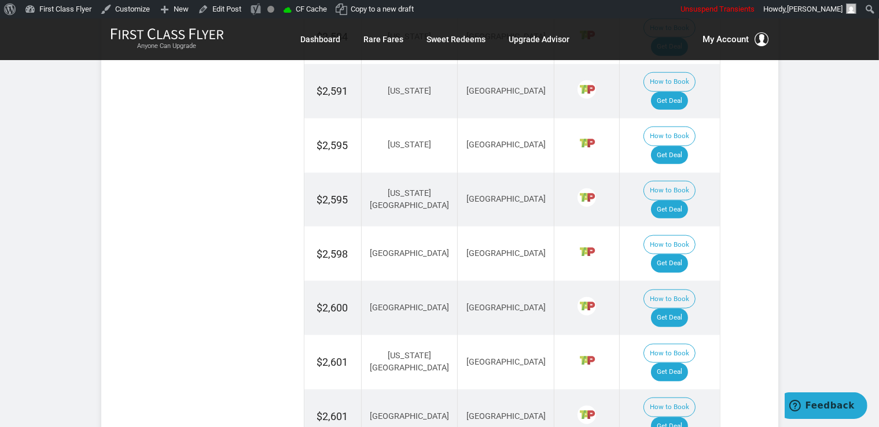
drag, startPoint x: 686, startPoint y: 260, endPoint x: 688, endPoint y: 250, distance: 10.0
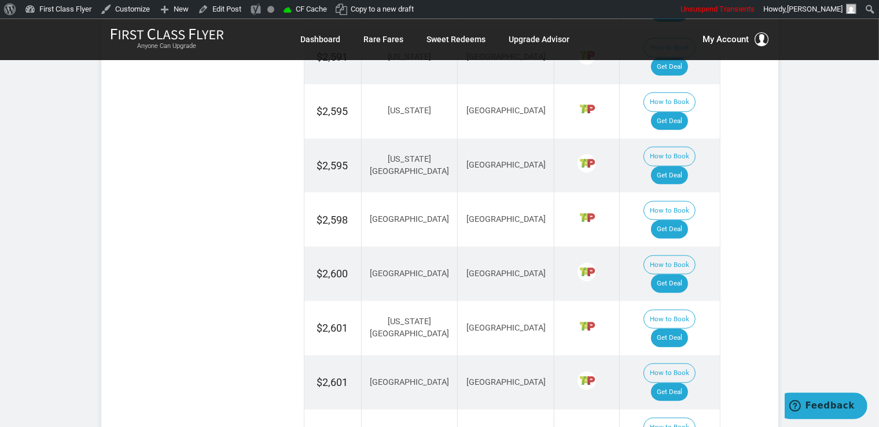
scroll to position [1222, 0]
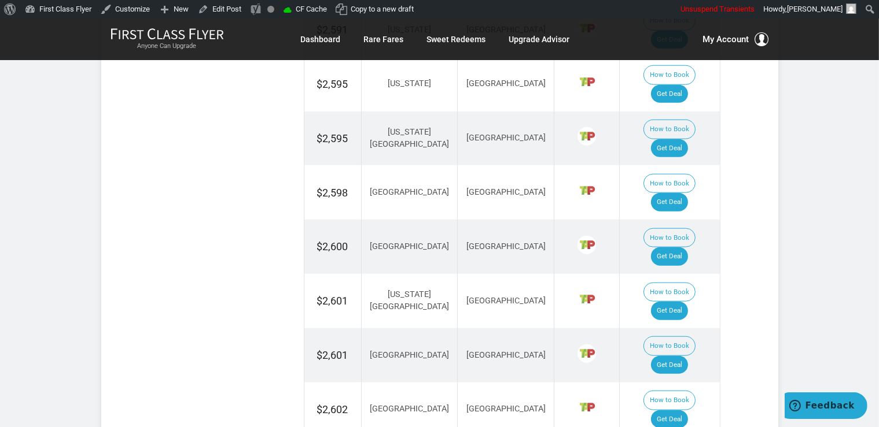
drag, startPoint x: 667, startPoint y: 237, endPoint x: 677, endPoint y: 236, distance: 9.8
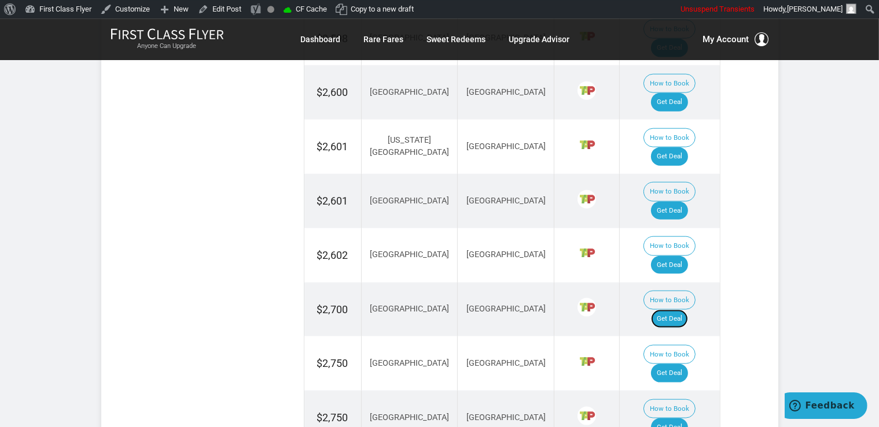
scroll to position [1404, 0]
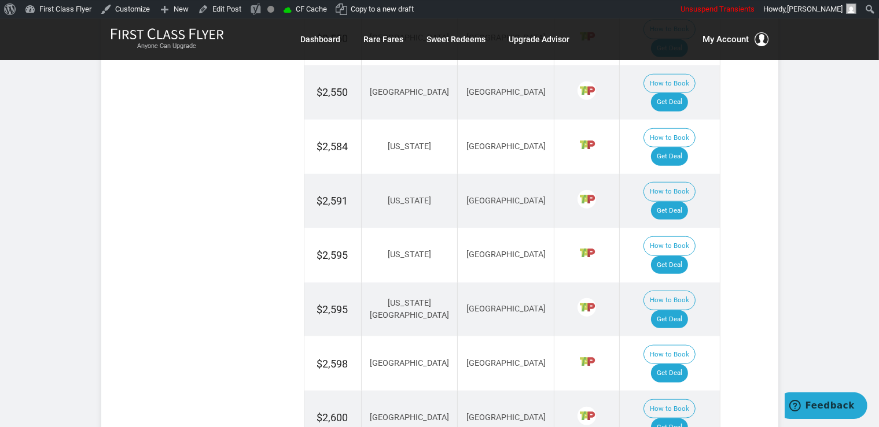
scroll to position [1038, 0]
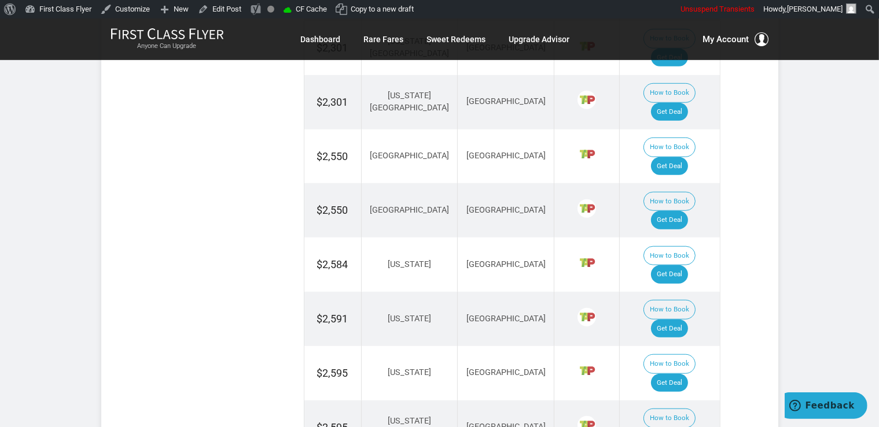
scroll to position [916, 0]
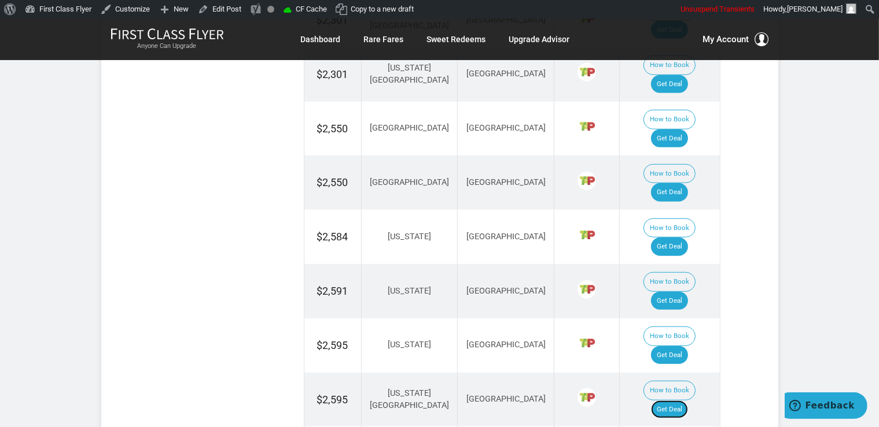
scroll to position [977, 0]
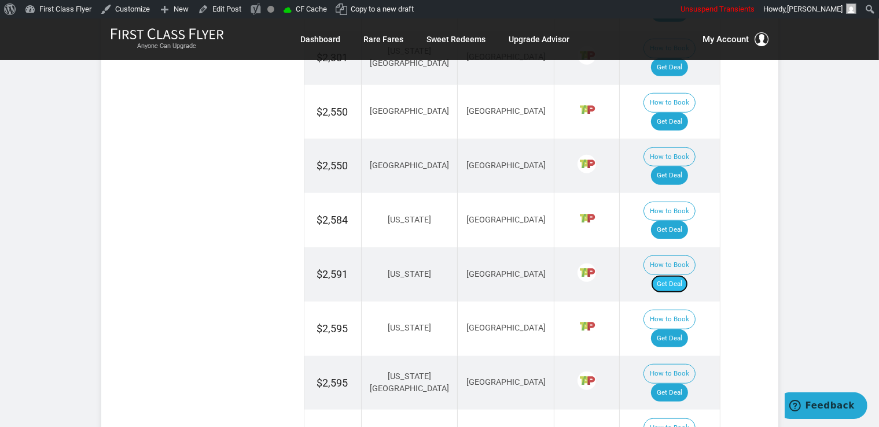
click at [688, 275] on link "Get Deal" at bounding box center [669, 284] width 37 height 19
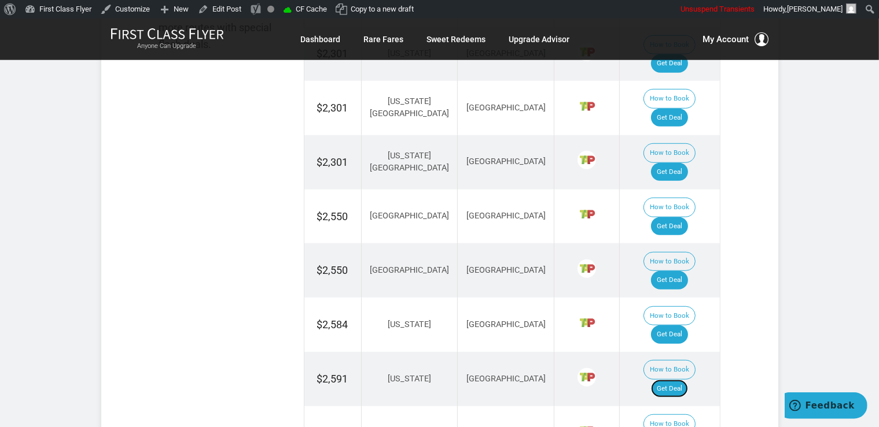
scroll to position [855, 0]
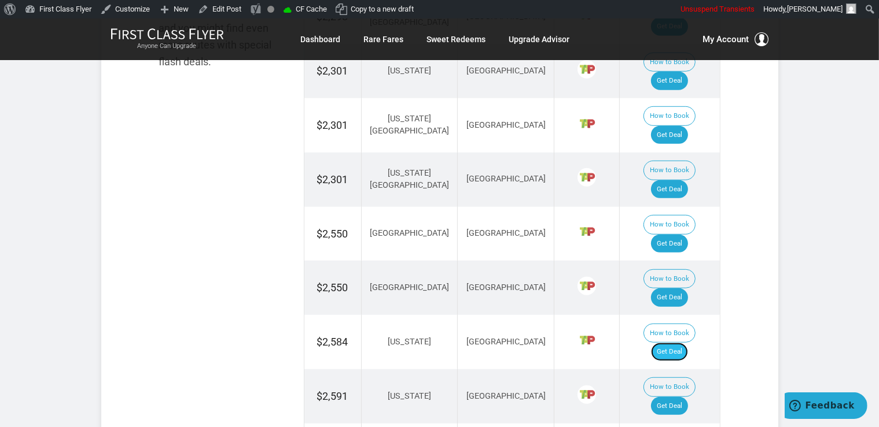
click at [688, 343] on link "Get Deal" at bounding box center [669, 352] width 37 height 19
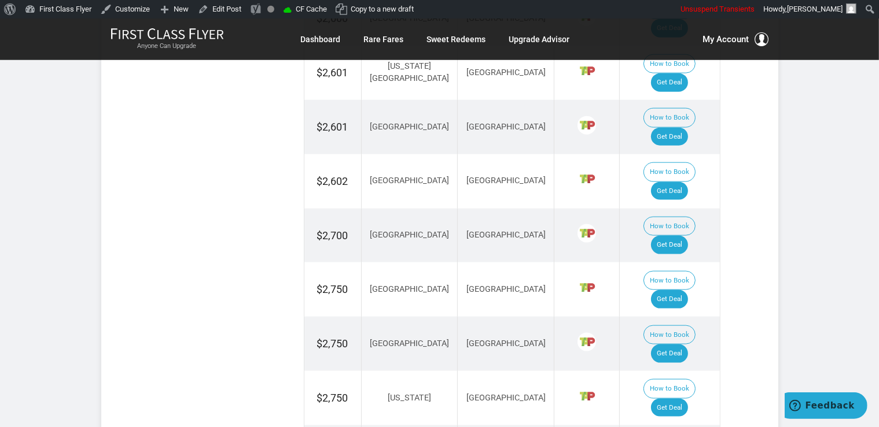
scroll to position [1466, 0]
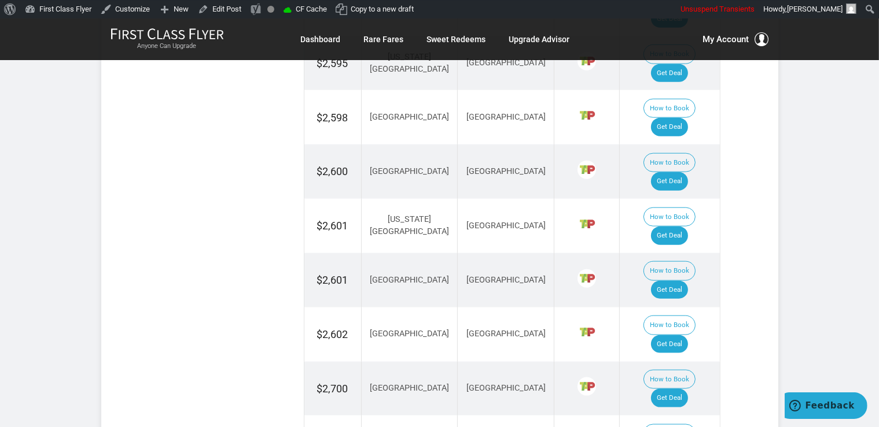
scroll to position [1282, 0]
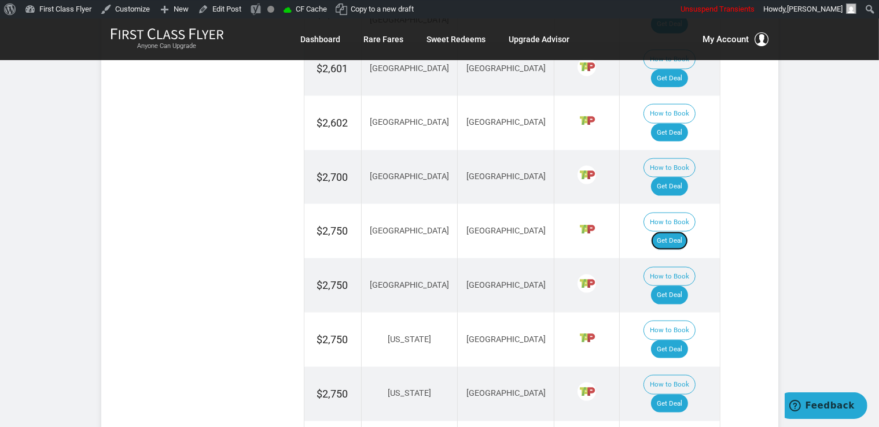
scroll to position [1527, 0]
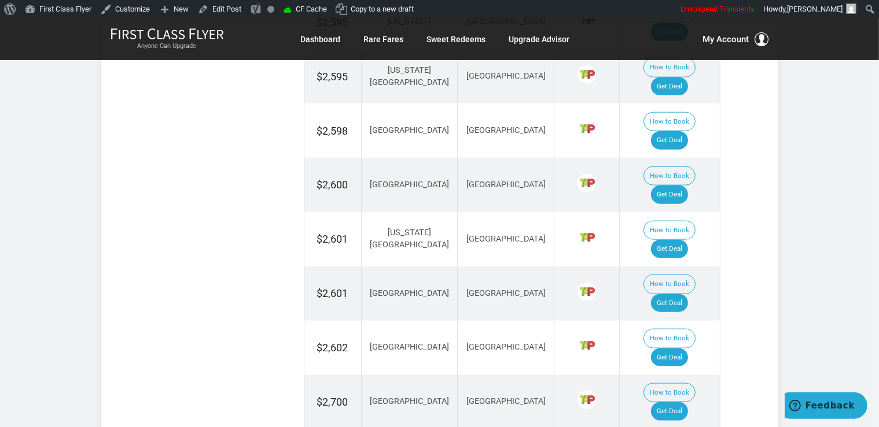
scroll to position [1282, 0]
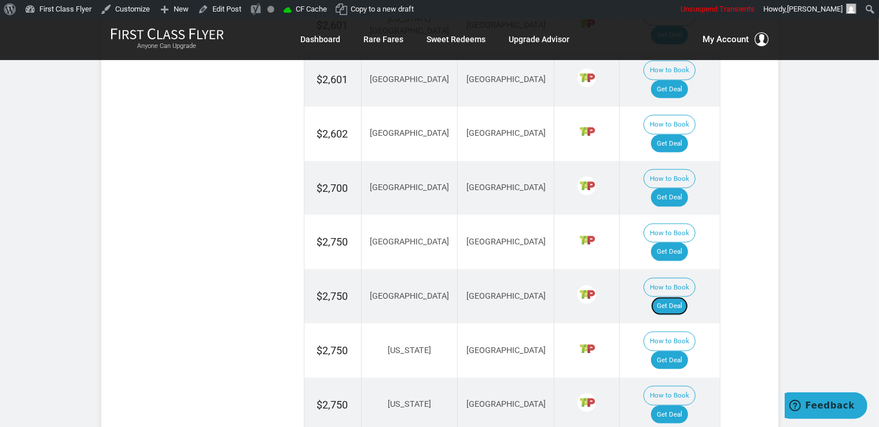
scroll to position [1527, 0]
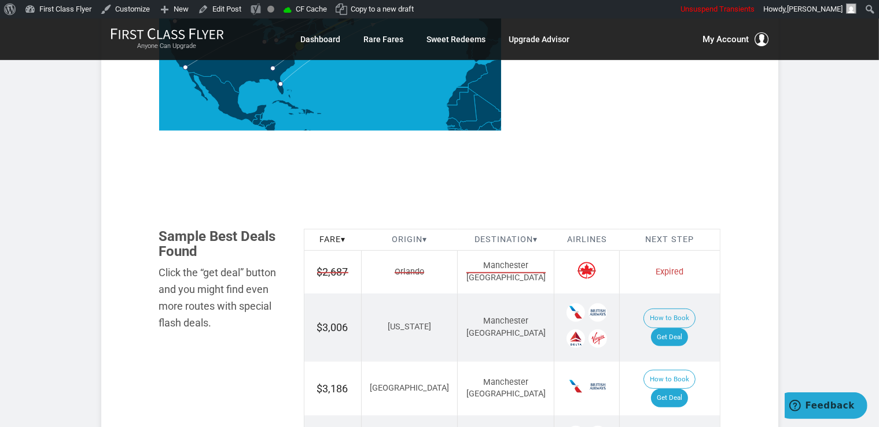
scroll to position [611, 0]
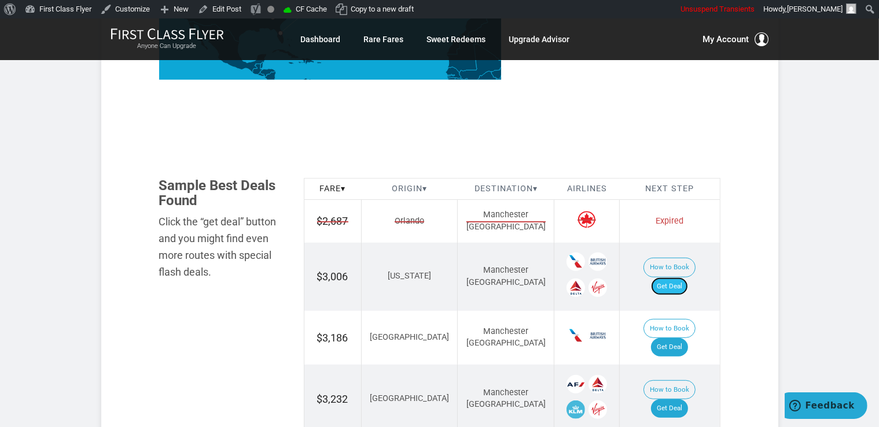
click at [686, 278] on link "Get Deal" at bounding box center [669, 287] width 37 height 19
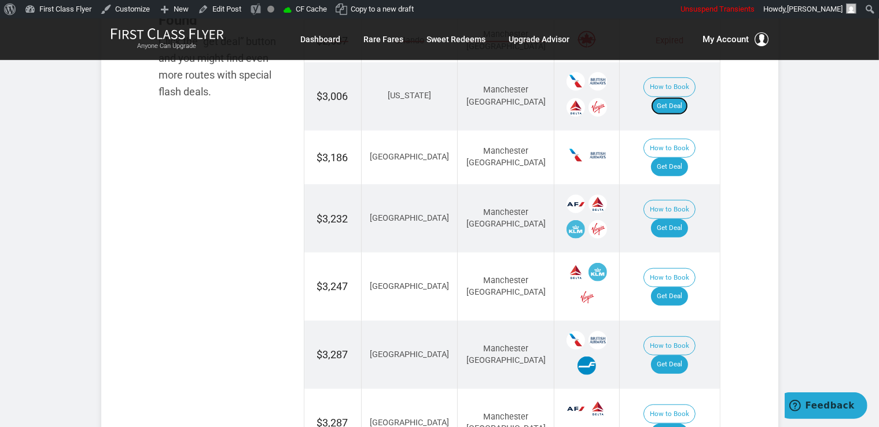
scroll to position [794, 0]
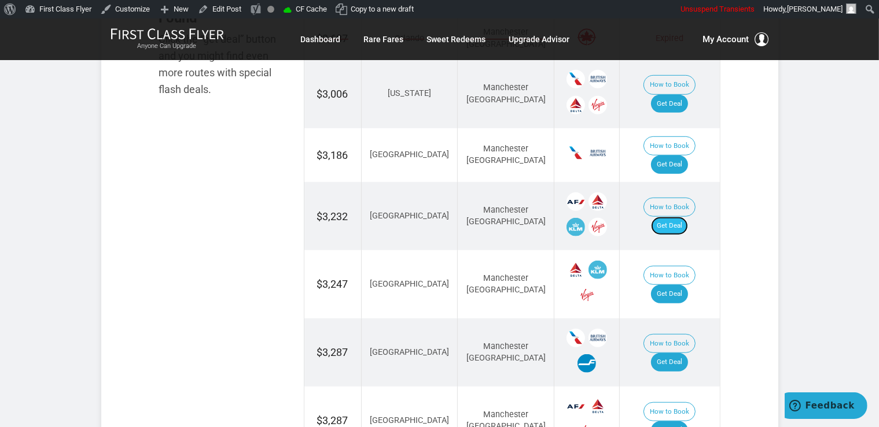
click at [672, 217] on link "Get Deal" at bounding box center [669, 226] width 37 height 19
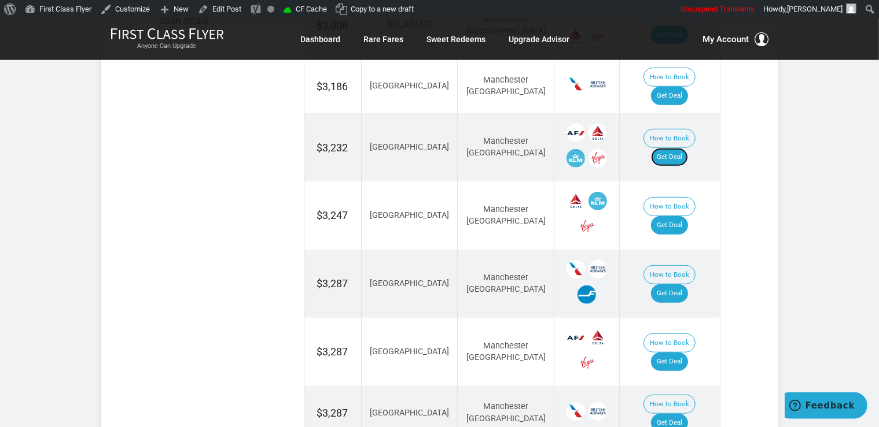
scroll to position [733, 0]
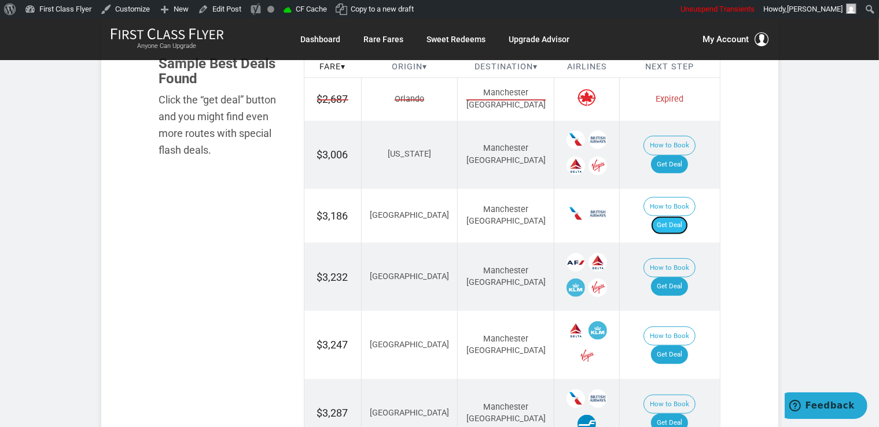
click at [688, 216] on link "Get Deal" at bounding box center [669, 225] width 37 height 19
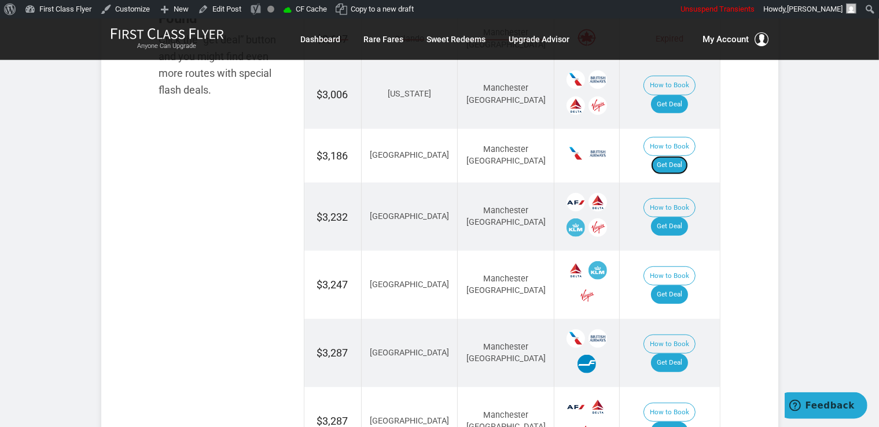
scroll to position [794, 0]
click at [683, 285] on link "Get Deal" at bounding box center [669, 294] width 37 height 19
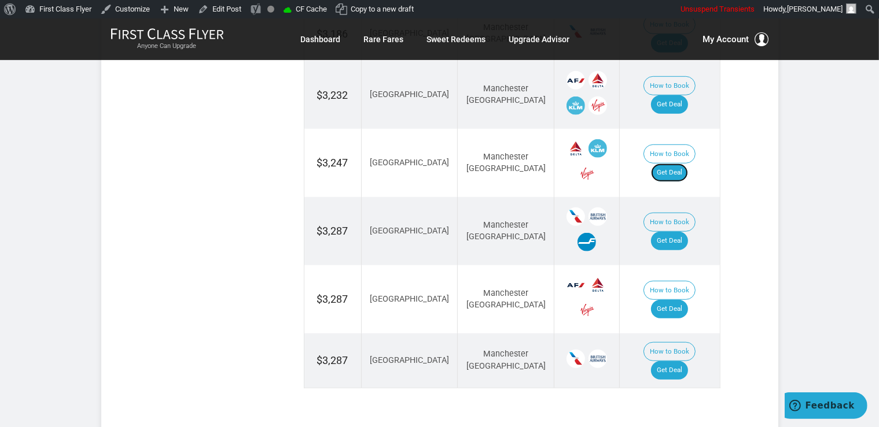
scroll to position [916, 0]
drag, startPoint x: 682, startPoint y: 182, endPoint x: 690, endPoint y: 194, distance: 14.6
click at [682, 231] on link "Get Deal" at bounding box center [669, 240] width 37 height 19
click at [677, 299] on link "Get Deal" at bounding box center [669, 308] width 37 height 19
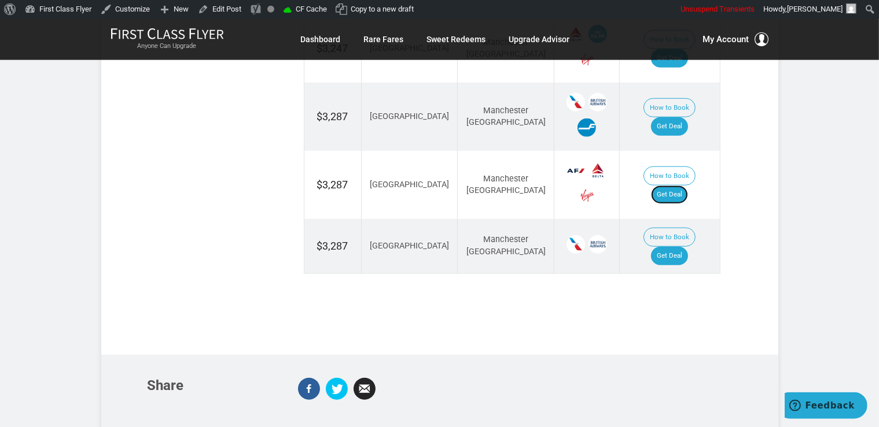
scroll to position [1038, 0]
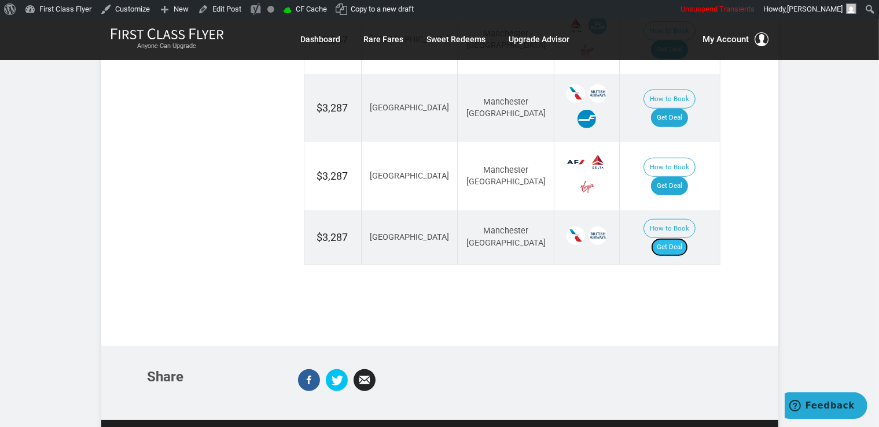
click at [673, 238] on link "Get Deal" at bounding box center [669, 247] width 37 height 19
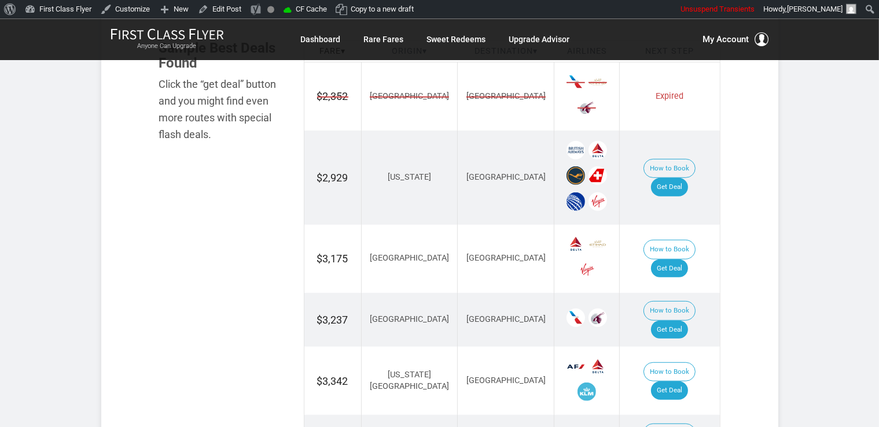
scroll to position [733, 0]
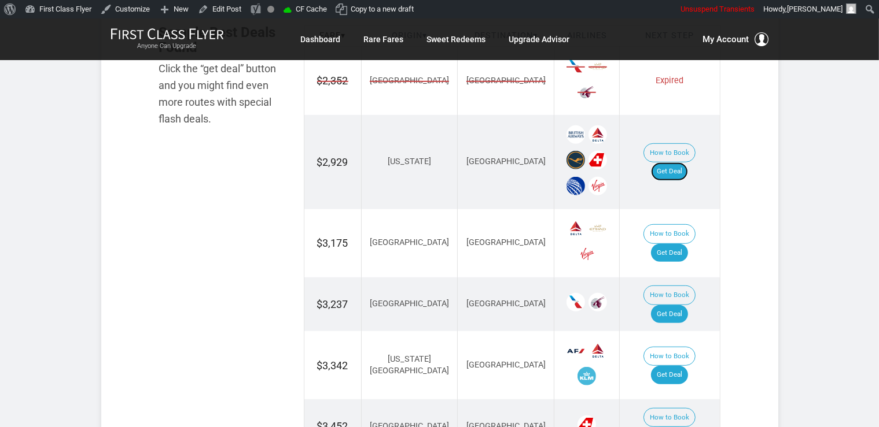
click at [676, 163] on link "Get Deal" at bounding box center [669, 172] width 37 height 19
click at [684, 248] on td "How to Book Get Deal" at bounding box center [669, 243] width 100 height 68
click at [681, 244] on link "Get Deal" at bounding box center [669, 253] width 37 height 19
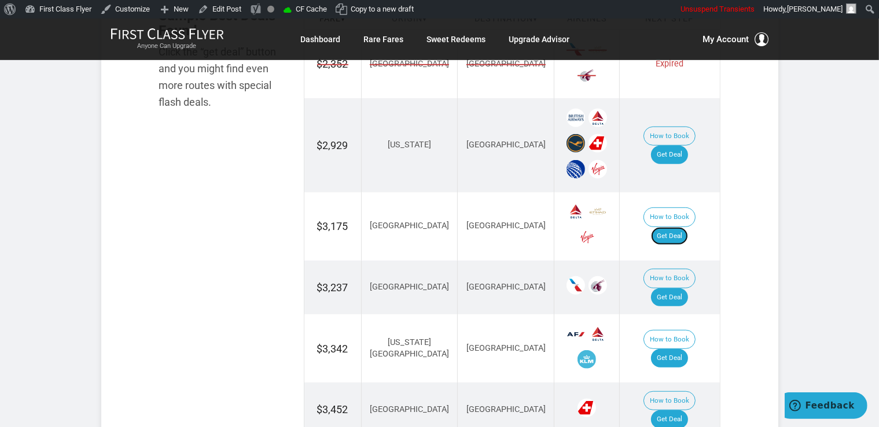
scroll to position [794, 0]
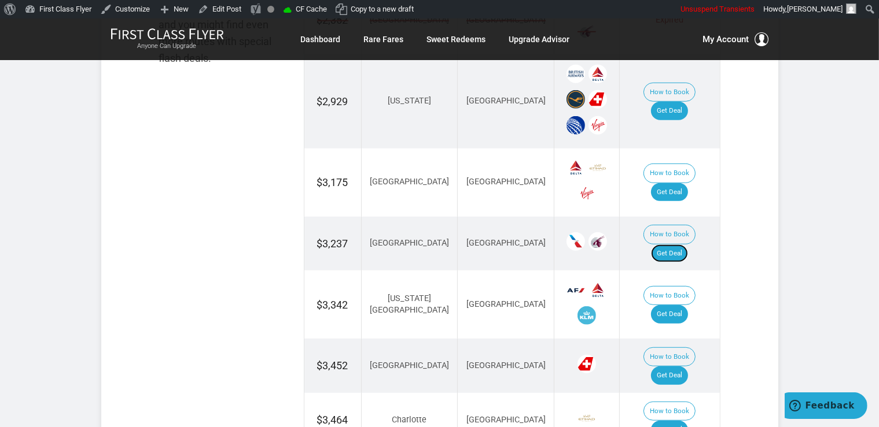
drag, startPoint x: 679, startPoint y: 230, endPoint x: 635, endPoint y: 36, distance: 198.7
click at [679, 245] on link "Get Deal" at bounding box center [669, 254] width 37 height 19
click at [660, 226] on td "How to Book Get Deal" at bounding box center [669, 244] width 100 height 54
drag, startPoint x: 686, startPoint y: 231, endPoint x: 672, endPoint y: 191, distance: 42.3
click at [686, 245] on link "Get Deal" at bounding box center [669, 254] width 37 height 19
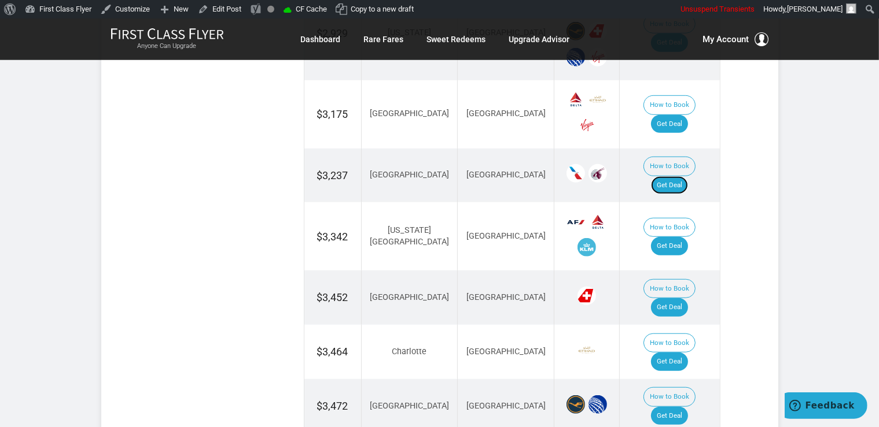
scroll to position [916, 0]
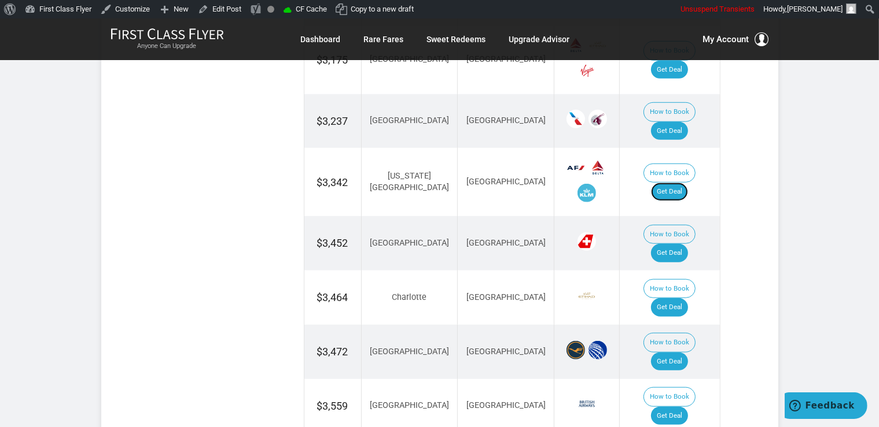
drag, startPoint x: 677, startPoint y: 160, endPoint x: 693, endPoint y: 175, distance: 22.1
click at [677, 183] on link "Get Deal" at bounding box center [669, 192] width 37 height 19
click at [672, 244] on link "Get Deal" at bounding box center [669, 253] width 37 height 19
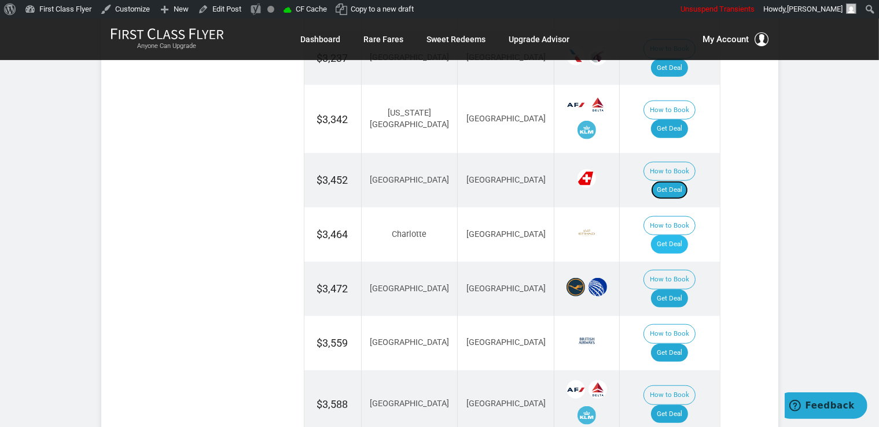
scroll to position [1038, 0]
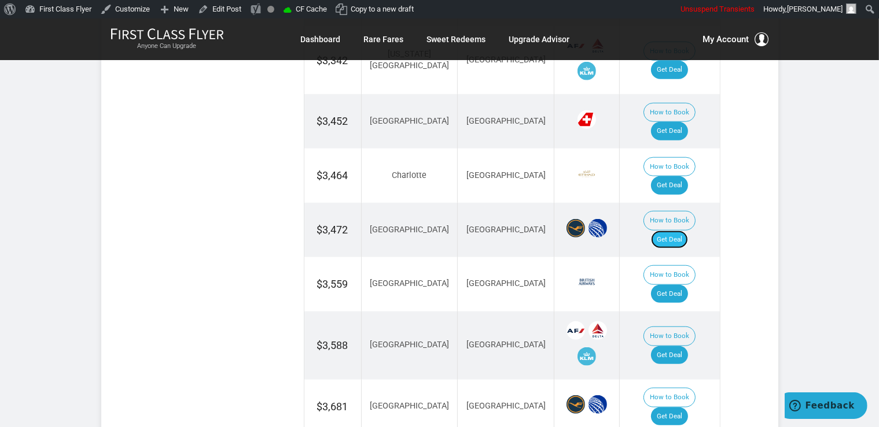
click at [667, 231] on link "Get Deal" at bounding box center [669, 240] width 37 height 19
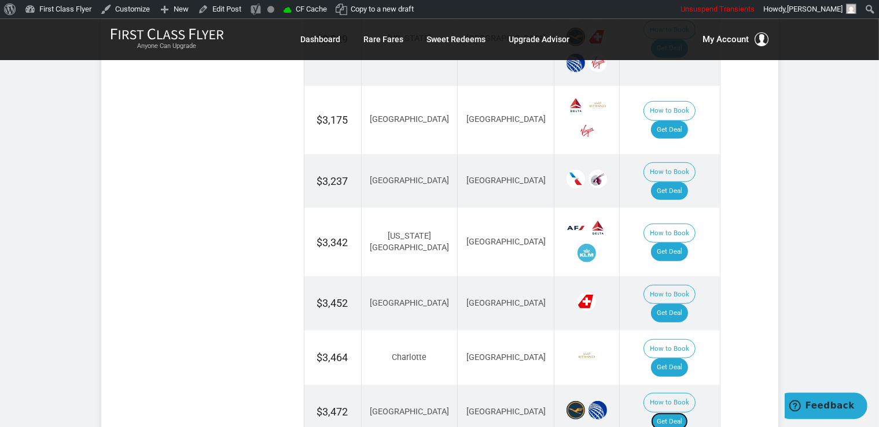
scroll to position [855, 0]
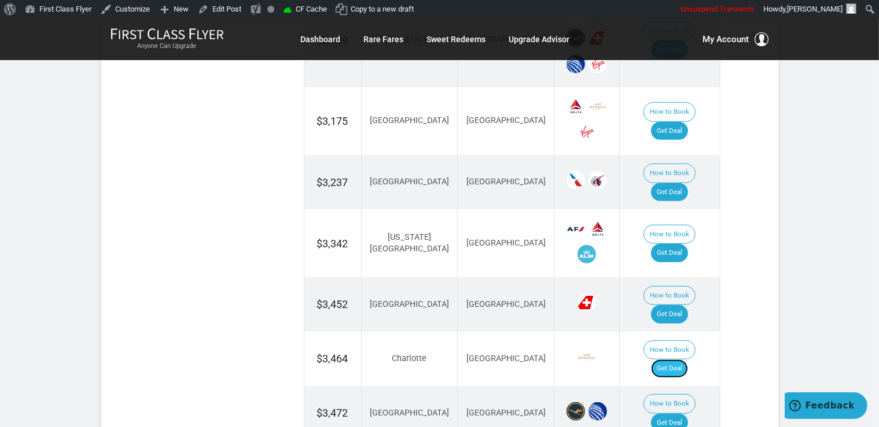
click at [673, 360] on link "Get Deal" at bounding box center [669, 369] width 37 height 19
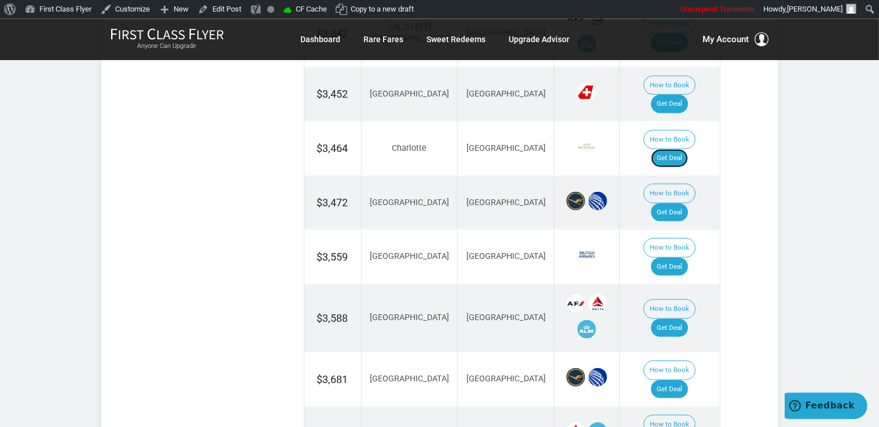
scroll to position [1099, 0]
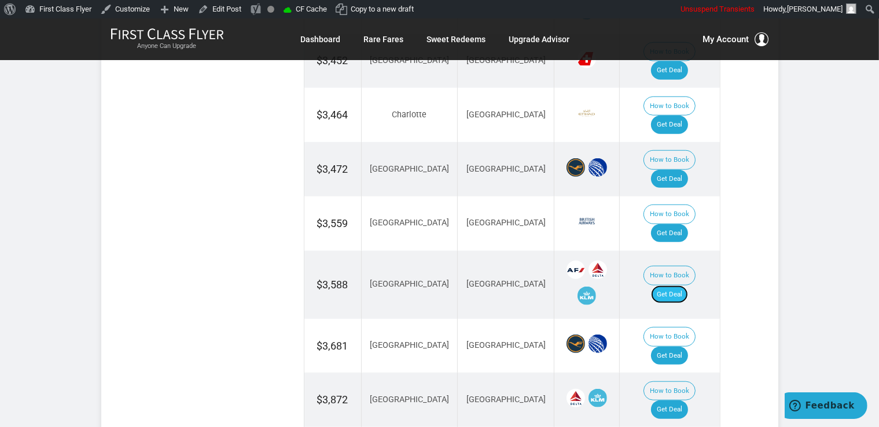
click at [667, 286] on link "Get Deal" at bounding box center [669, 295] width 37 height 19
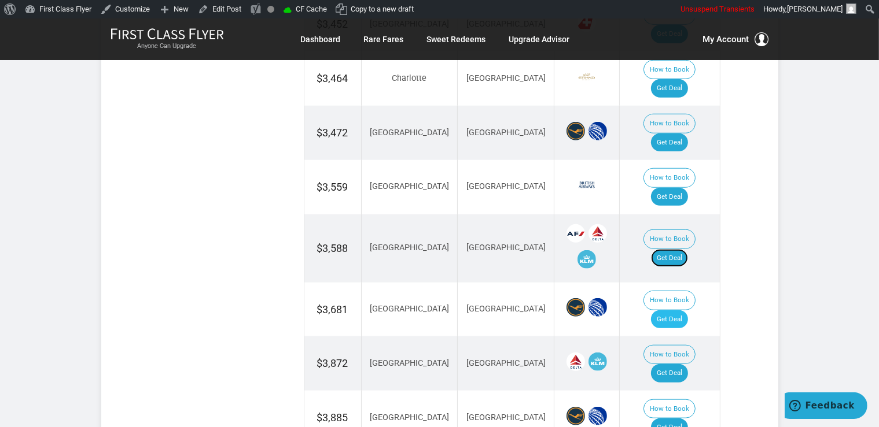
scroll to position [1160, 0]
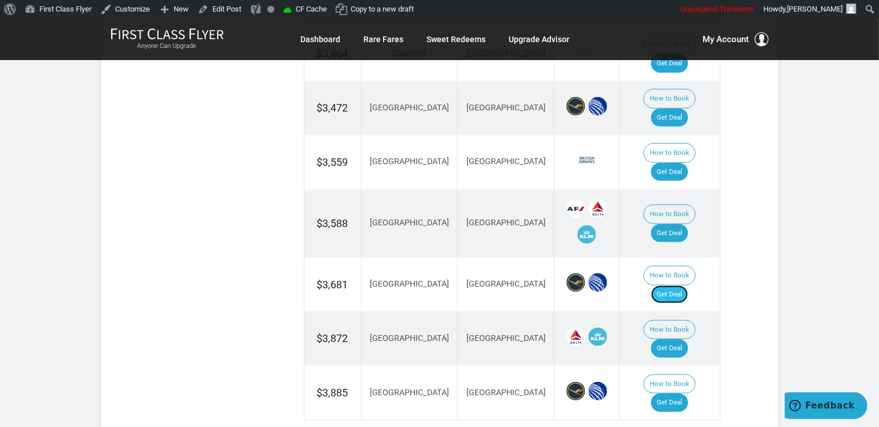
click at [677, 286] on link "Get Deal" at bounding box center [669, 295] width 37 height 19
click at [670, 340] on link "Get Deal" at bounding box center [669, 349] width 37 height 19
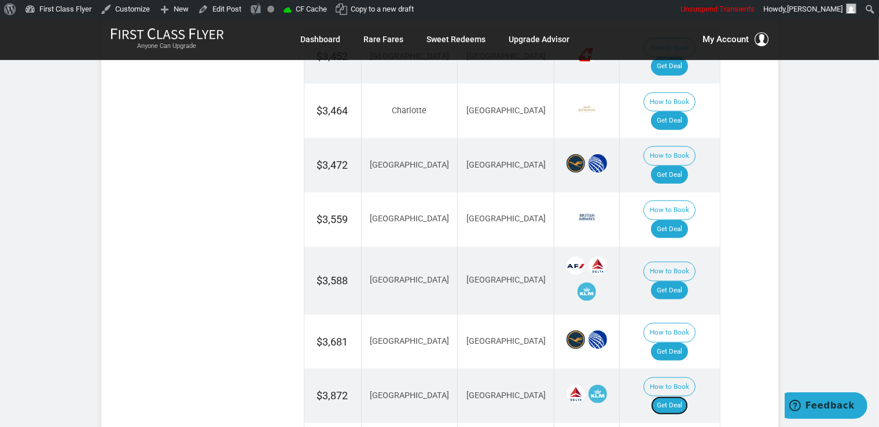
scroll to position [1038, 0]
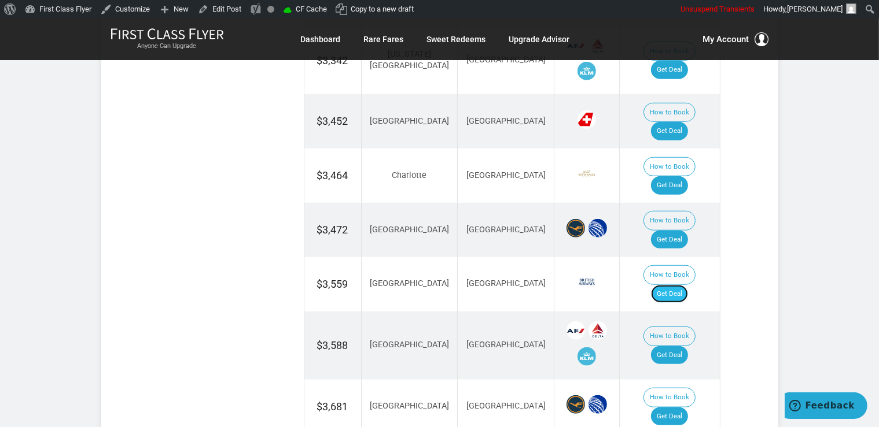
click at [680, 285] on link "Get Deal" at bounding box center [669, 294] width 37 height 19
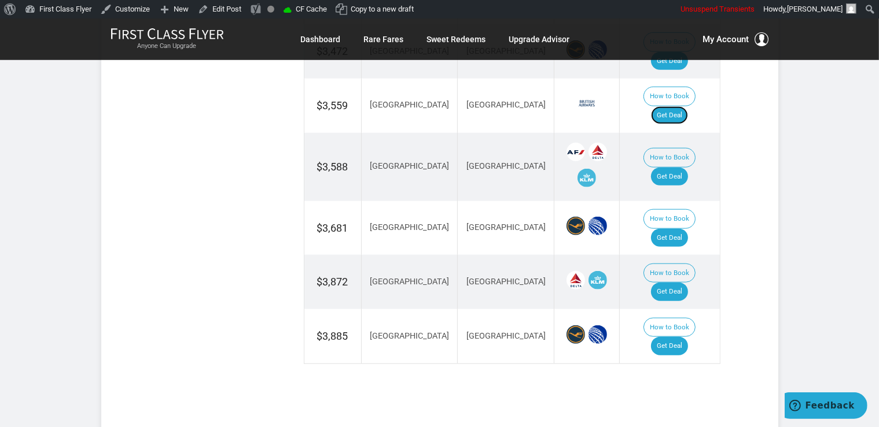
scroll to position [1282, 0]
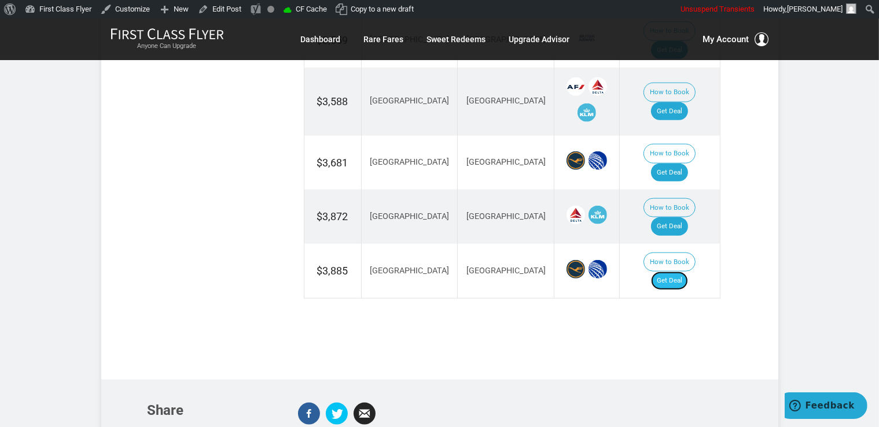
click at [684, 272] on link "Get Deal" at bounding box center [669, 281] width 37 height 19
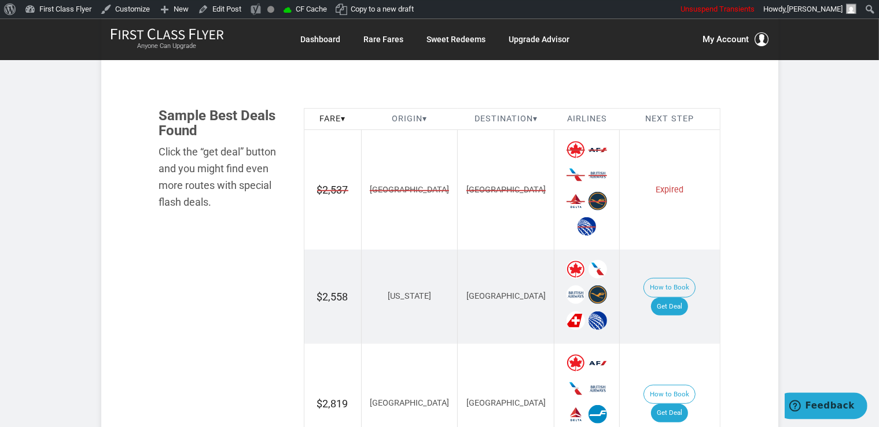
scroll to position [671, 0]
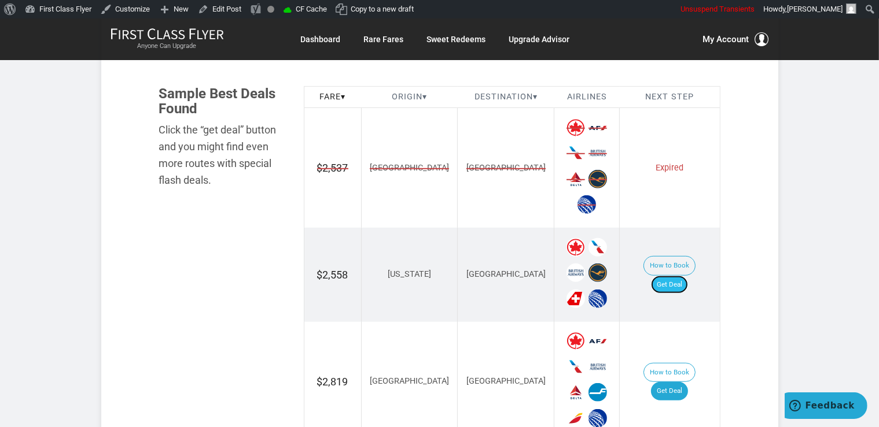
click at [683, 276] on link "Get Deal" at bounding box center [669, 285] width 37 height 19
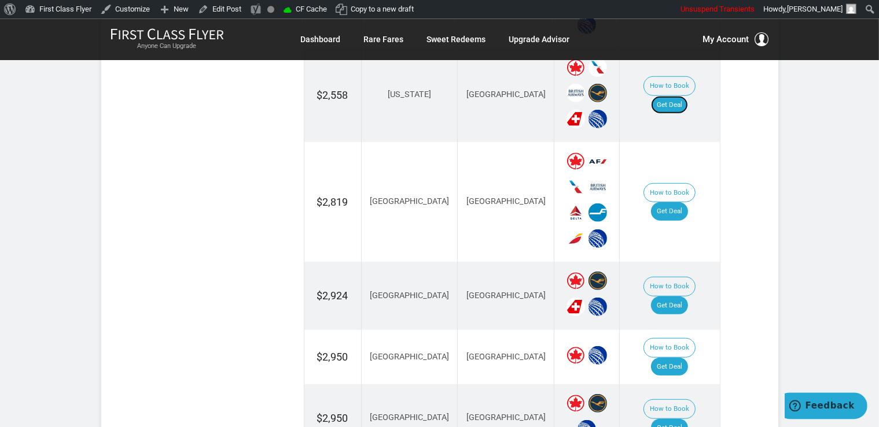
scroll to position [855, 0]
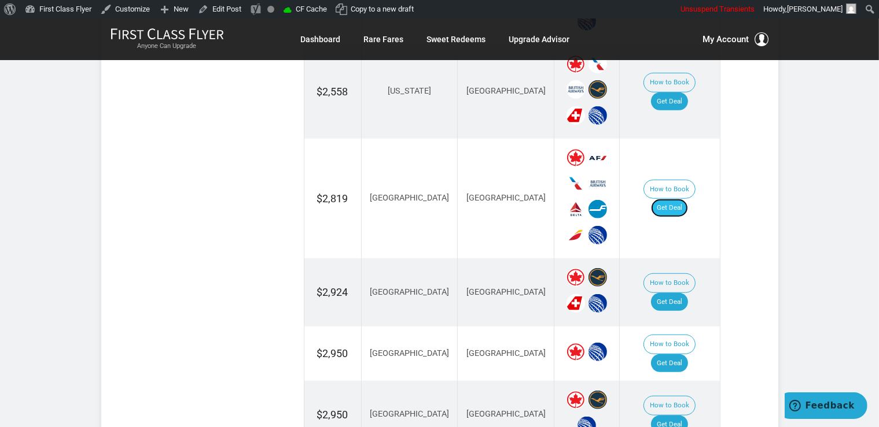
click at [677, 199] on link "Get Deal" at bounding box center [669, 208] width 37 height 19
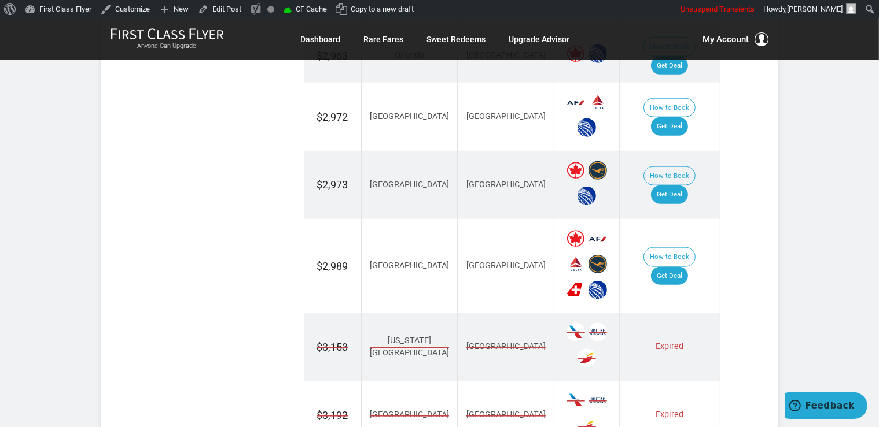
scroll to position [1404, 0]
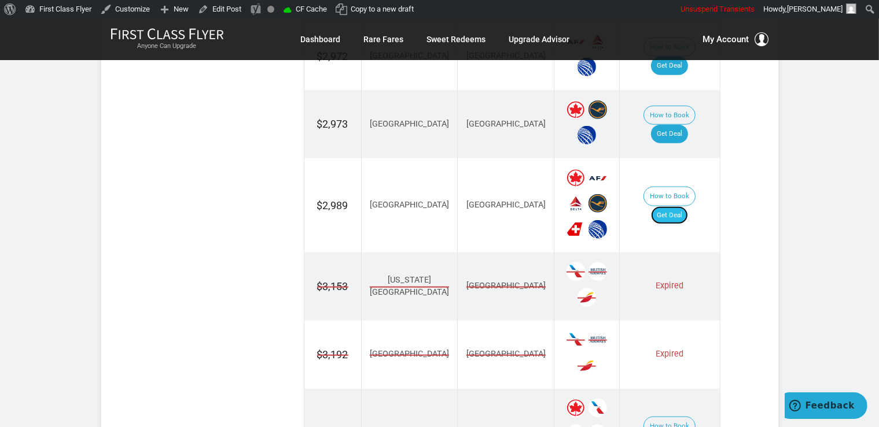
click at [688, 206] on link "Get Deal" at bounding box center [669, 215] width 37 height 19
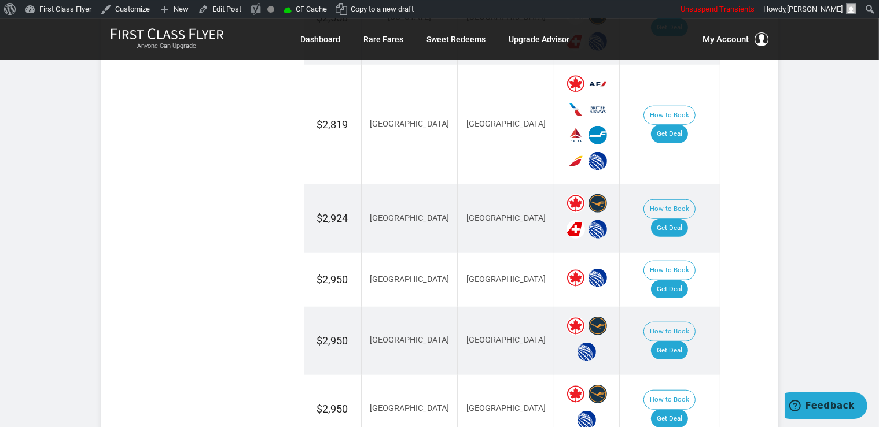
scroll to position [916, 0]
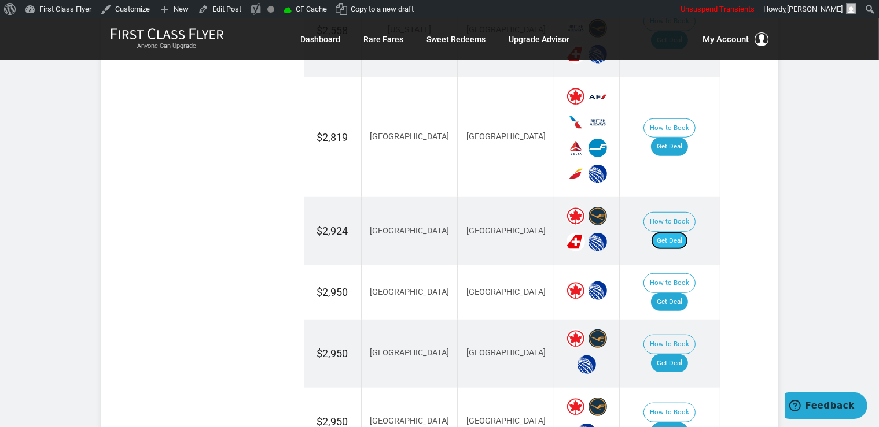
click at [683, 232] on link "Get Deal" at bounding box center [669, 241] width 37 height 19
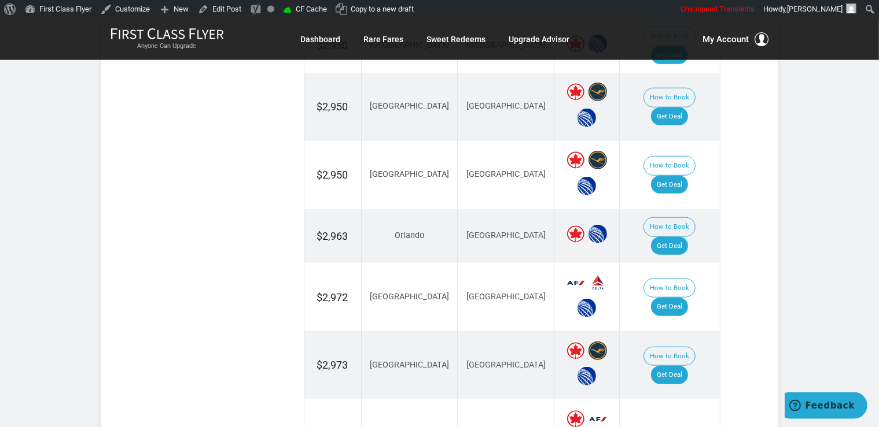
scroll to position [1282, 0]
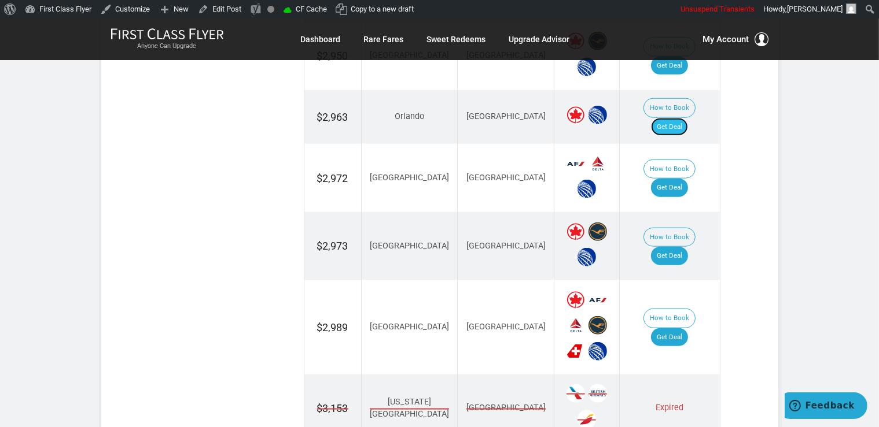
click at [675, 118] on link "Get Deal" at bounding box center [669, 127] width 37 height 19
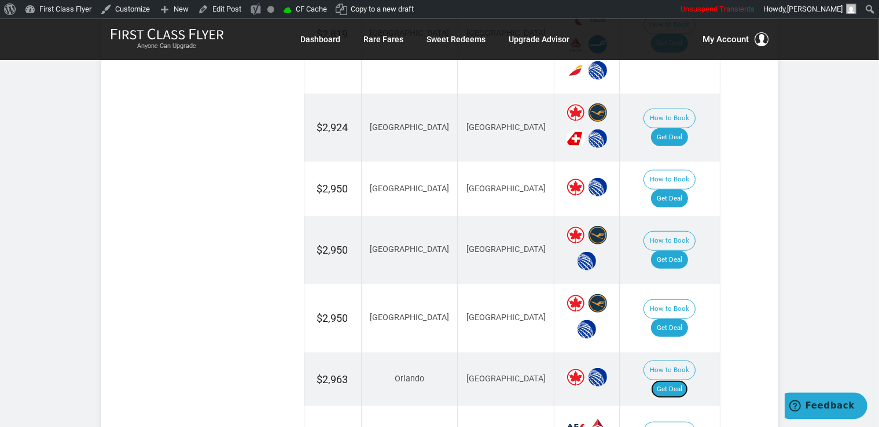
scroll to position [977, 0]
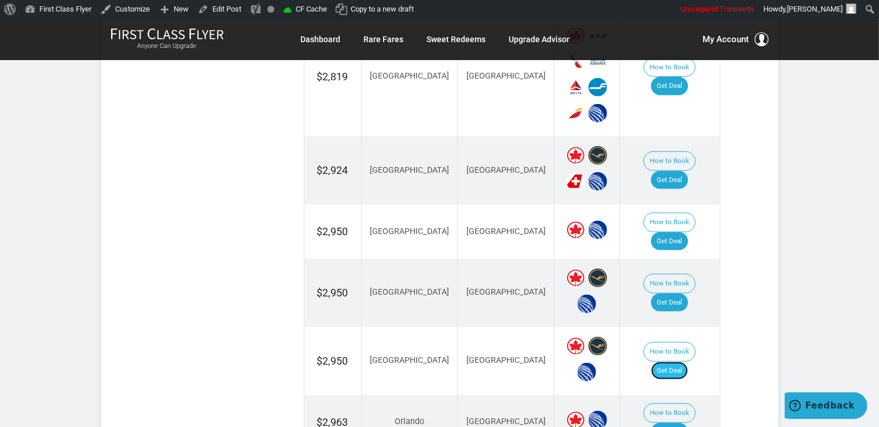
click at [674, 362] on link "Get Deal" at bounding box center [669, 371] width 37 height 19
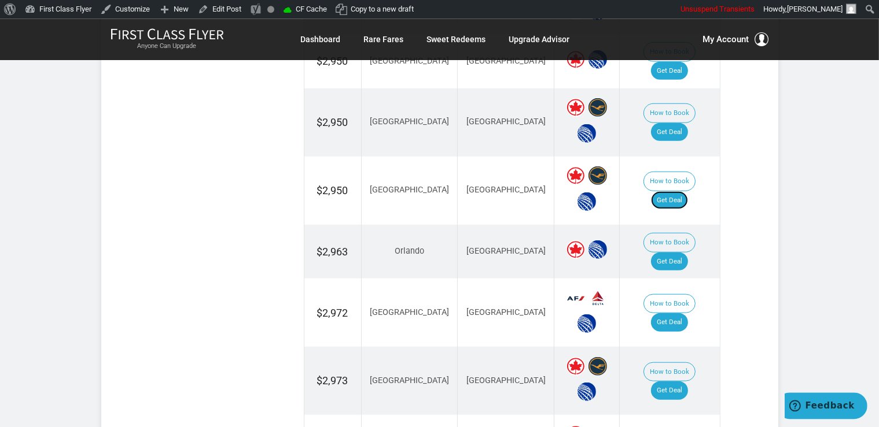
scroll to position [1282, 0]
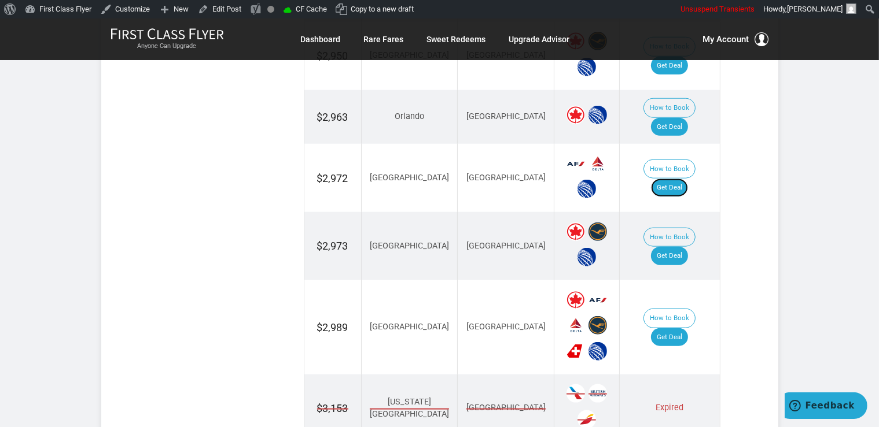
click at [685, 179] on link "Get Deal" at bounding box center [669, 188] width 37 height 19
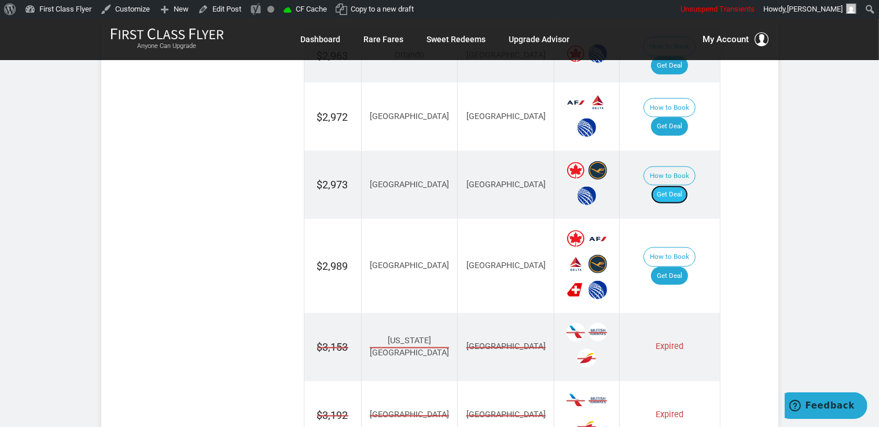
click at [678, 186] on link "Get Deal" at bounding box center [669, 195] width 37 height 19
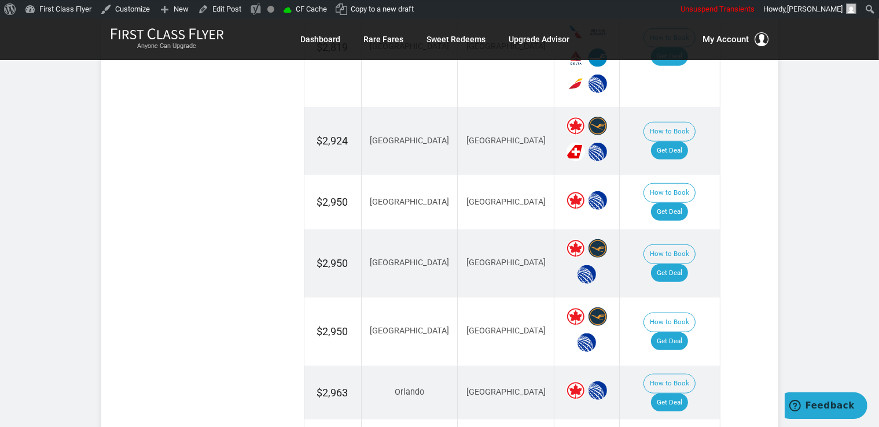
scroll to position [977, 0]
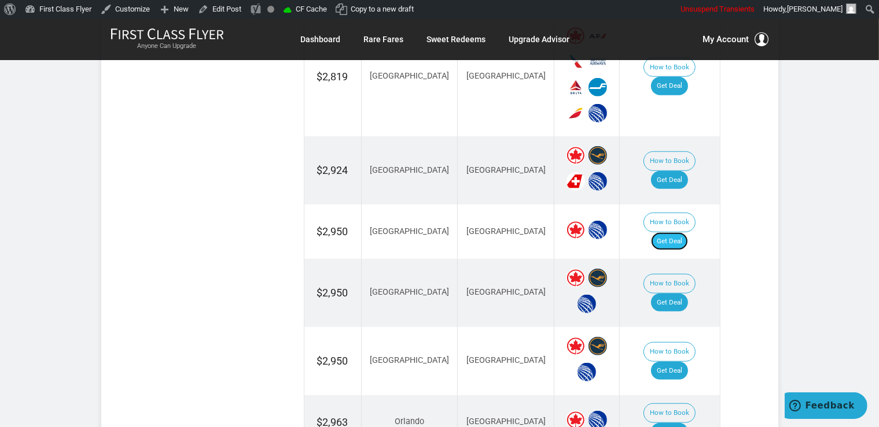
click at [685, 233] on link "Get Deal" at bounding box center [669, 242] width 37 height 19
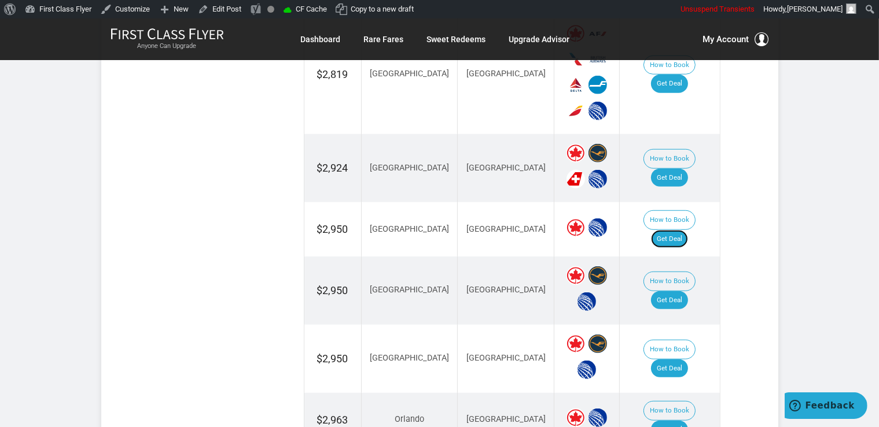
scroll to position [1099, 0]
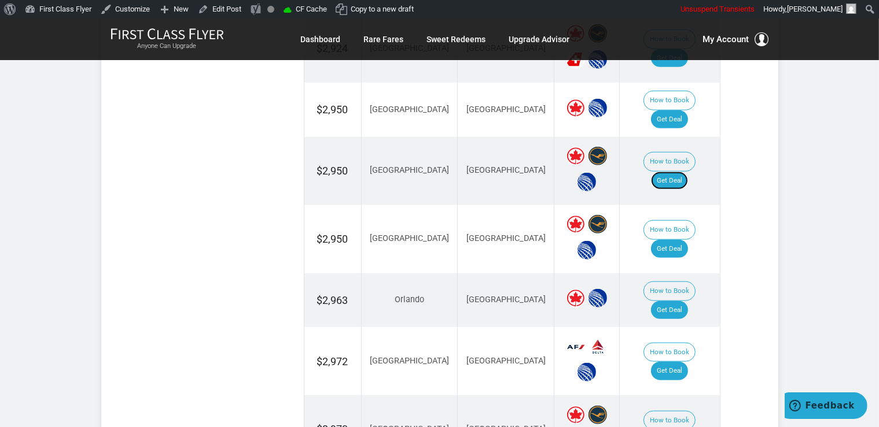
drag, startPoint x: 684, startPoint y: 153, endPoint x: 689, endPoint y: 164, distance: 12.7
click at [684, 172] on link "Get Deal" at bounding box center [669, 181] width 37 height 19
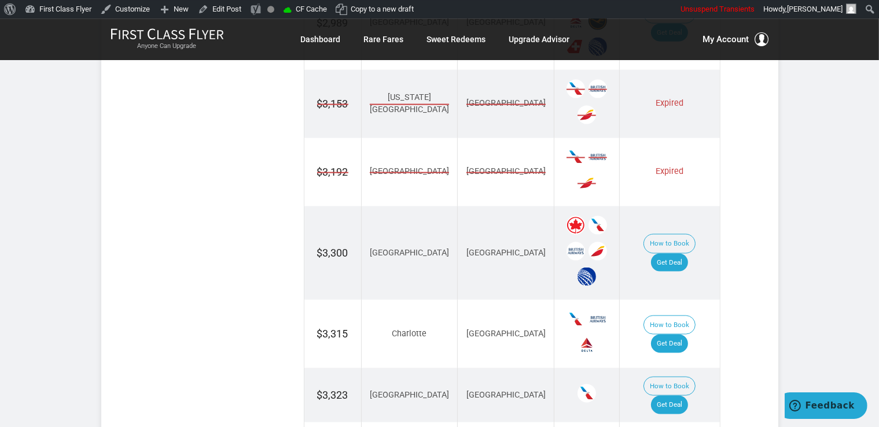
scroll to position [1588, 0]
click at [672, 253] on link "Get Deal" at bounding box center [669, 262] width 37 height 19
click at [678, 334] on link "Get Deal" at bounding box center [669, 343] width 37 height 19
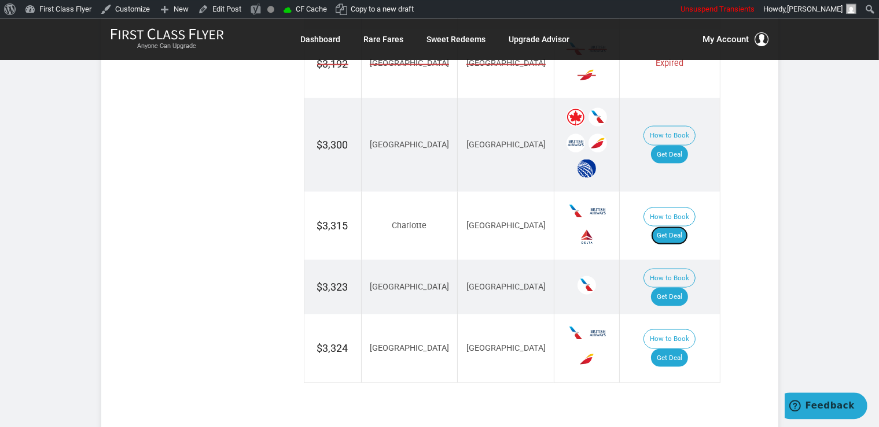
scroll to position [1771, 0]
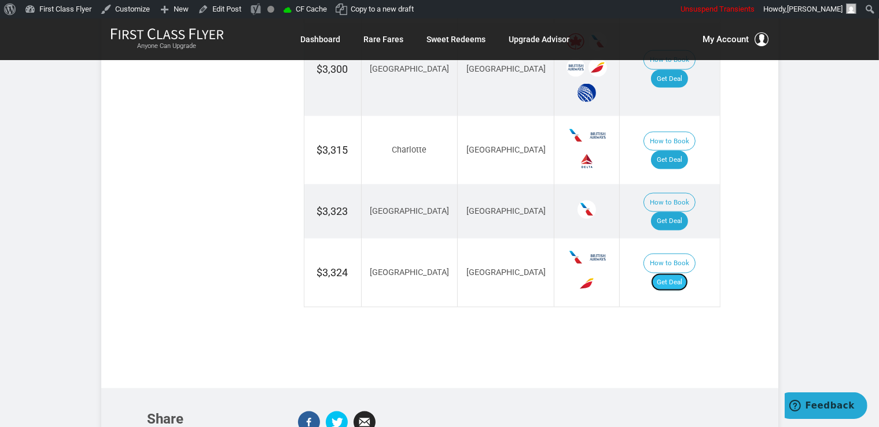
click at [684, 274] on link "Get Deal" at bounding box center [669, 283] width 37 height 19
click at [674, 274] on link "Get Deal" at bounding box center [669, 283] width 37 height 19
click at [677, 212] on link "Get Deal" at bounding box center [669, 221] width 37 height 19
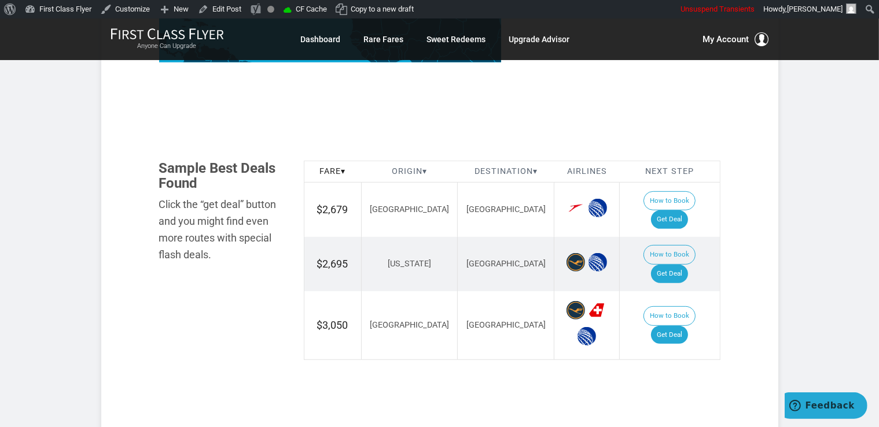
scroll to position [611, 0]
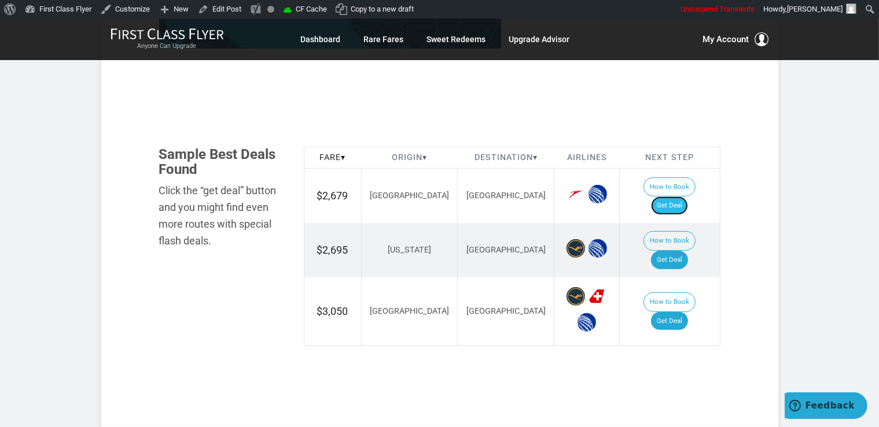
click at [688, 197] on link "Get Deal" at bounding box center [669, 206] width 37 height 19
click at [683, 312] on link "Get Deal" at bounding box center [669, 321] width 37 height 19
click at [682, 251] on link "Get Deal" at bounding box center [669, 260] width 37 height 19
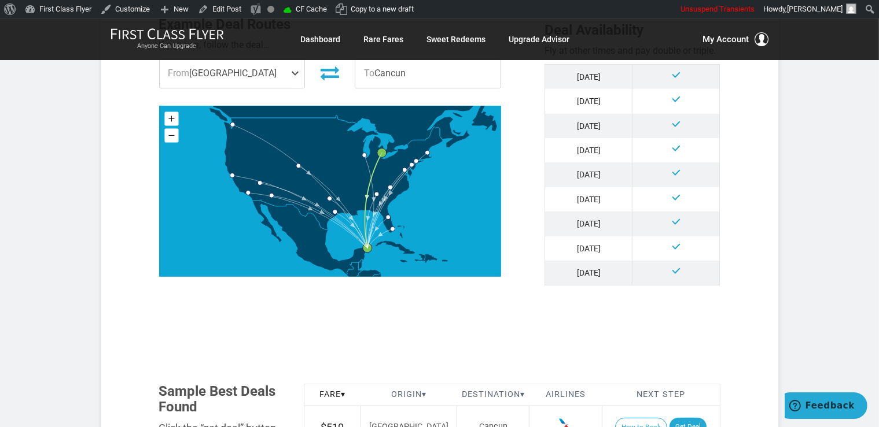
scroll to position [611, 0]
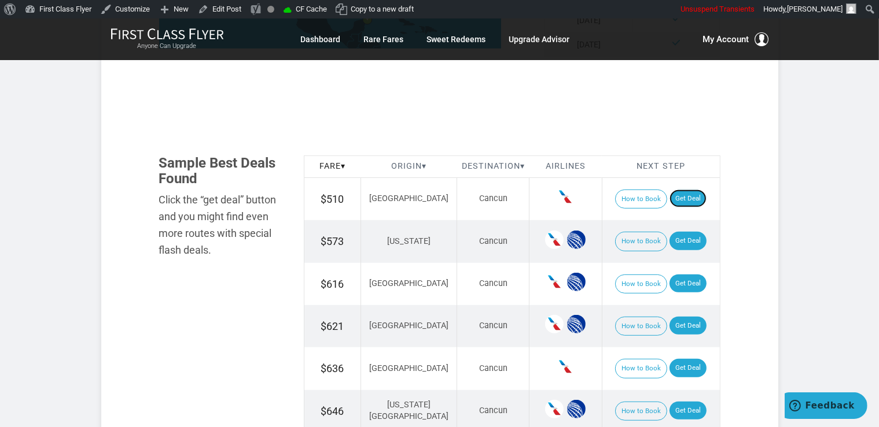
click at [686, 197] on link "Get Deal" at bounding box center [687, 199] width 37 height 19
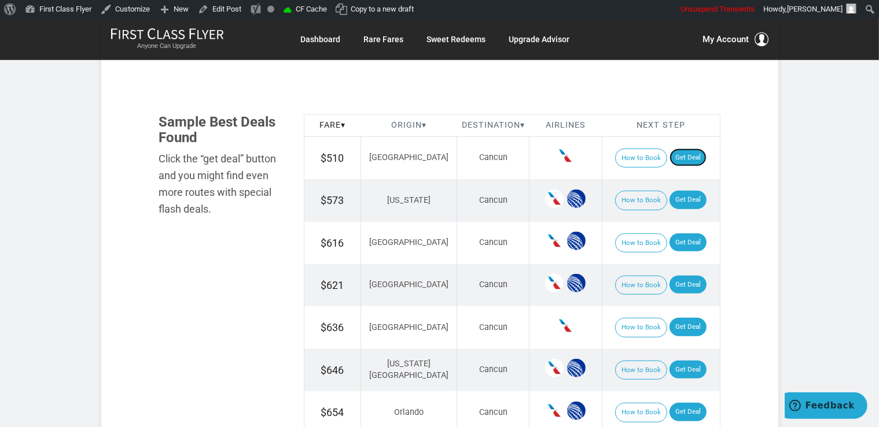
scroll to position [671, 0]
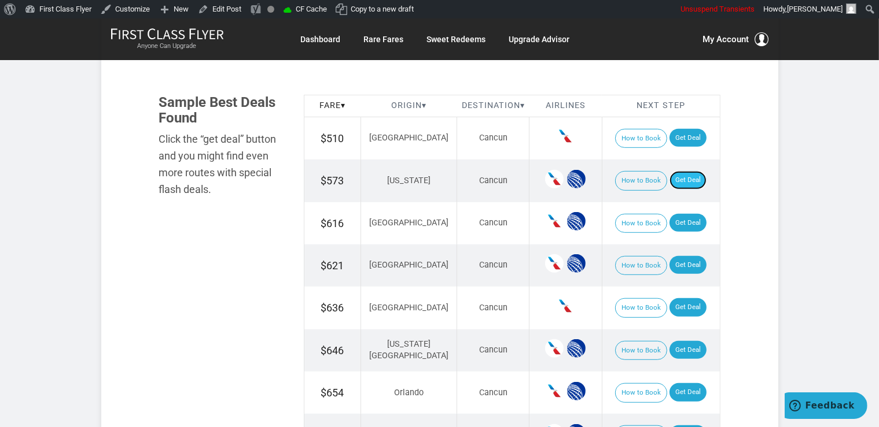
click at [684, 177] on link "Get Deal" at bounding box center [687, 180] width 37 height 19
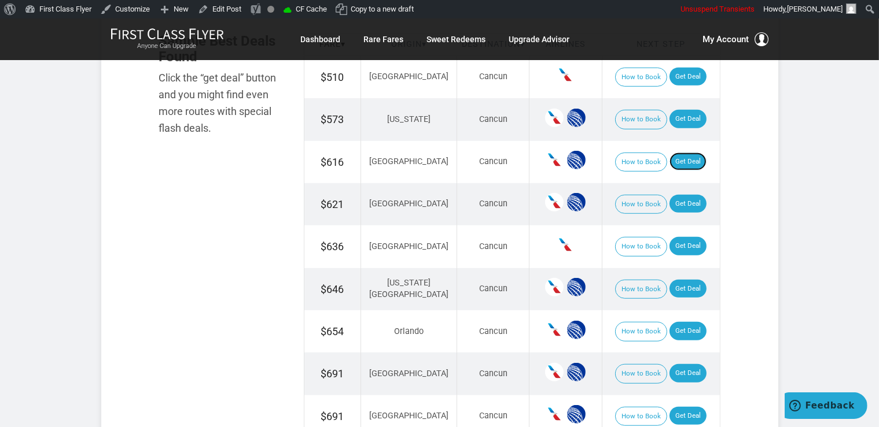
click at [677, 159] on link "Get Deal" at bounding box center [687, 162] width 37 height 19
click at [686, 201] on link "Get Deal" at bounding box center [687, 204] width 37 height 19
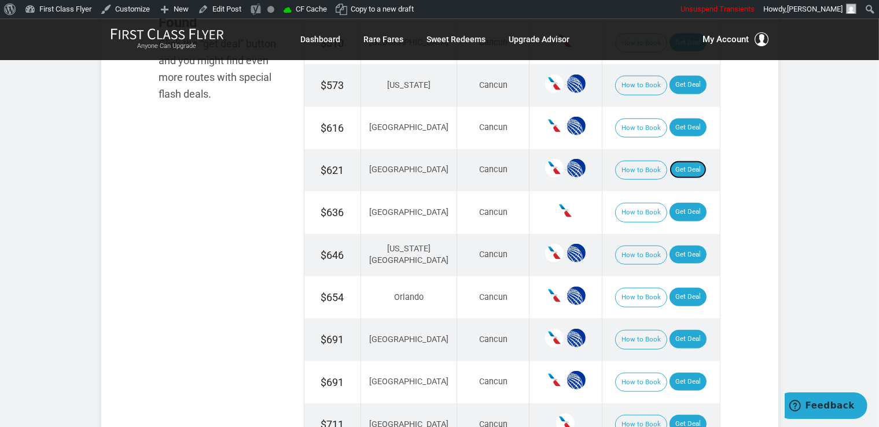
scroll to position [794, 0]
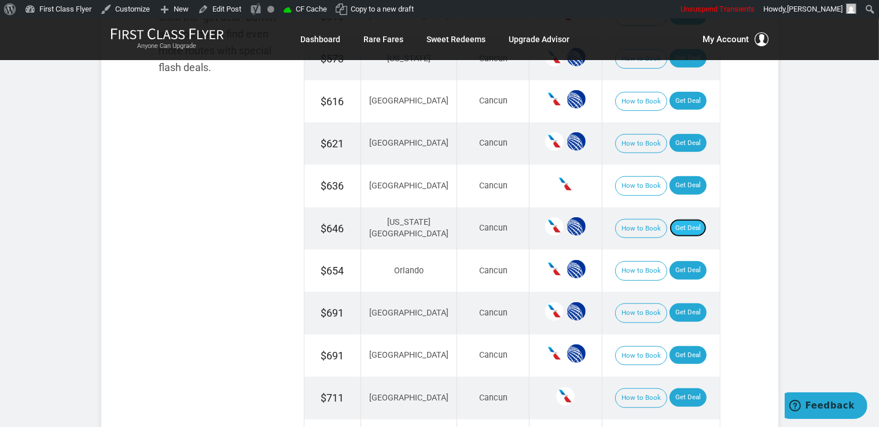
click at [688, 221] on link "Get Deal" at bounding box center [687, 228] width 37 height 19
click at [673, 178] on link "Get Deal" at bounding box center [687, 185] width 37 height 19
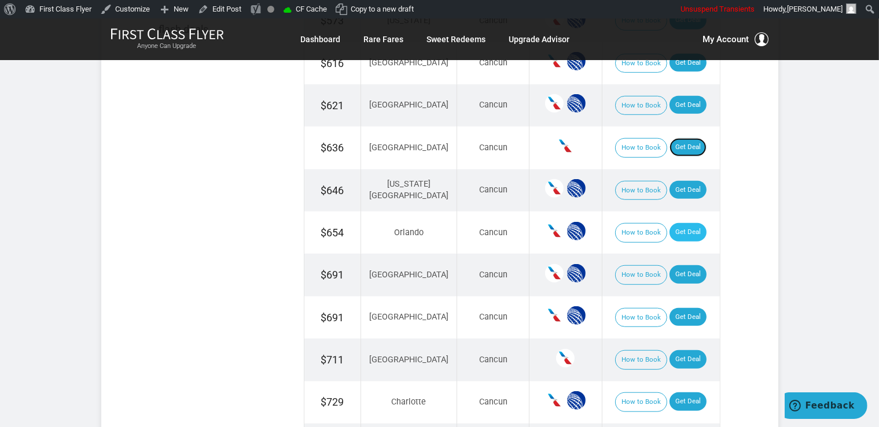
scroll to position [855, 0]
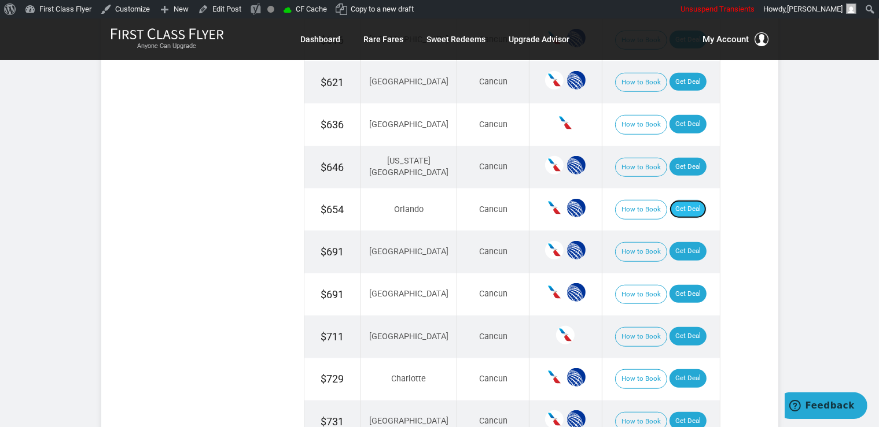
click at [685, 206] on link "Get Deal" at bounding box center [687, 209] width 37 height 19
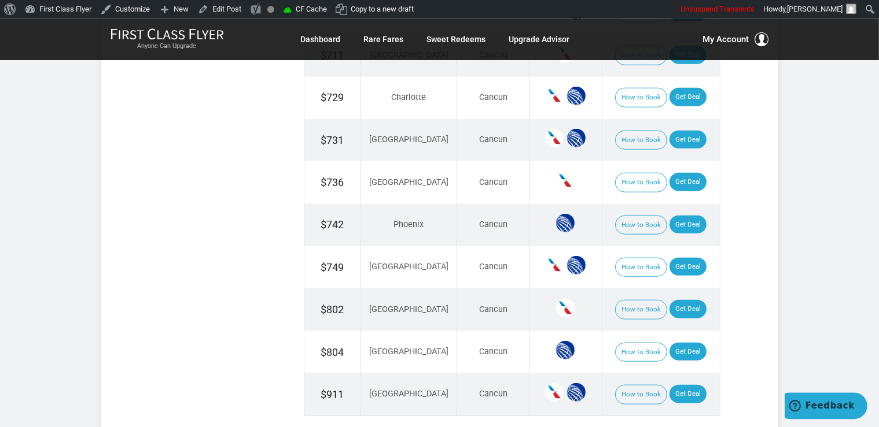
scroll to position [1160, 0]
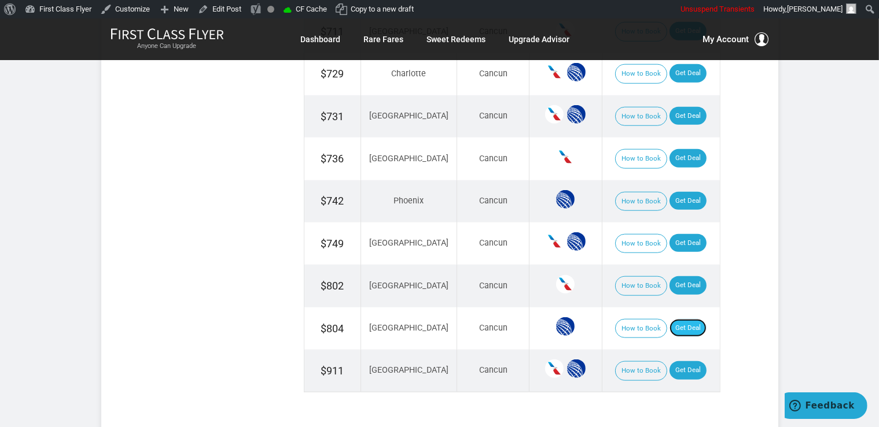
click at [673, 325] on link "Get Deal" at bounding box center [687, 328] width 37 height 19
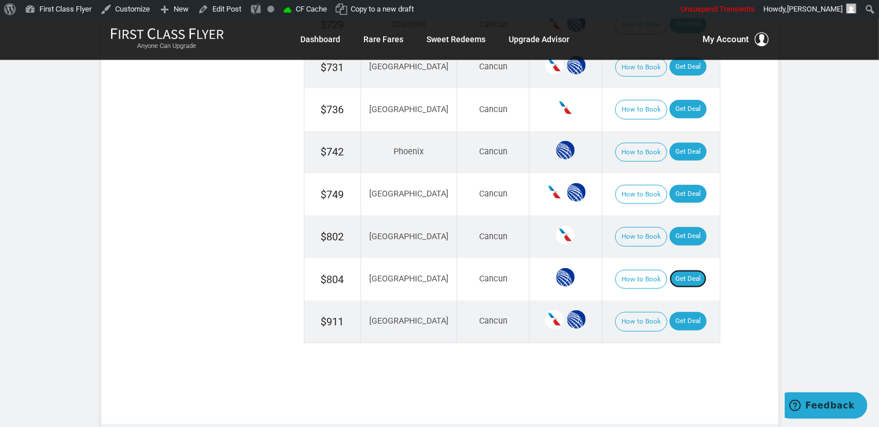
scroll to position [1222, 0]
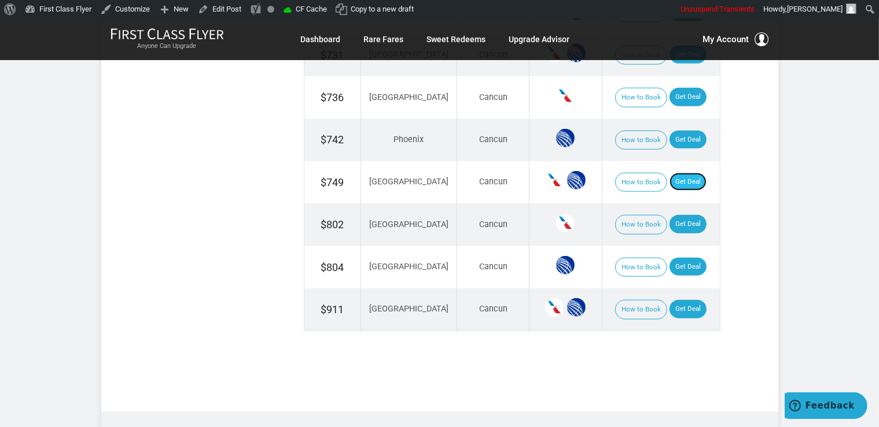
click at [681, 175] on link "Get Deal" at bounding box center [687, 182] width 37 height 19
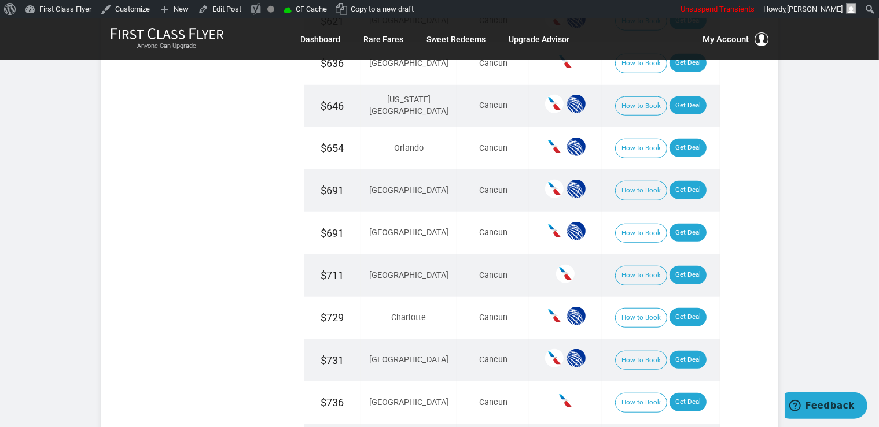
scroll to position [916, 0]
click at [689, 226] on link "Get Deal" at bounding box center [687, 233] width 37 height 19
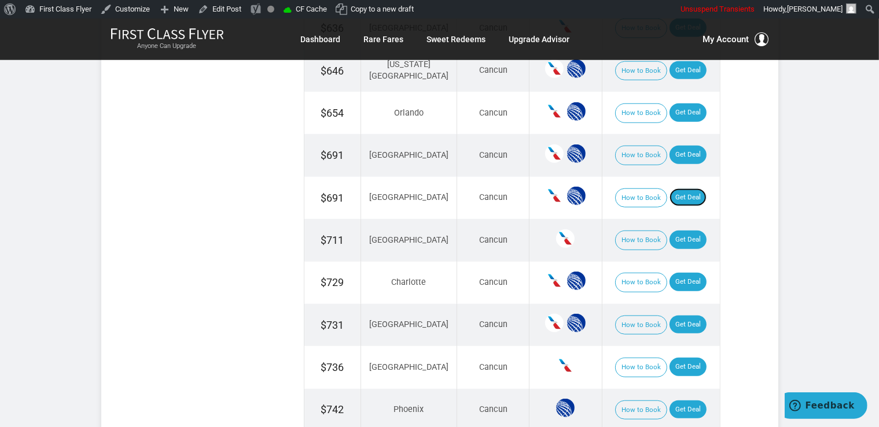
scroll to position [977, 0]
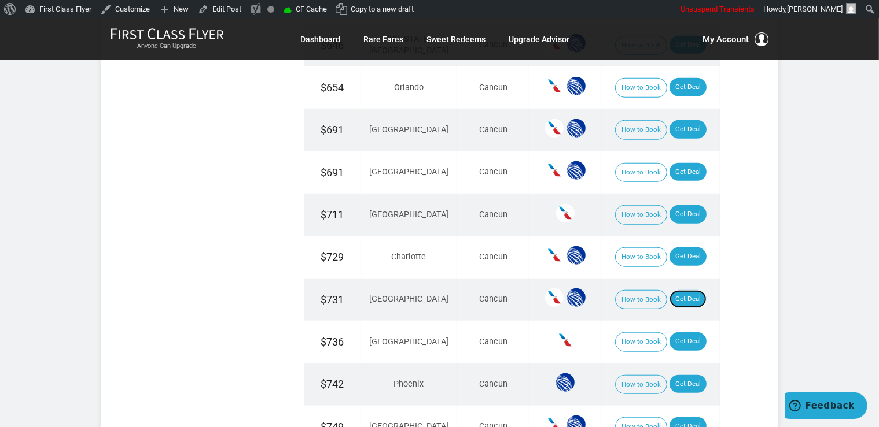
click at [690, 294] on link "Get Deal" at bounding box center [687, 299] width 37 height 19
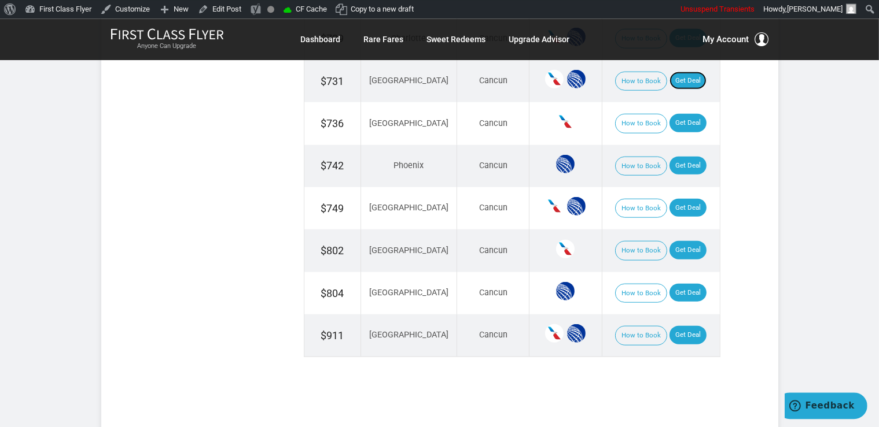
scroll to position [1222, 0]
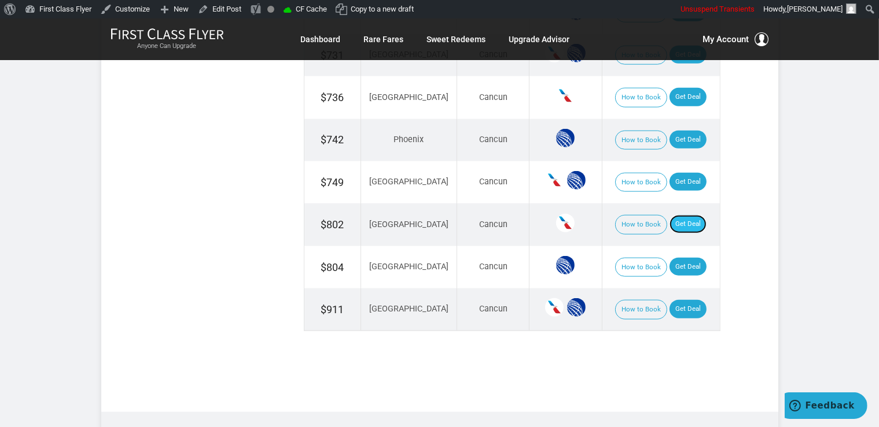
click at [693, 215] on link "Get Deal" at bounding box center [687, 224] width 37 height 19
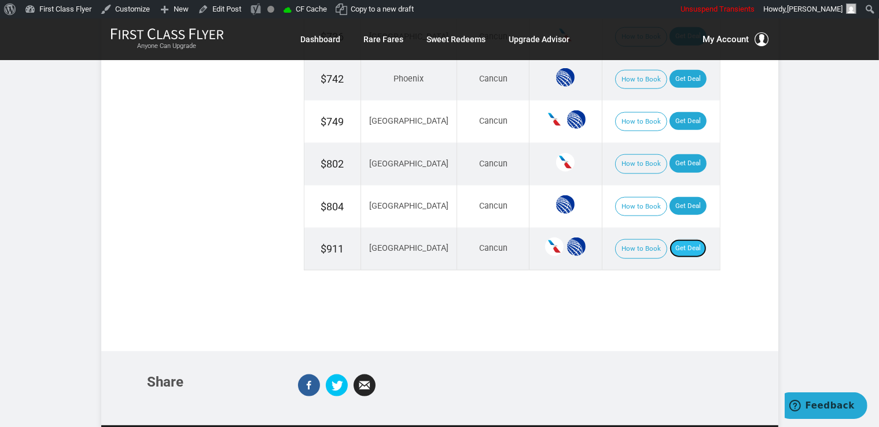
click at [669, 240] on link "Get Deal" at bounding box center [687, 248] width 37 height 19
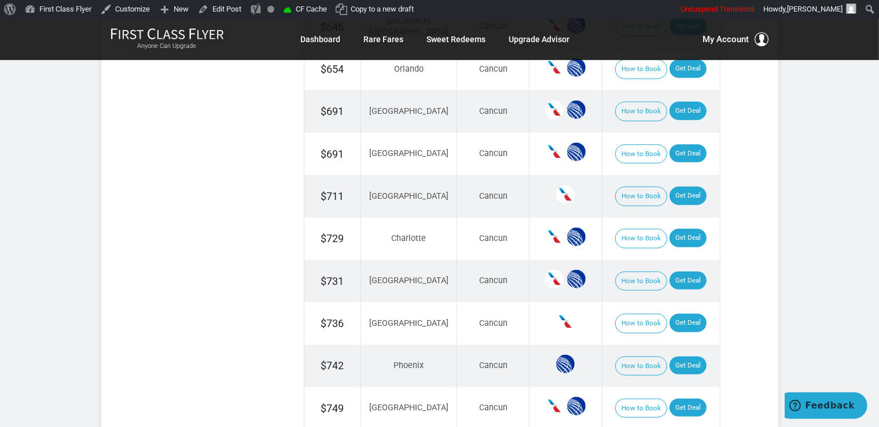
scroll to position [977, 0]
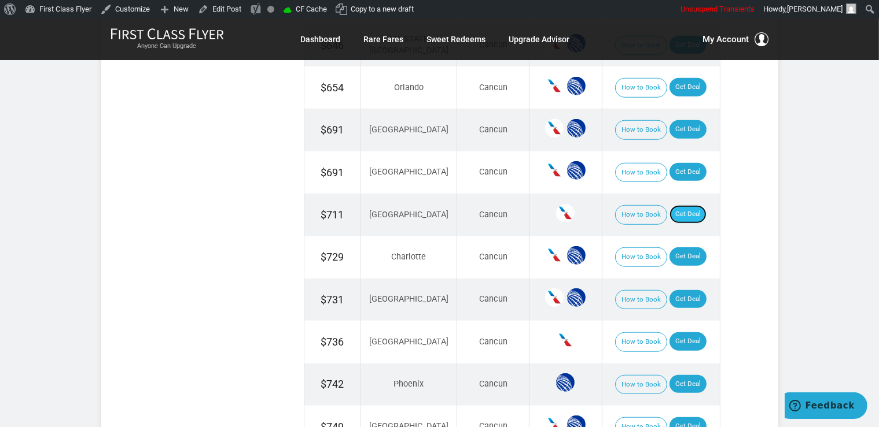
click at [687, 211] on link "Get Deal" at bounding box center [687, 214] width 37 height 19
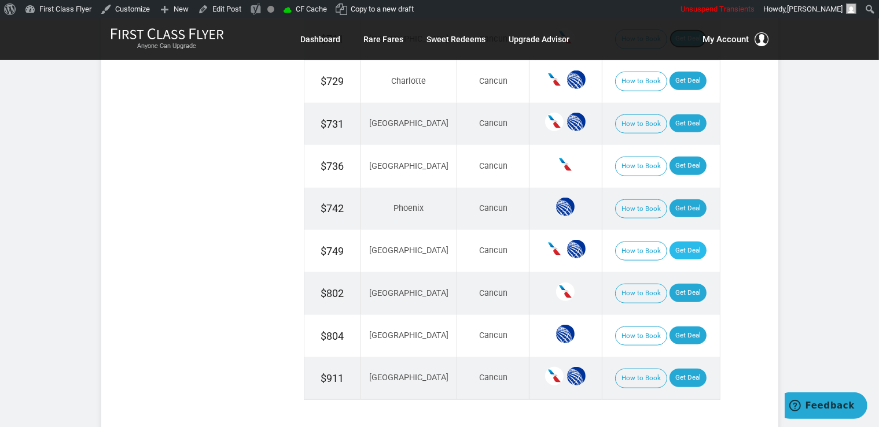
scroll to position [1160, 0]
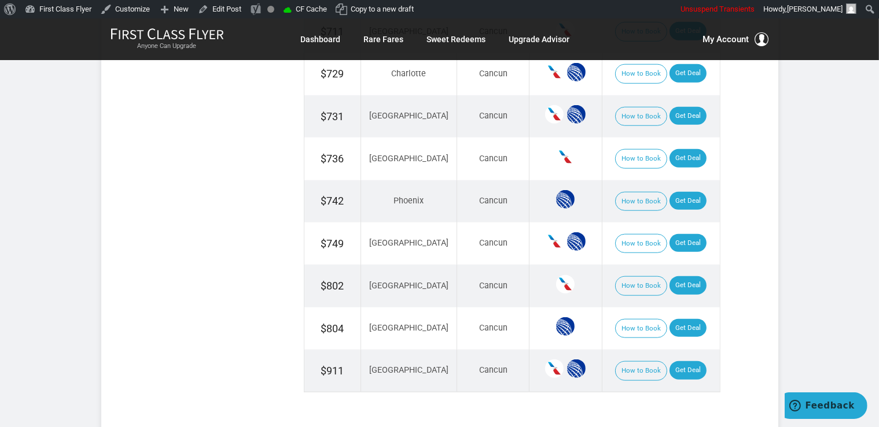
click at [682, 206] on td "How to Book Get Deal" at bounding box center [661, 201] width 118 height 42
click at [682, 198] on link "Get Deal" at bounding box center [687, 201] width 37 height 19
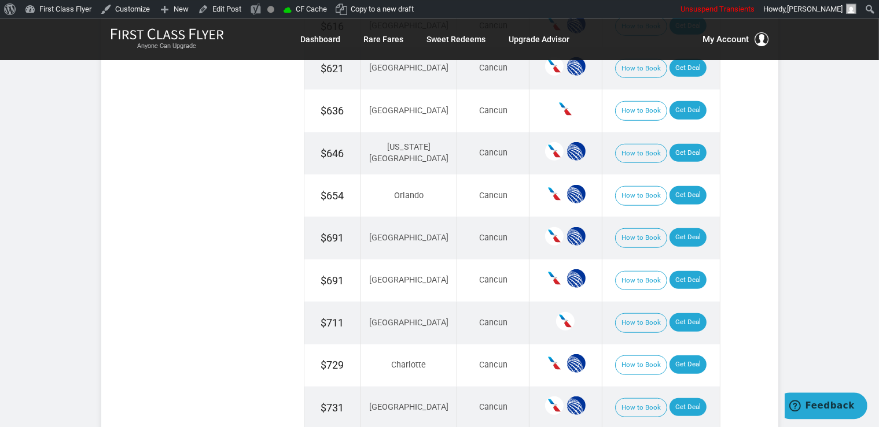
scroll to position [855, 0]
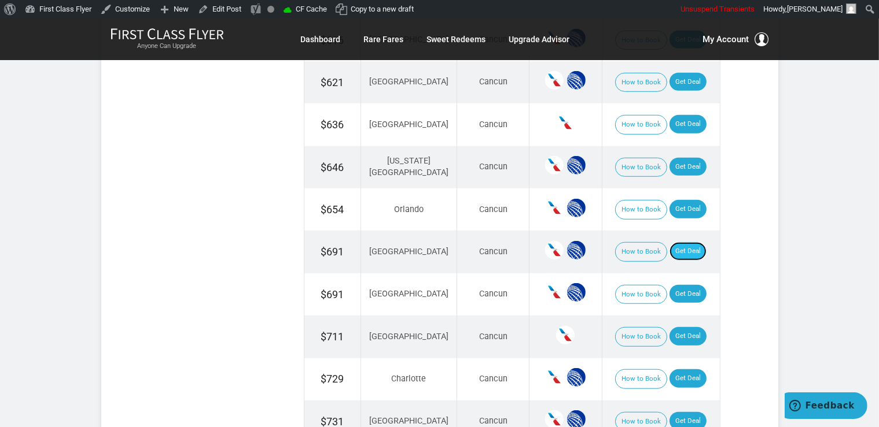
click at [676, 251] on link "Get Deal" at bounding box center [687, 251] width 37 height 19
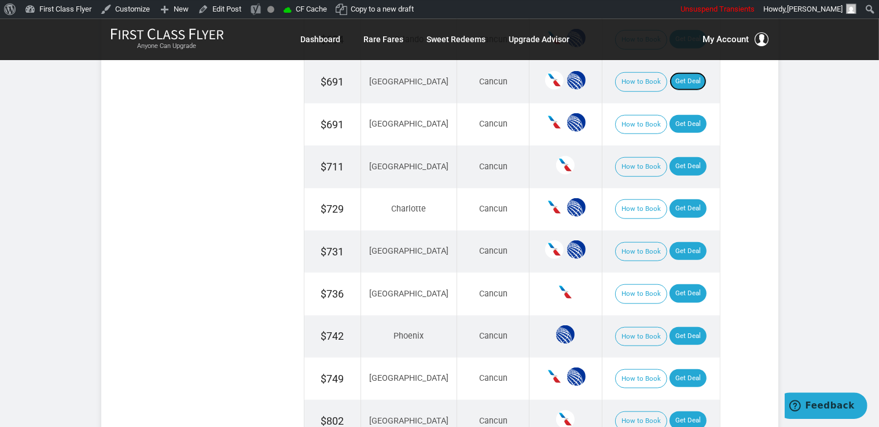
scroll to position [1038, 0]
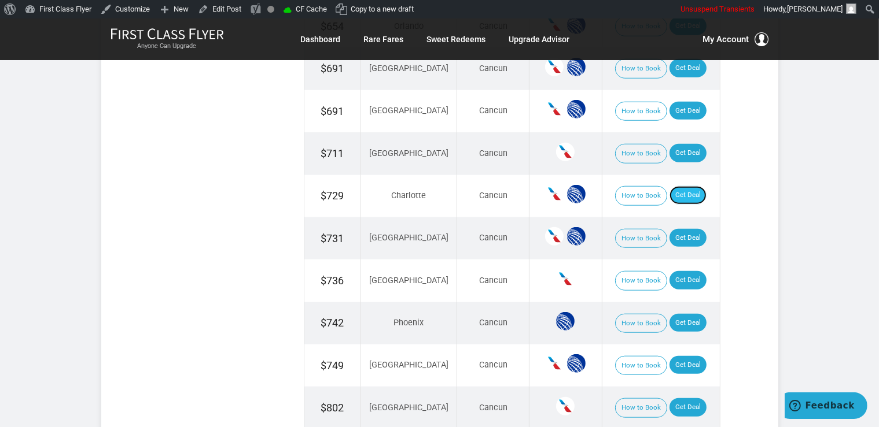
click at [675, 194] on link "Get Deal" at bounding box center [687, 195] width 37 height 19
click at [676, 186] on link "Get Deal" at bounding box center [687, 195] width 37 height 19
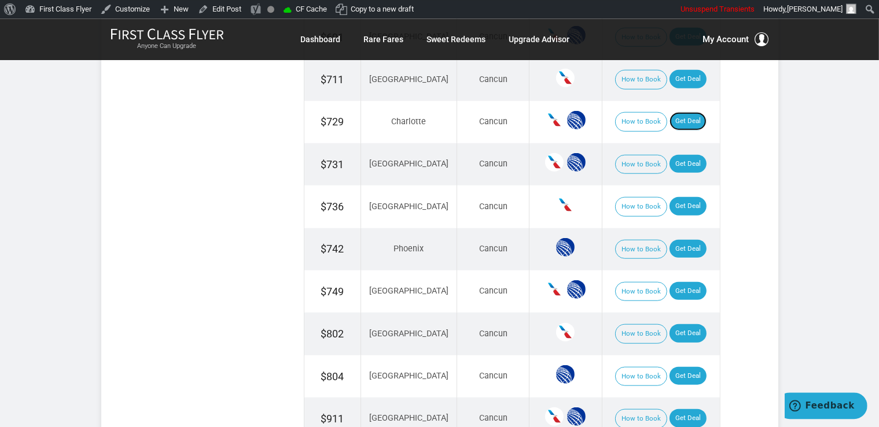
scroll to position [1091, 0]
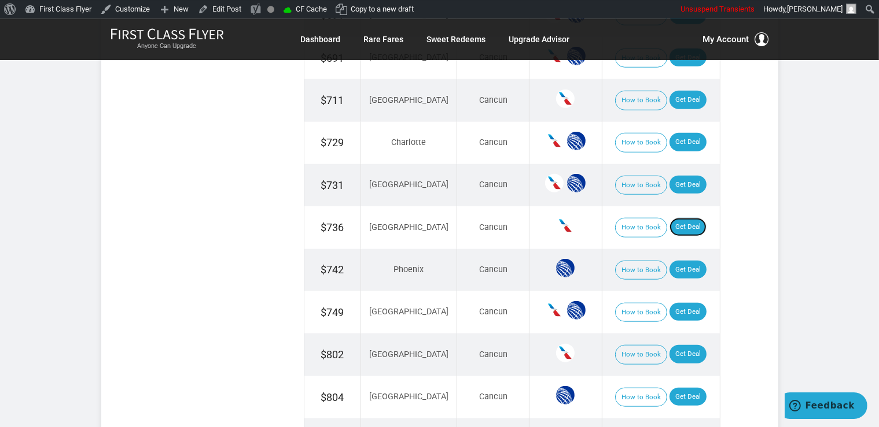
click at [688, 218] on link "Get Deal" at bounding box center [687, 227] width 37 height 19
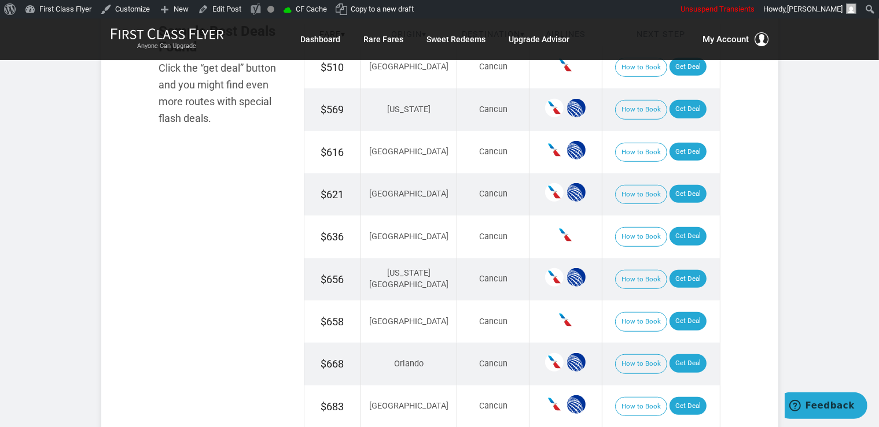
scroll to position [794, 0]
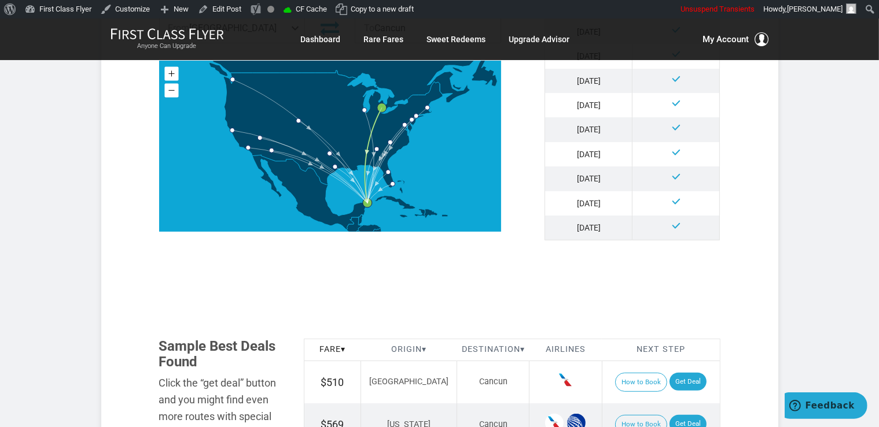
scroll to position [488, 0]
